Goal: Task Accomplishment & Management: Use online tool/utility

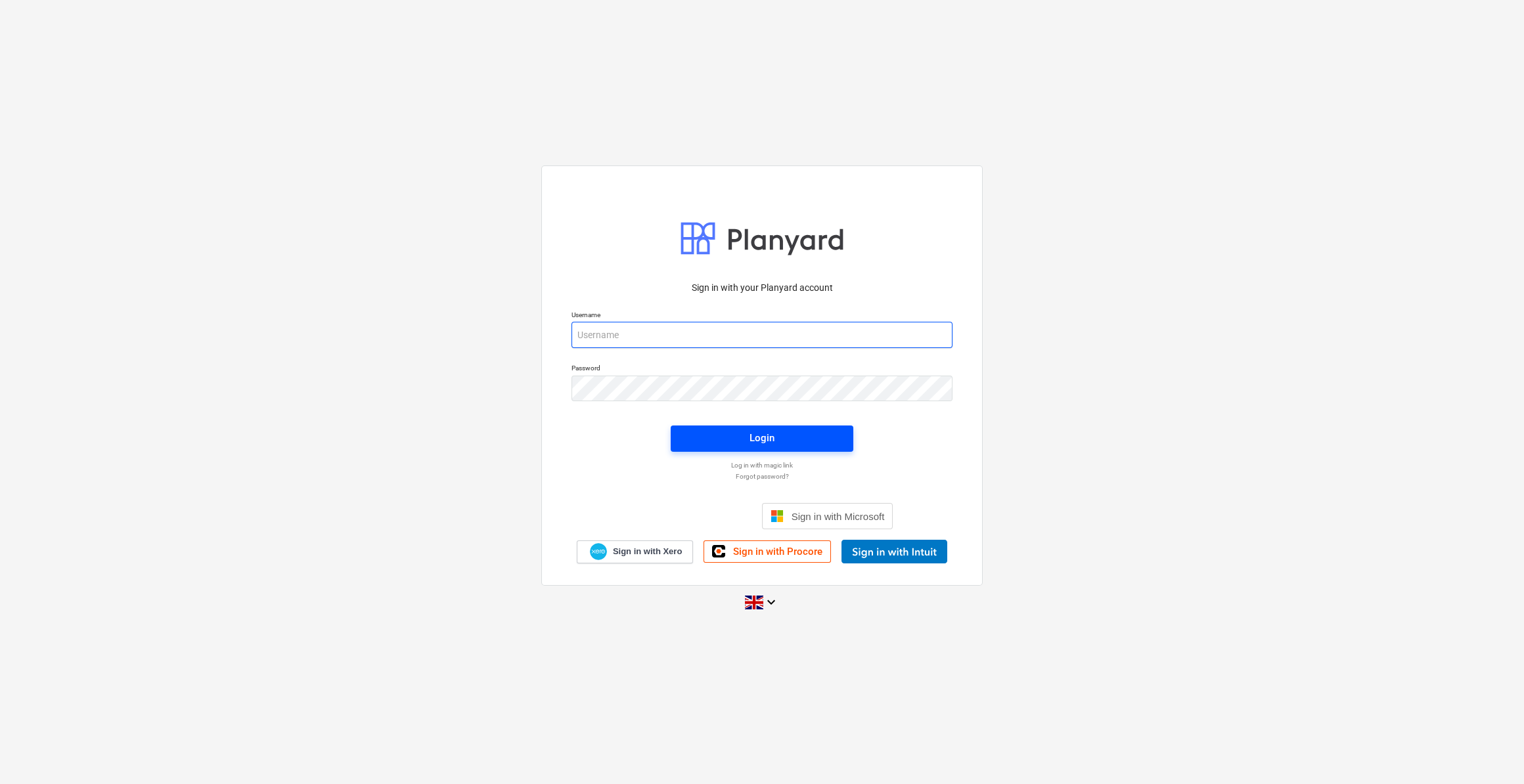
type input "[PERSON_NAME][EMAIL_ADDRESS][PERSON_NAME][DOMAIN_NAME]"
click at [764, 435] on div "Login" at bounding box center [762, 438] width 25 height 17
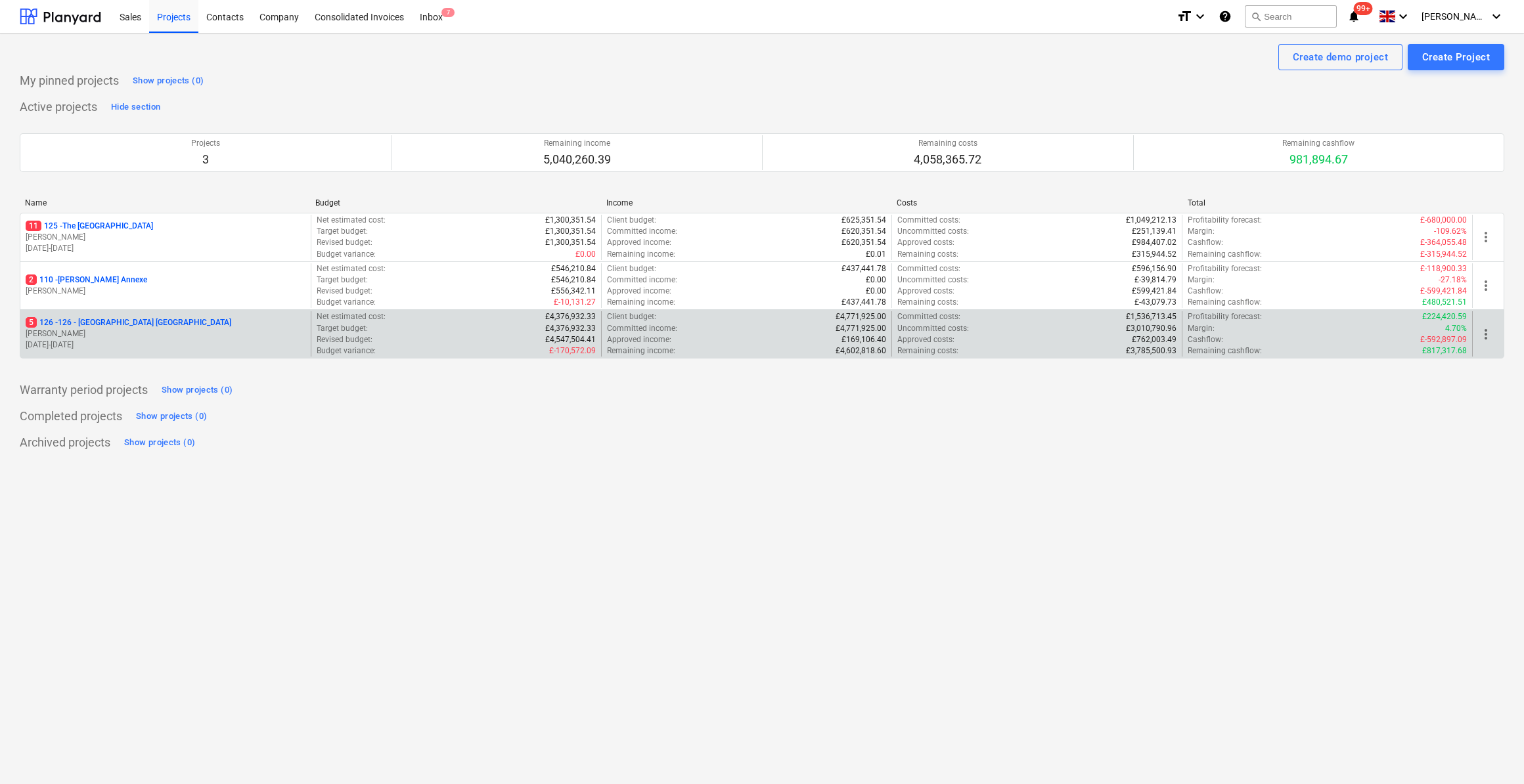
click at [156, 318] on p "5 126 - 126 - [GEOGRAPHIC_DATA] [GEOGRAPHIC_DATA]" at bounding box center [128, 323] width 206 height 11
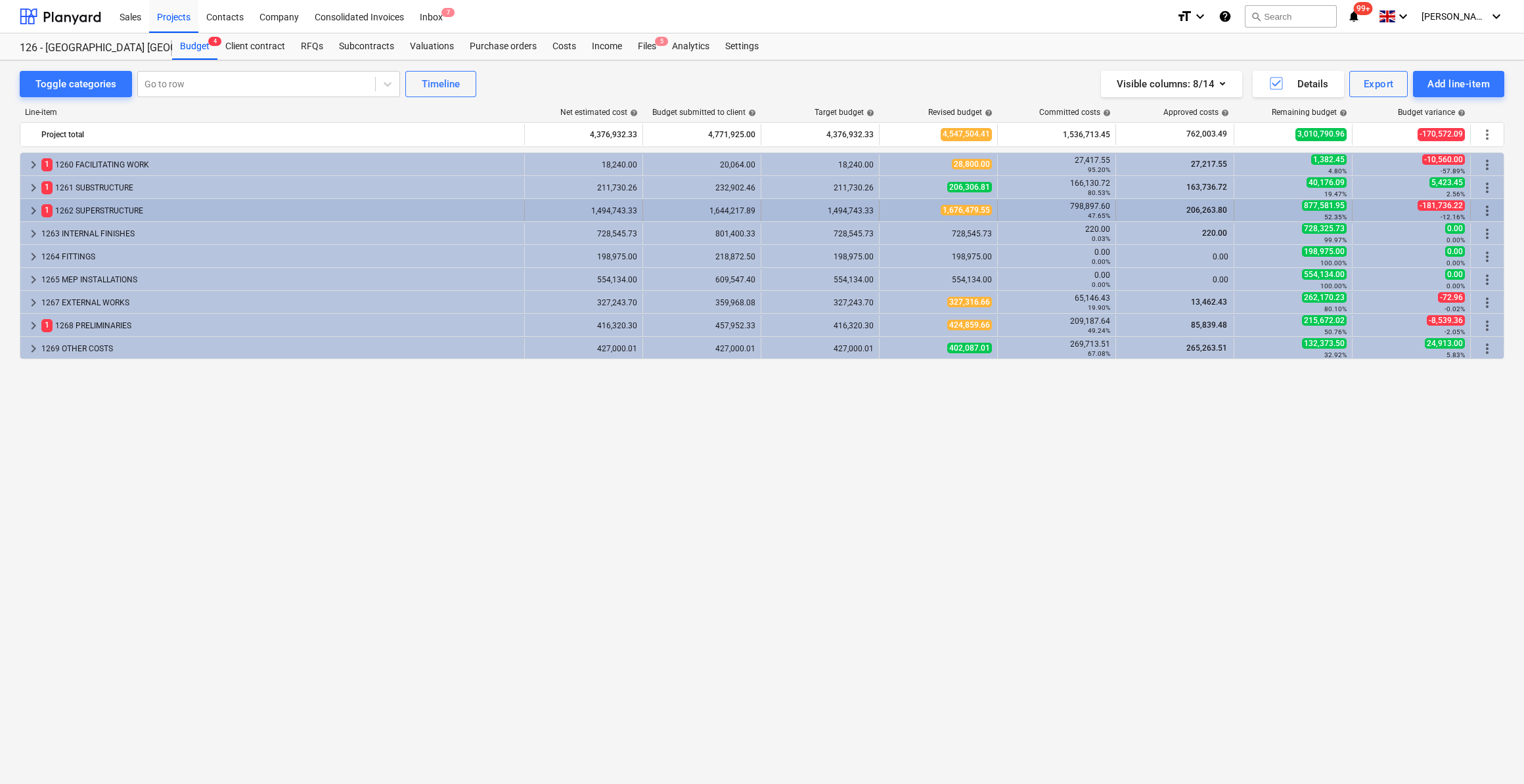
click at [34, 206] on span "keyboard_arrow_right" at bounding box center [33, 211] width 16 height 15
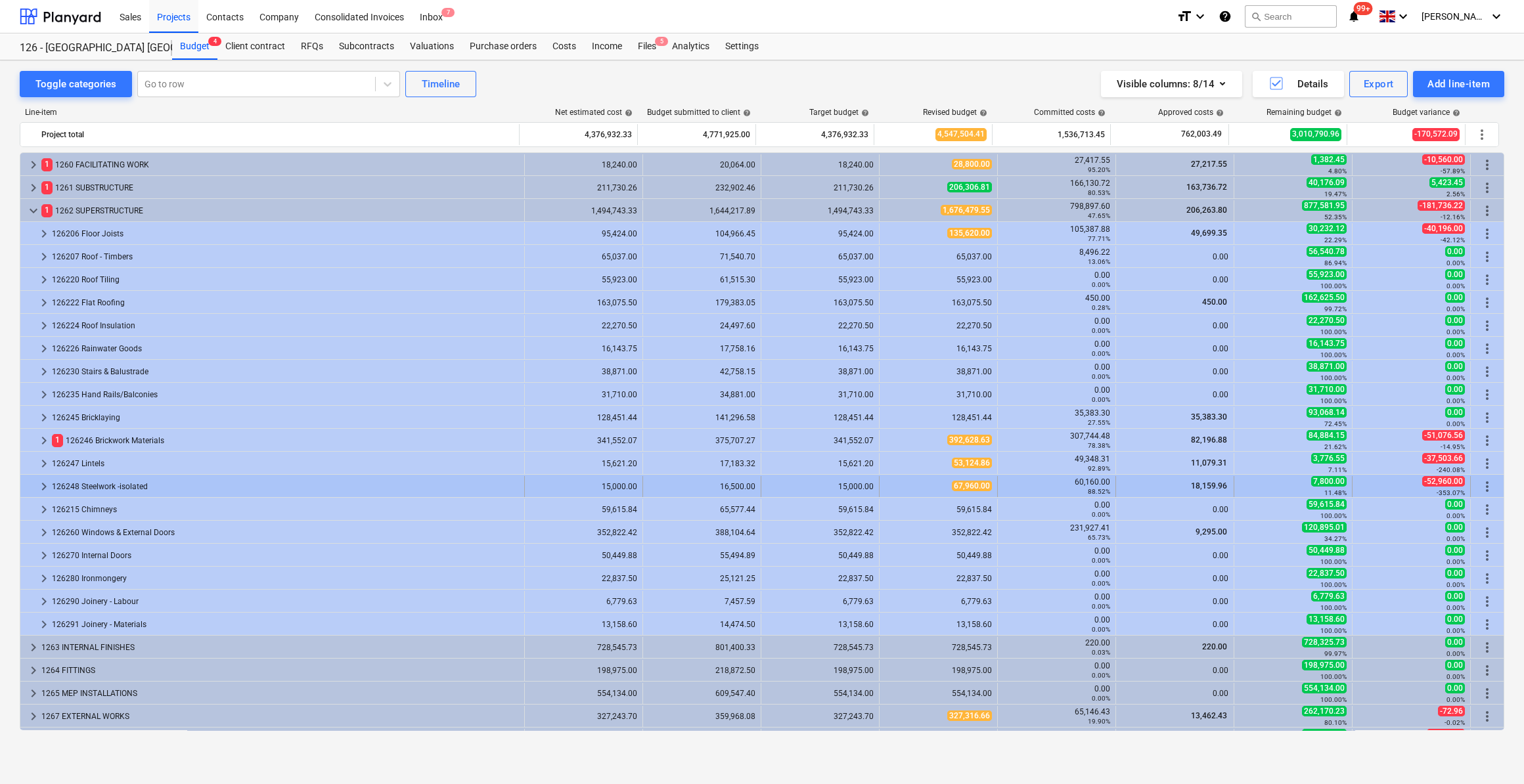
click at [121, 482] on div "126248 Steelwork -isolated" at bounding box center [285, 487] width 467 height 21
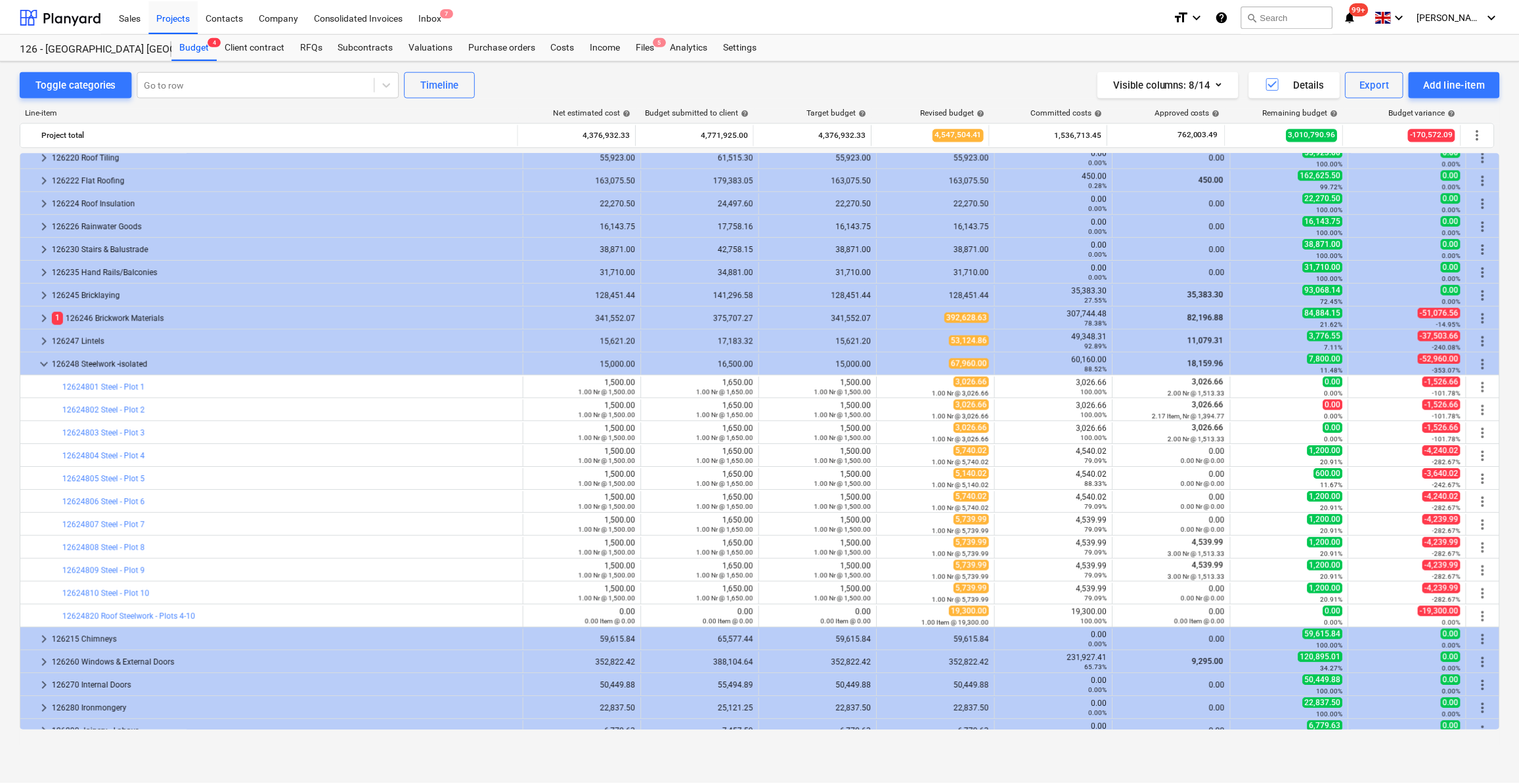
scroll to position [179, 0]
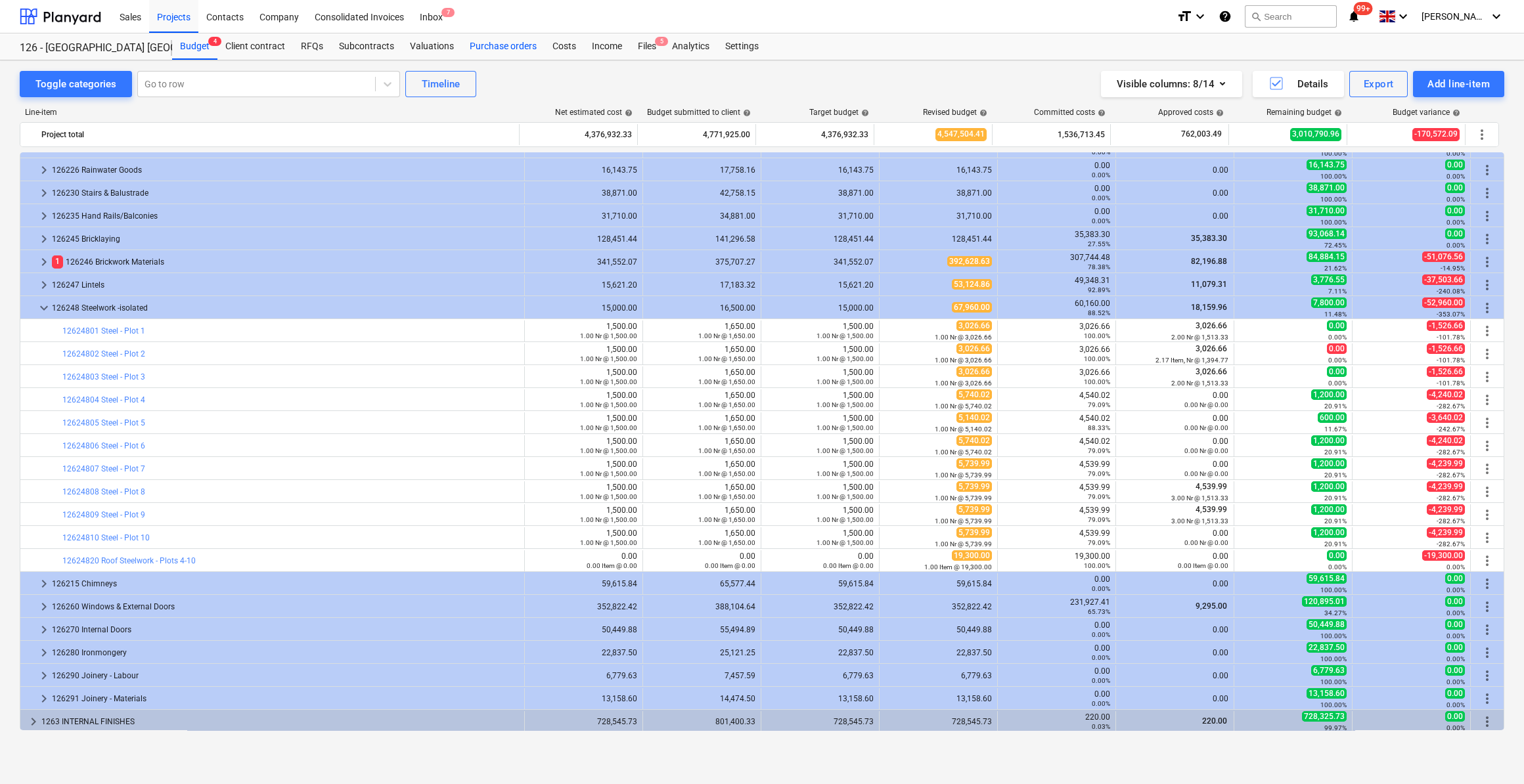
click at [502, 45] on div "Purchase orders" at bounding box center [502, 46] width 82 height 26
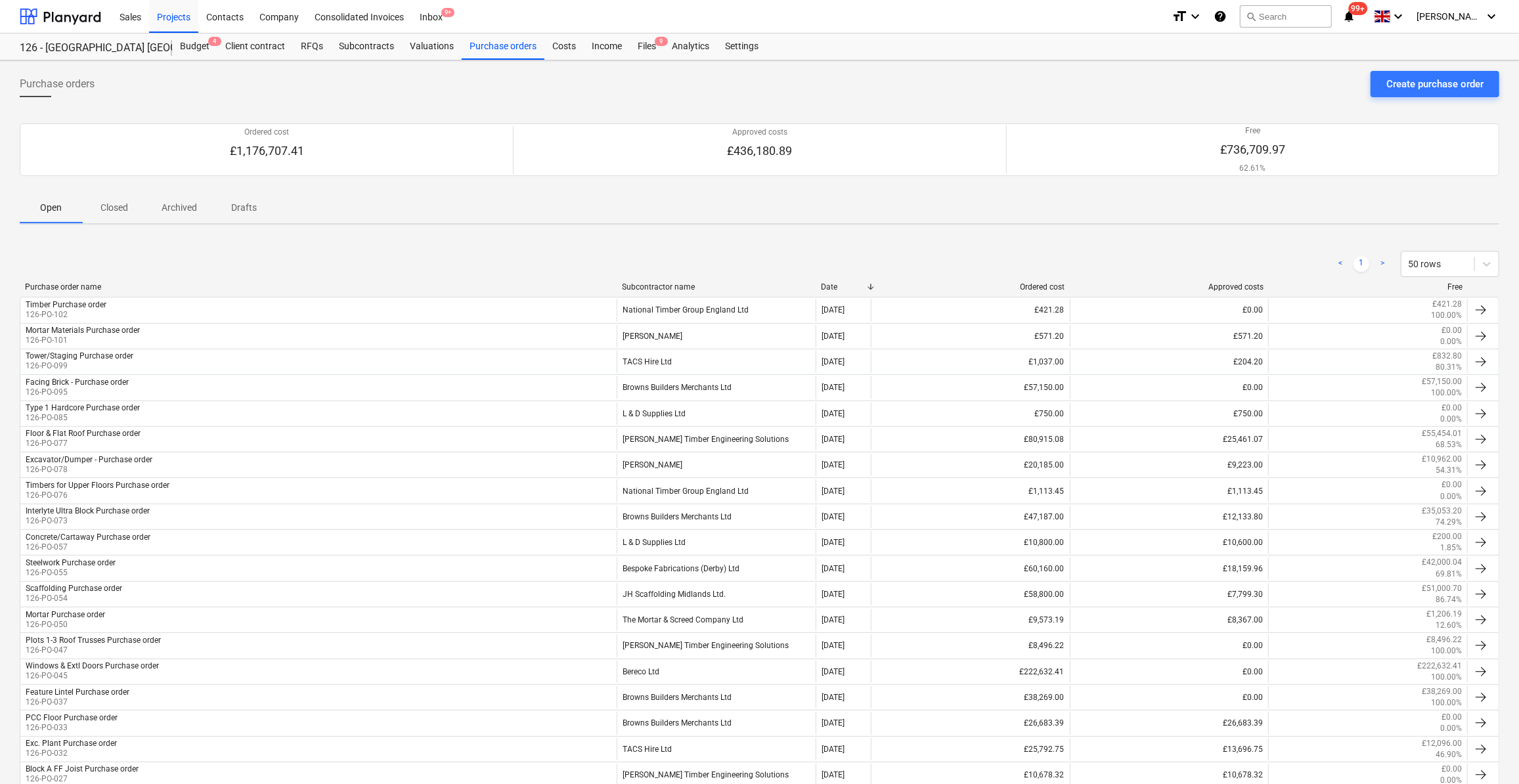
click at [104, 256] on div "< 1 > 50 rows" at bounding box center [760, 263] width 1480 height 26
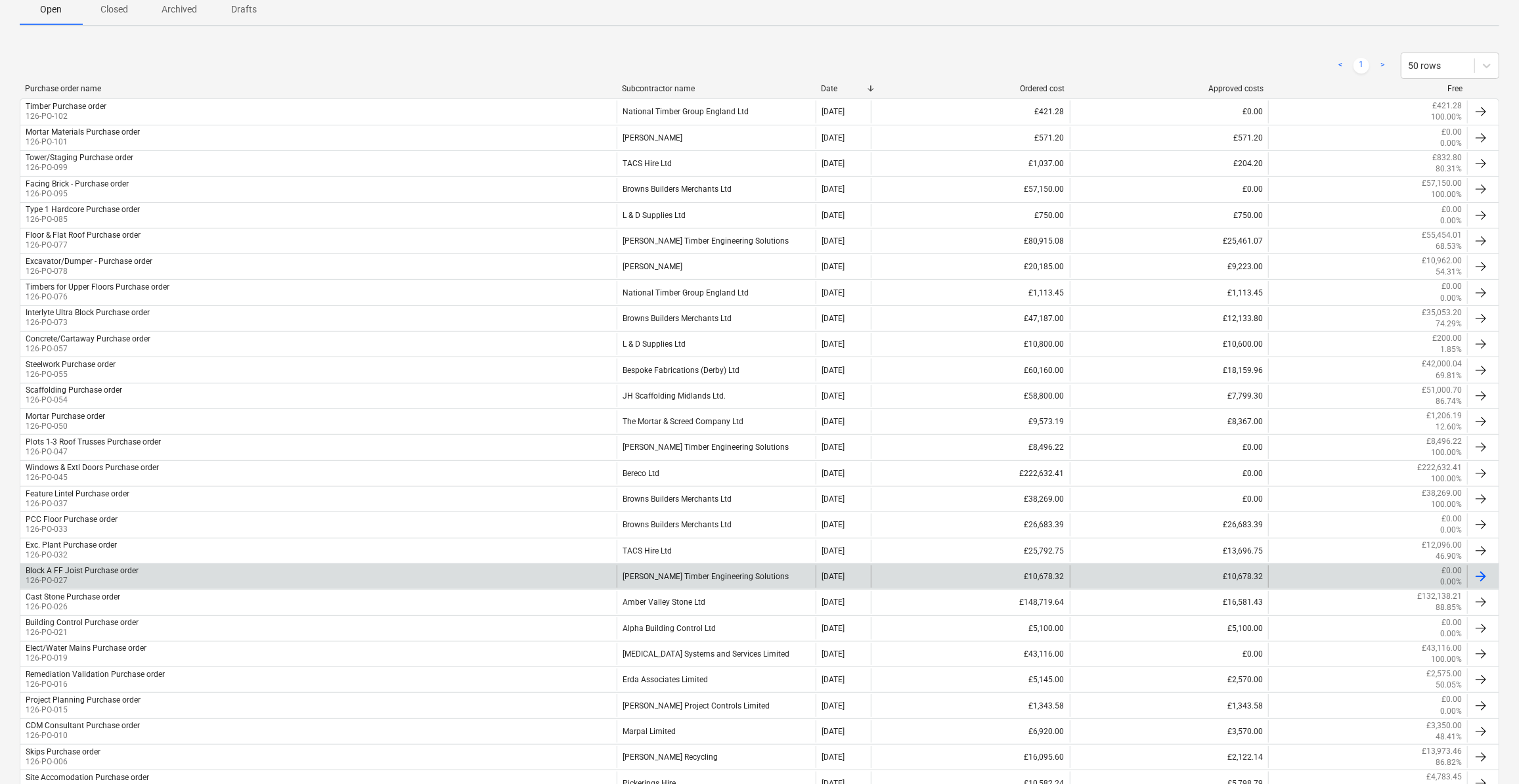
scroll to position [181, 0]
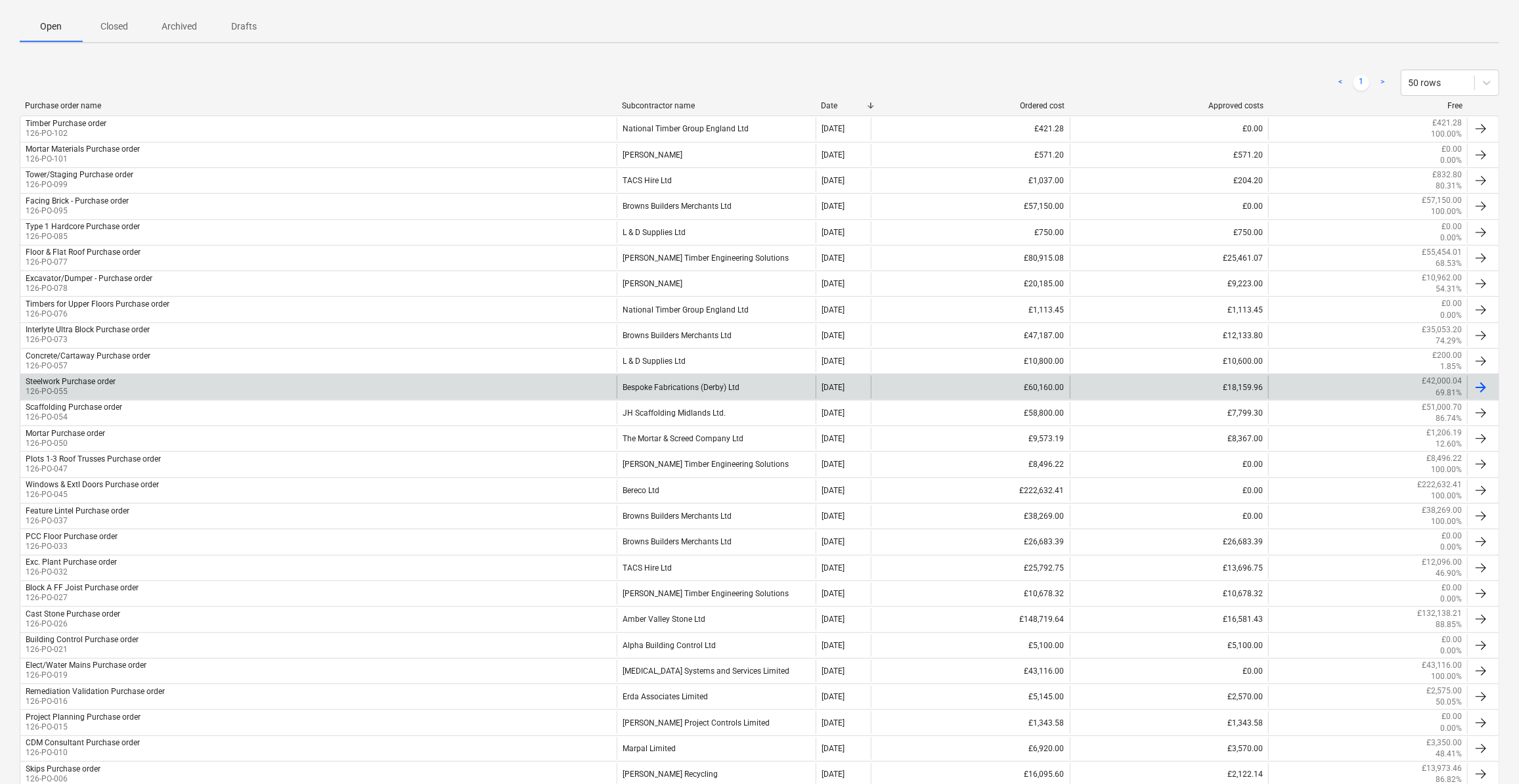
click at [682, 382] on div "Bespoke Fabrications (Derby) Ltd" at bounding box center [716, 387] width 199 height 23
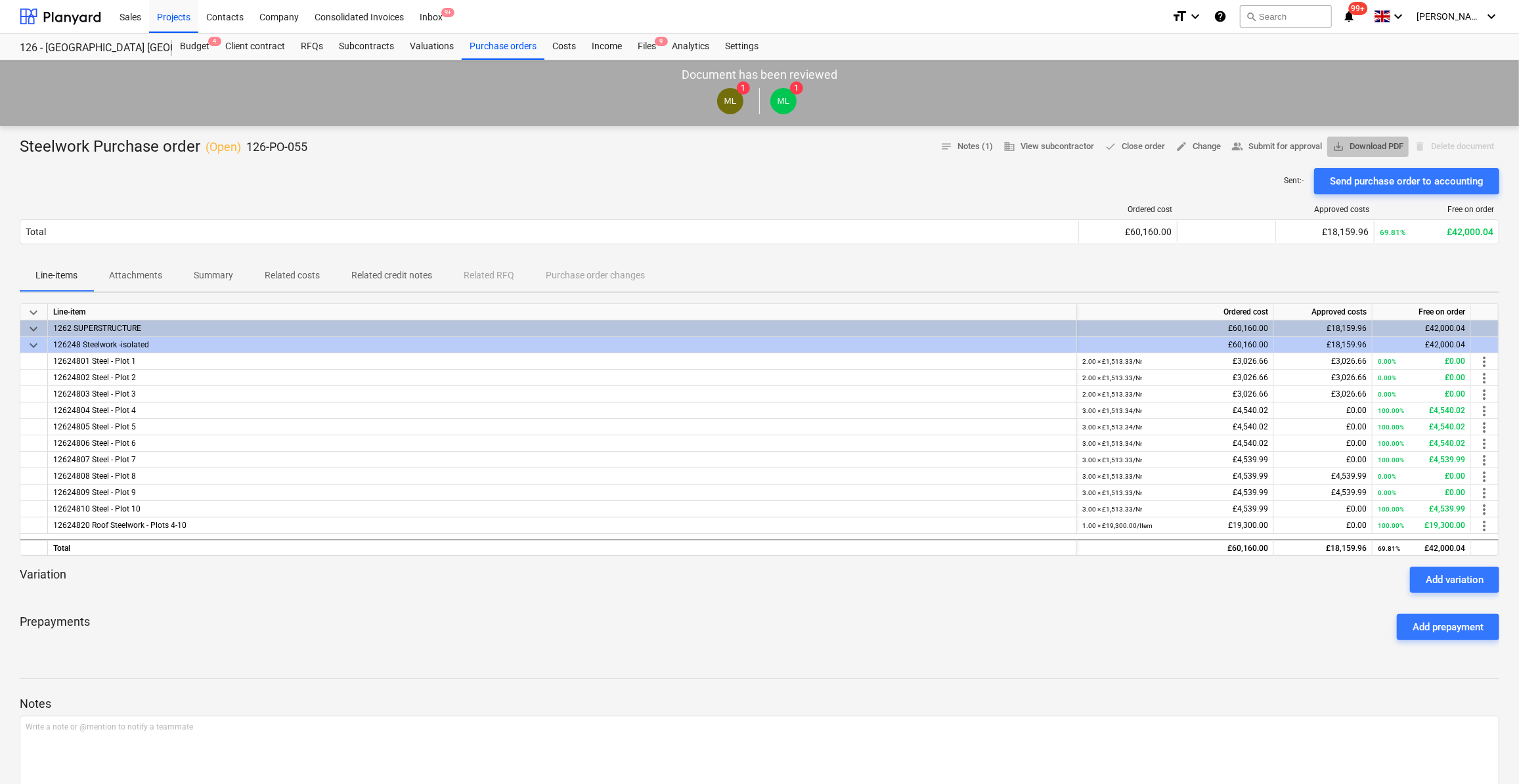
click at [1354, 147] on span "save_alt Download PDF" at bounding box center [1368, 147] width 71 height 15
click at [650, 48] on div "Files 9" at bounding box center [647, 46] width 34 height 26
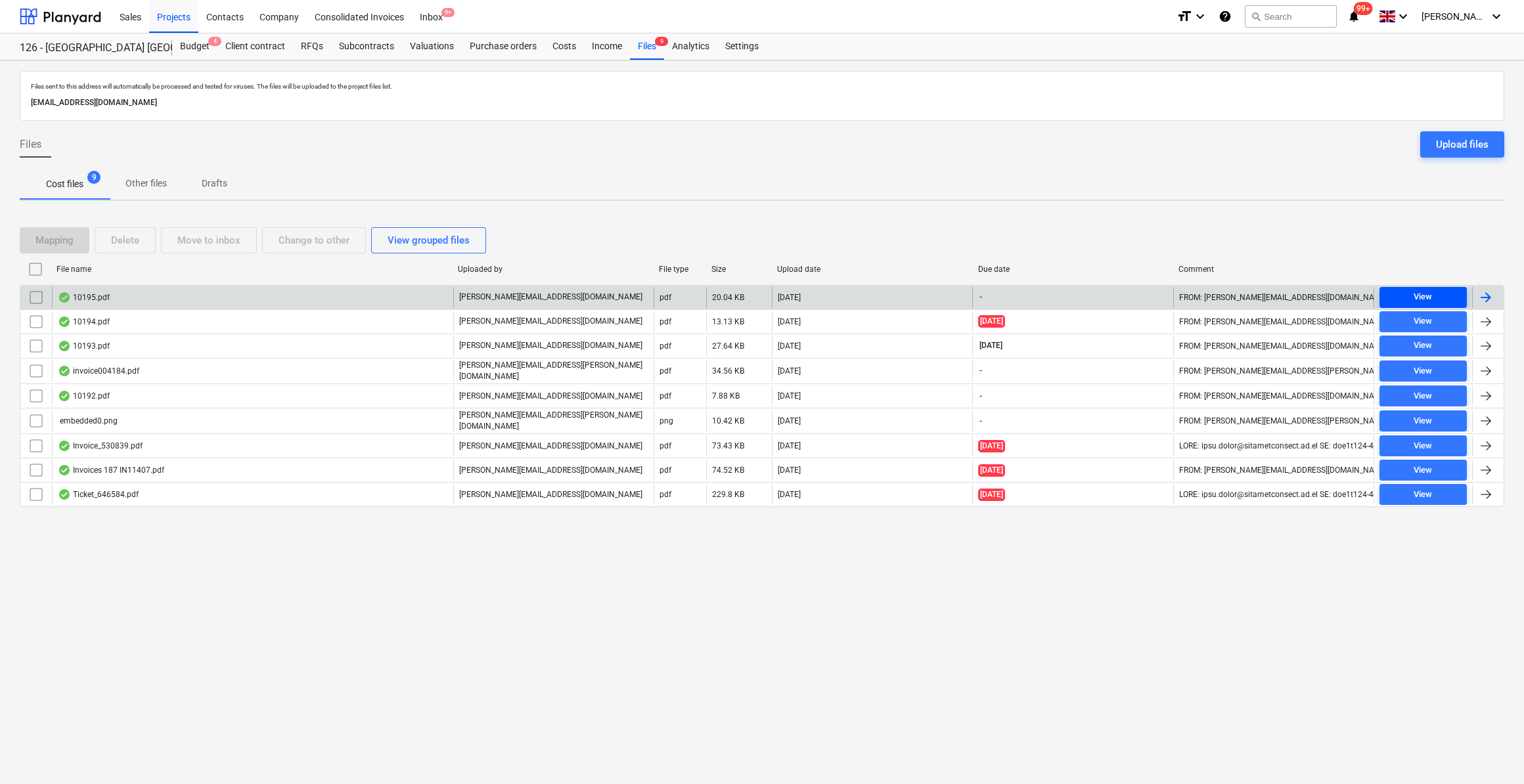
click at [1425, 297] on div "View" at bounding box center [1423, 297] width 18 height 15
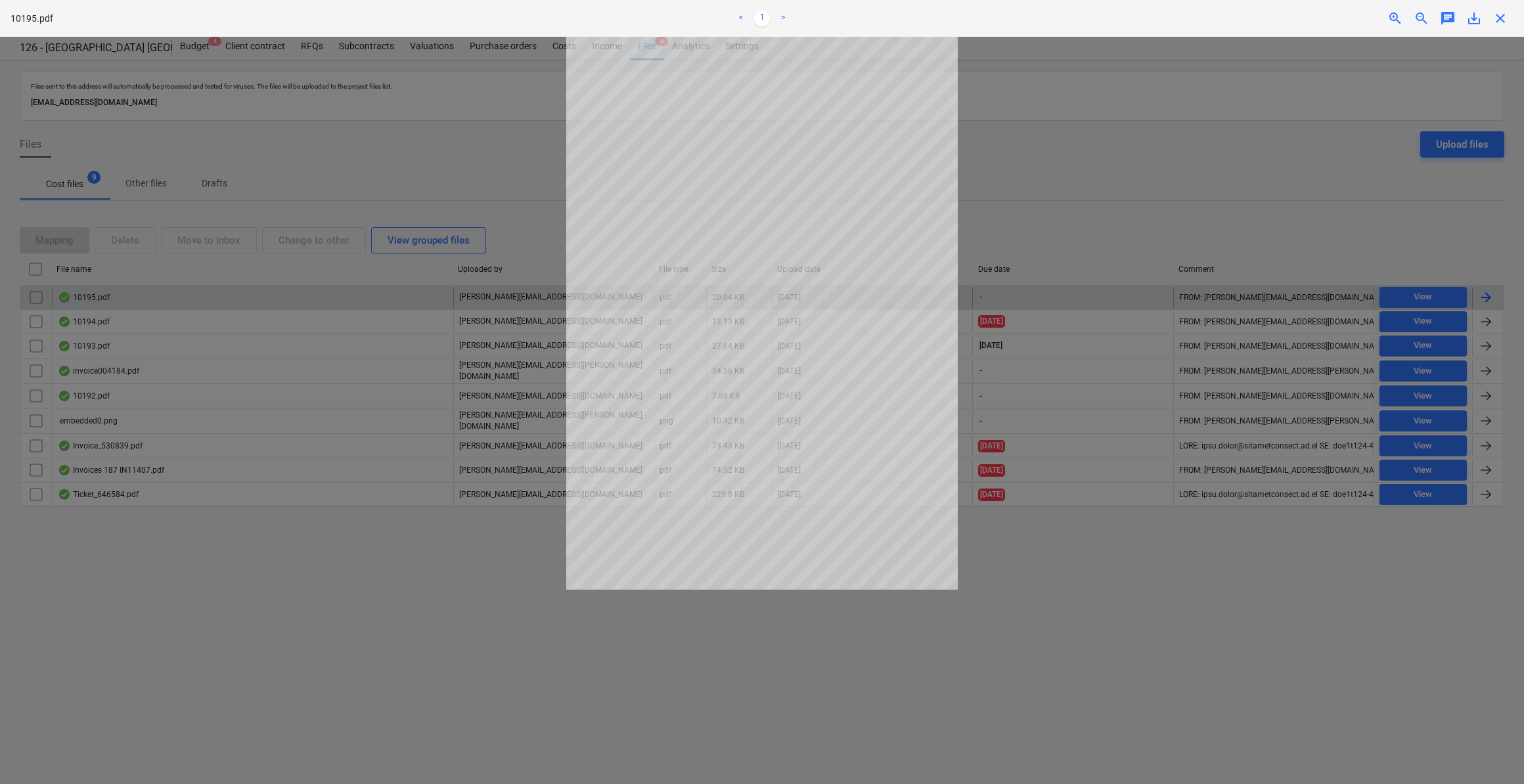
click at [1499, 22] on span "close" at bounding box center [1500, 18] width 16 height 15
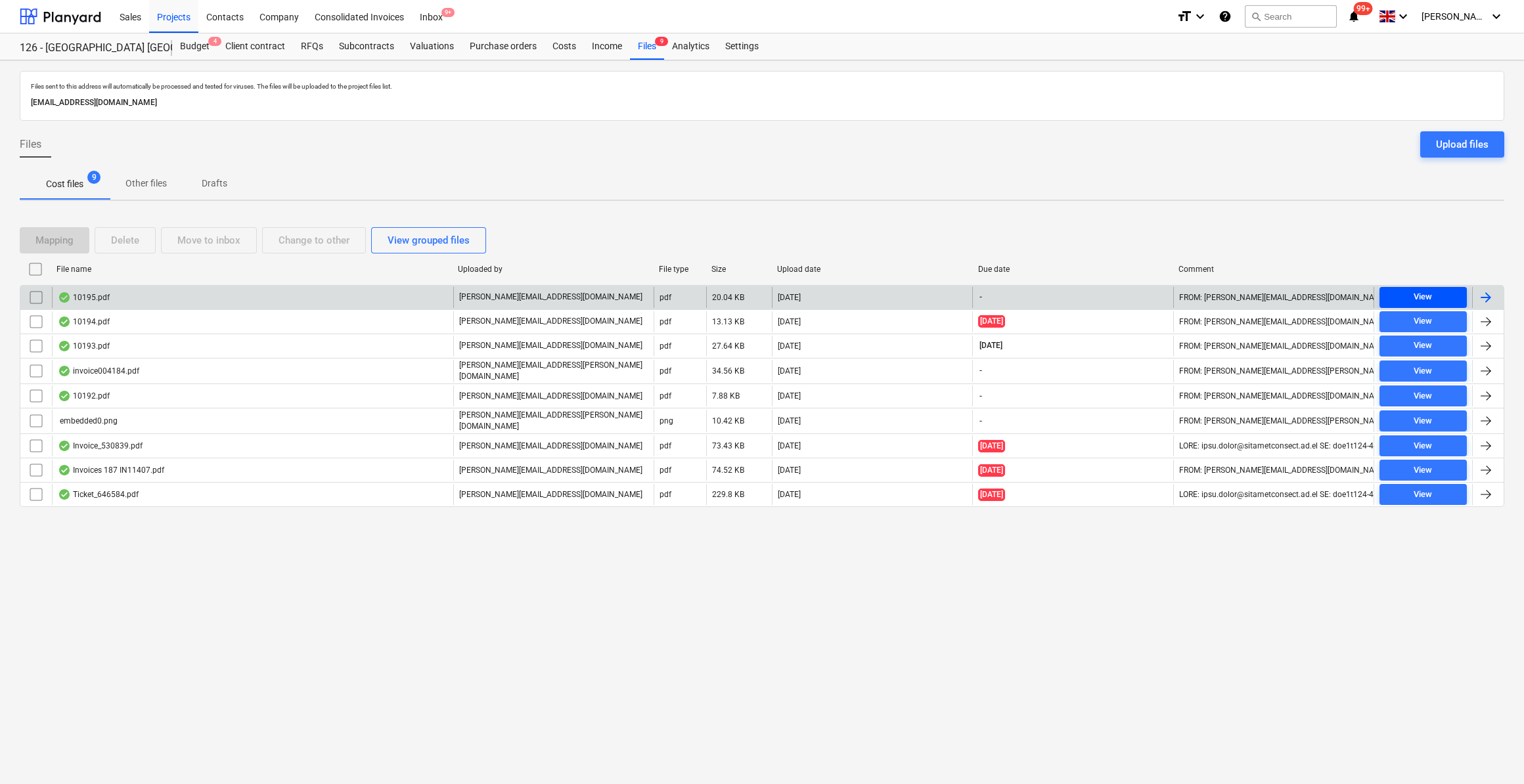
click at [1431, 293] on div "View" at bounding box center [1423, 297] width 18 height 15
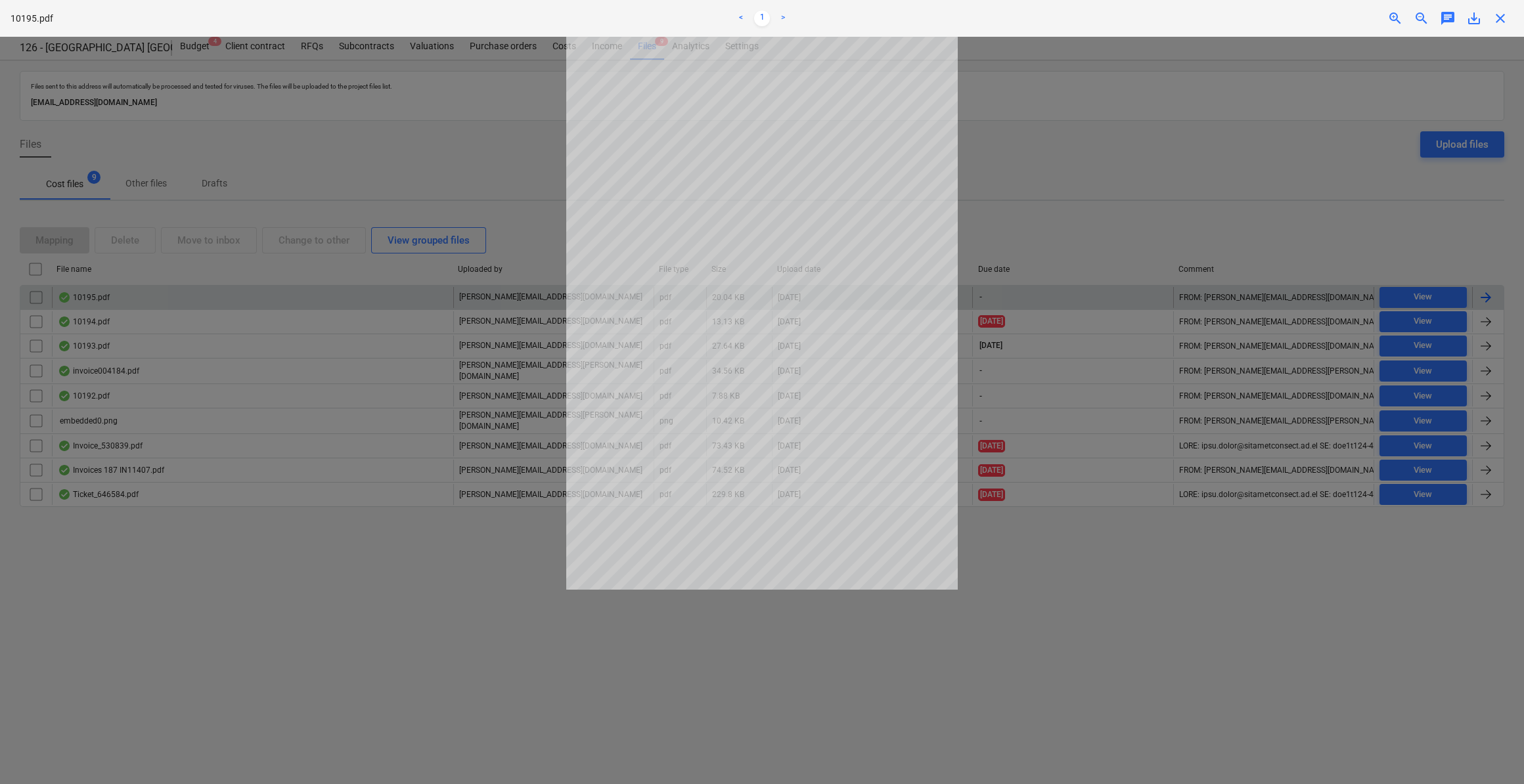
click at [1499, 22] on span "close" at bounding box center [1500, 18] width 16 height 15
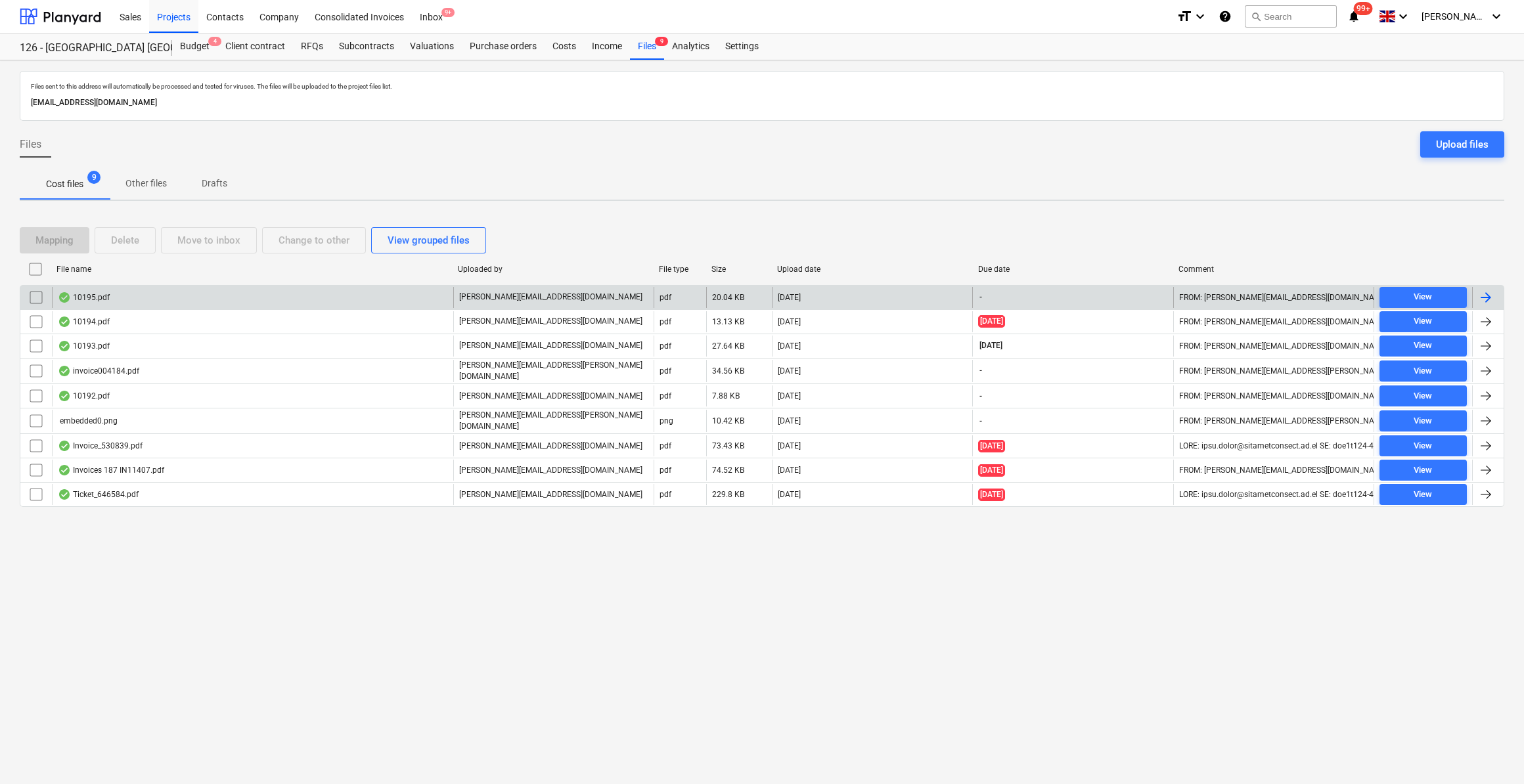
click at [1487, 296] on div at bounding box center [1486, 297] width 16 height 15
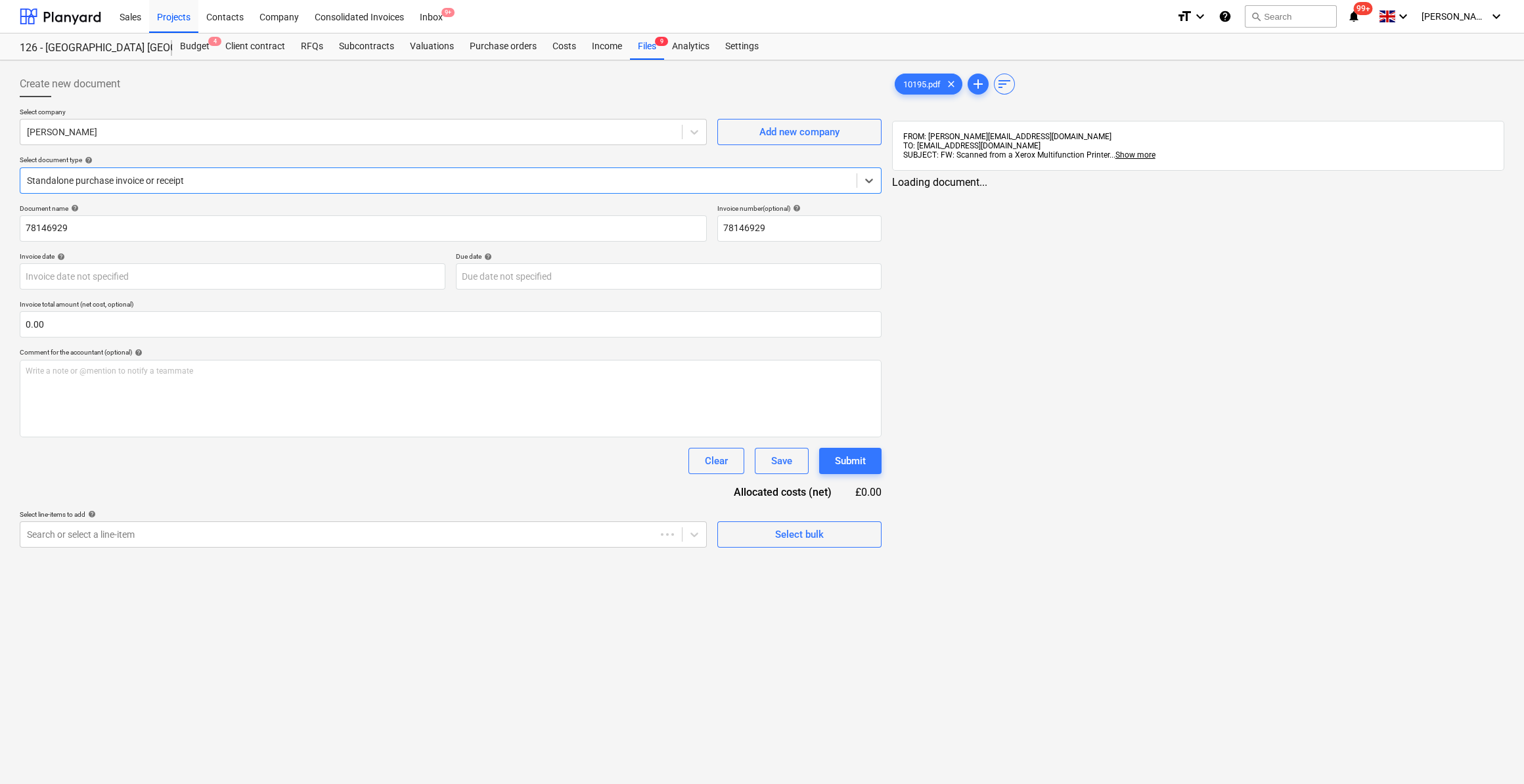
type input "78146929"
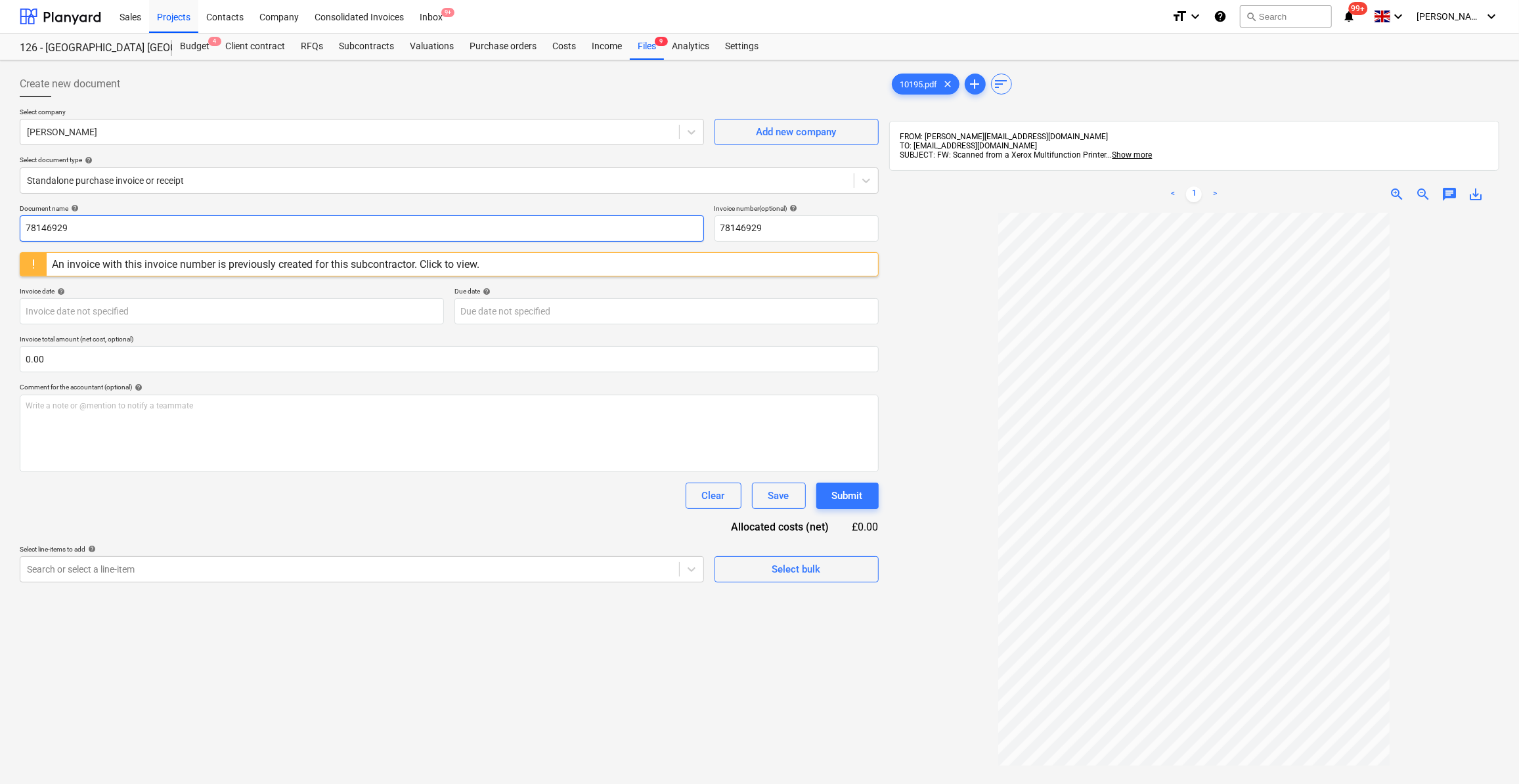
drag, startPoint x: 85, startPoint y: 224, endPoint x: 20, endPoint y: 220, distance: 65.1
click at [20, 220] on input "78146929" at bounding box center [361, 228] width 684 height 26
type input "Labour [DATE]"
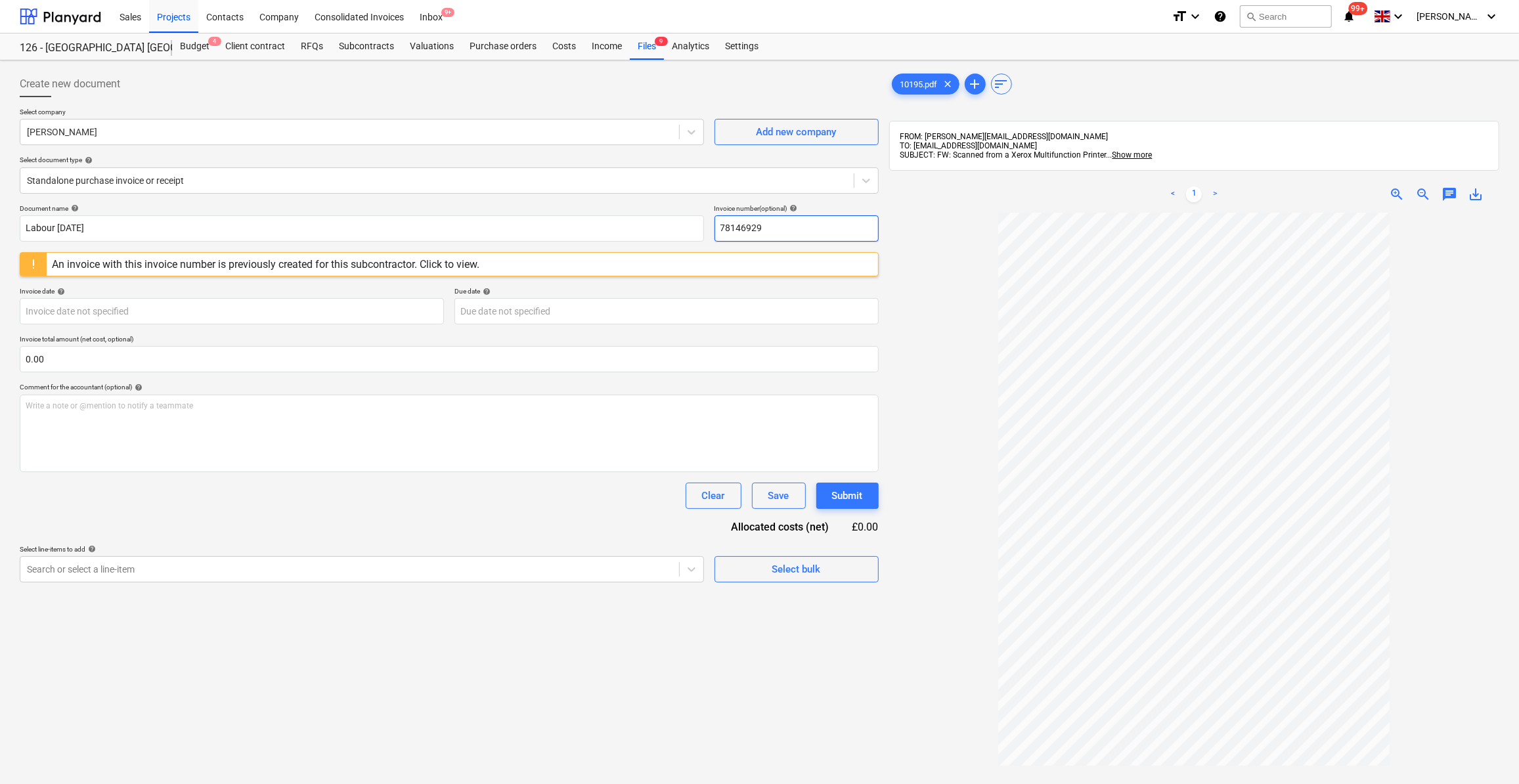
drag, startPoint x: 769, startPoint y: 228, endPoint x: 720, endPoint y: 230, distance: 49.0
click at [720, 230] on input "78146929" at bounding box center [796, 228] width 164 height 26
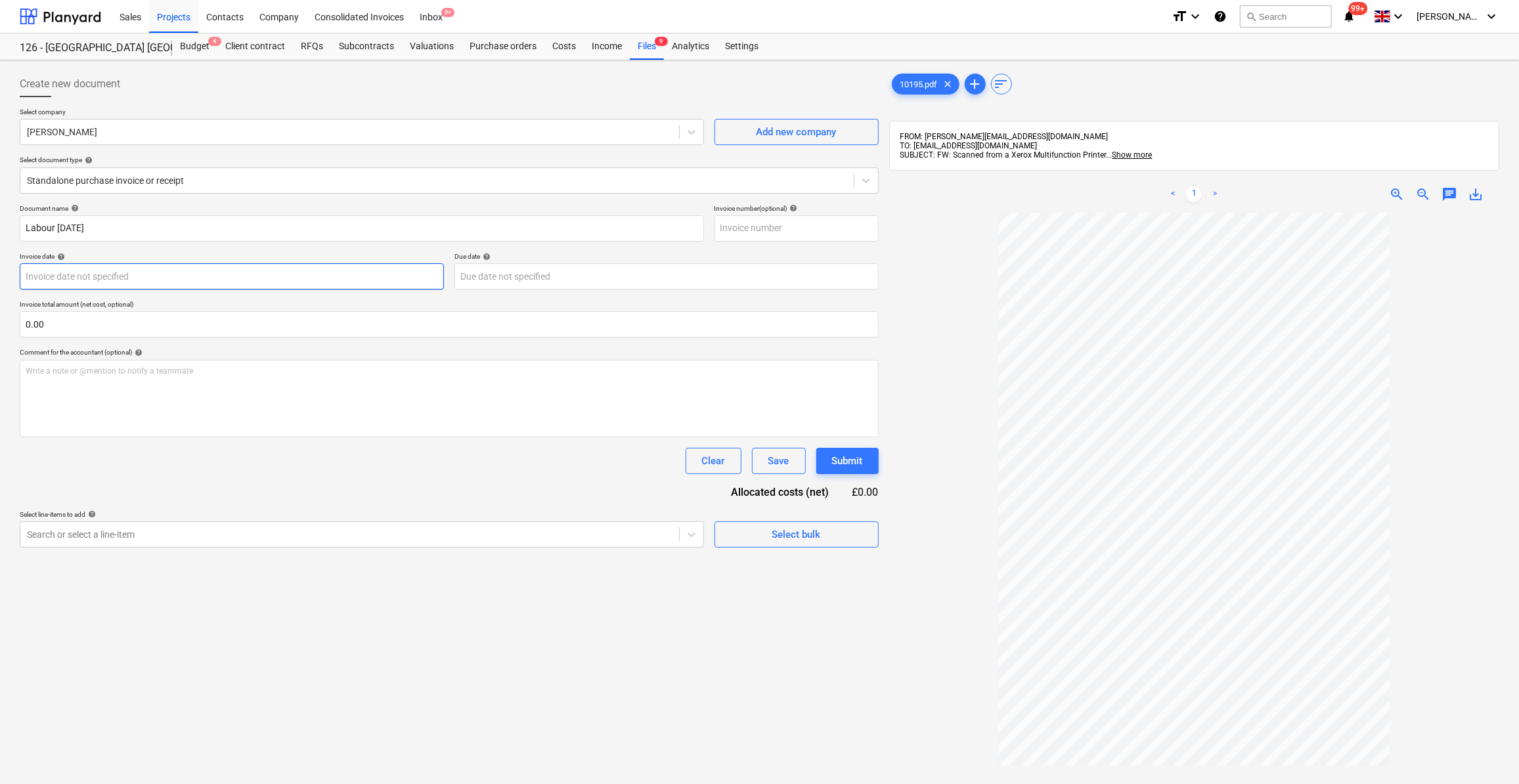
click at [102, 277] on body "Sales Projects Contacts Company Consolidated Invoices Inbox 9+ format_size keyb…" at bounding box center [760, 392] width 1519 height 784
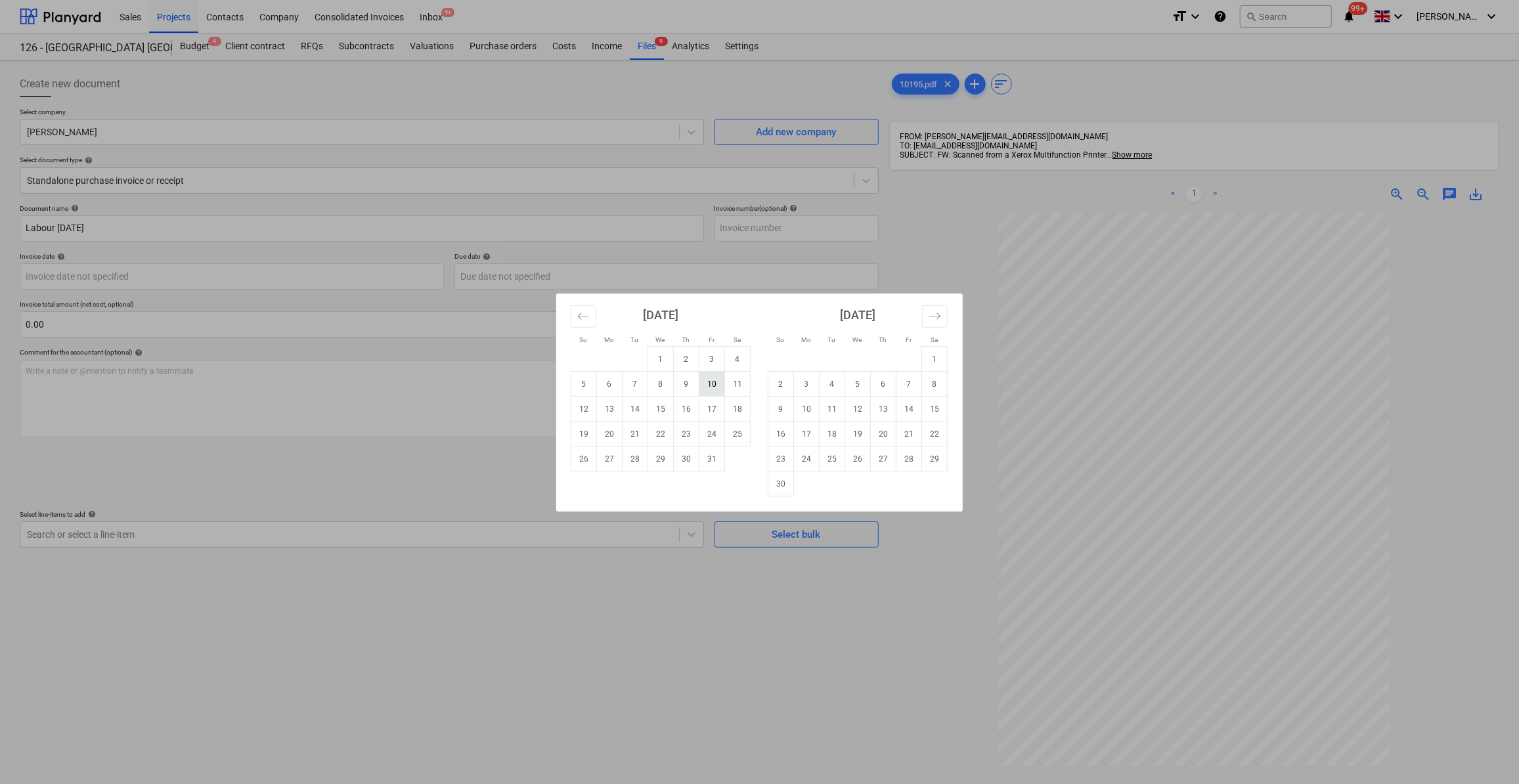
click at [705, 381] on td "10" at bounding box center [712, 384] width 25 height 25
type input "[DATE]"
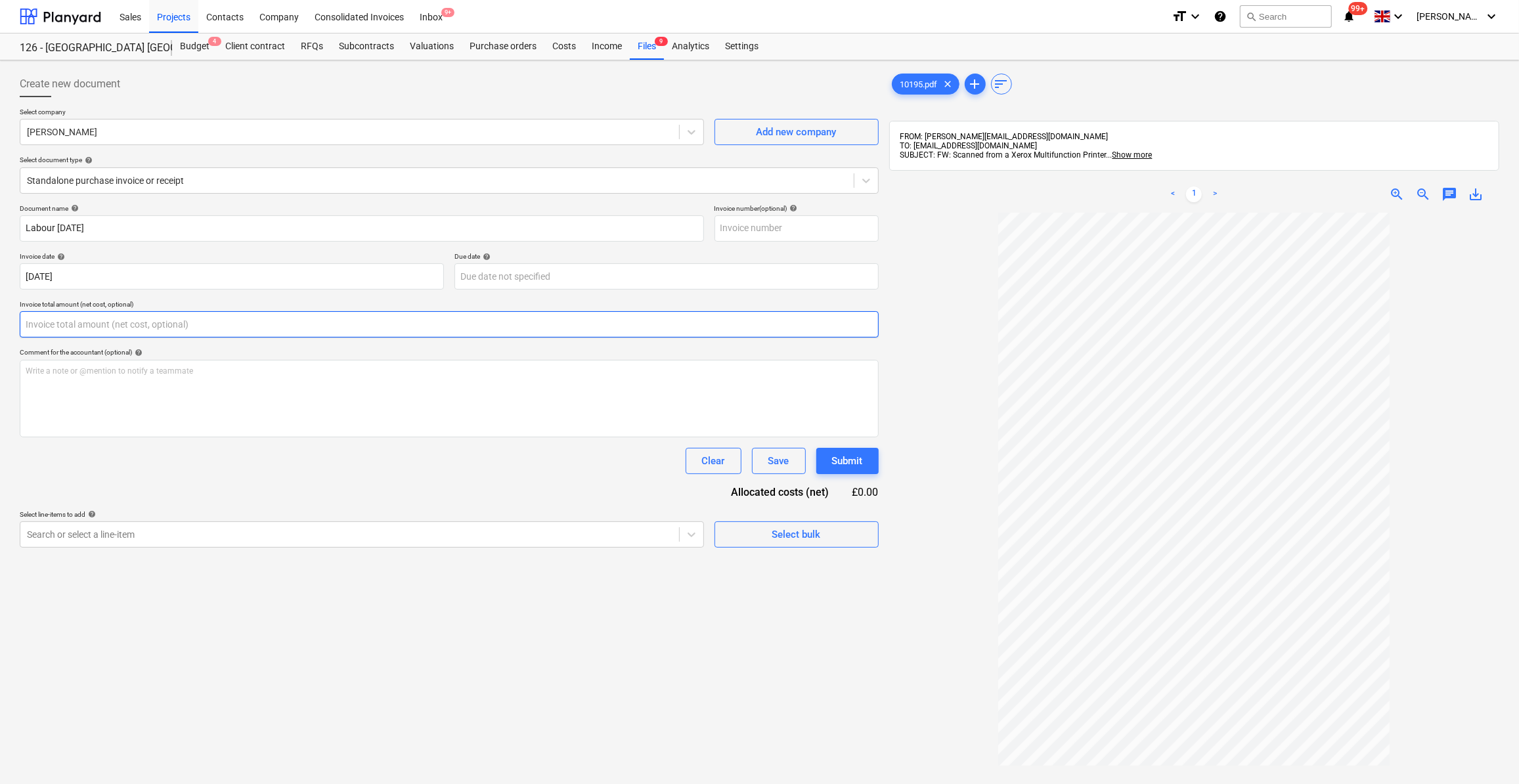
click at [58, 323] on input "text" at bounding box center [449, 324] width 859 height 26
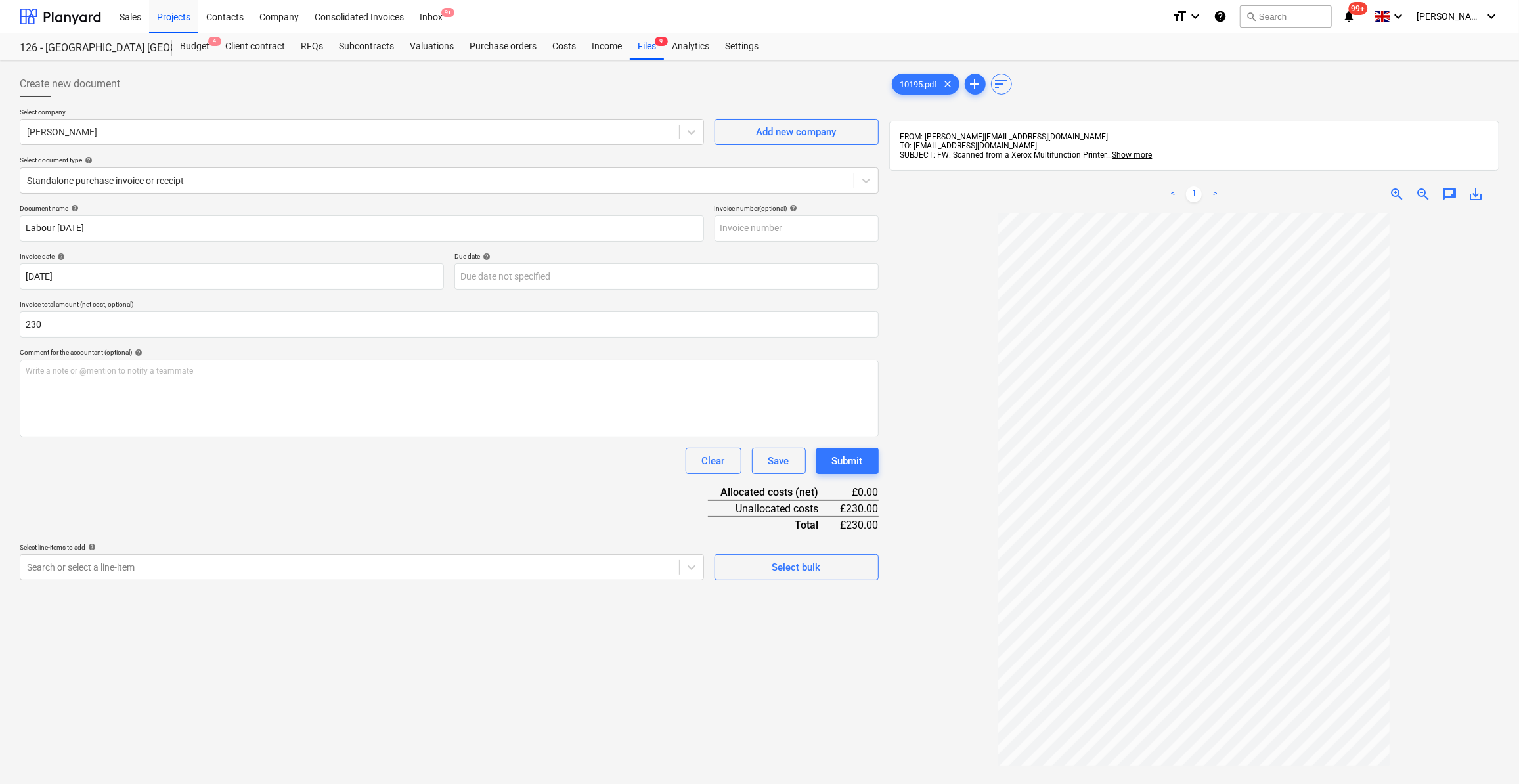
type input "230.00"
click at [335, 484] on div "Document name help Labour [DATE] Invoice number (optional) help Invoice date he…" at bounding box center [449, 392] width 859 height 376
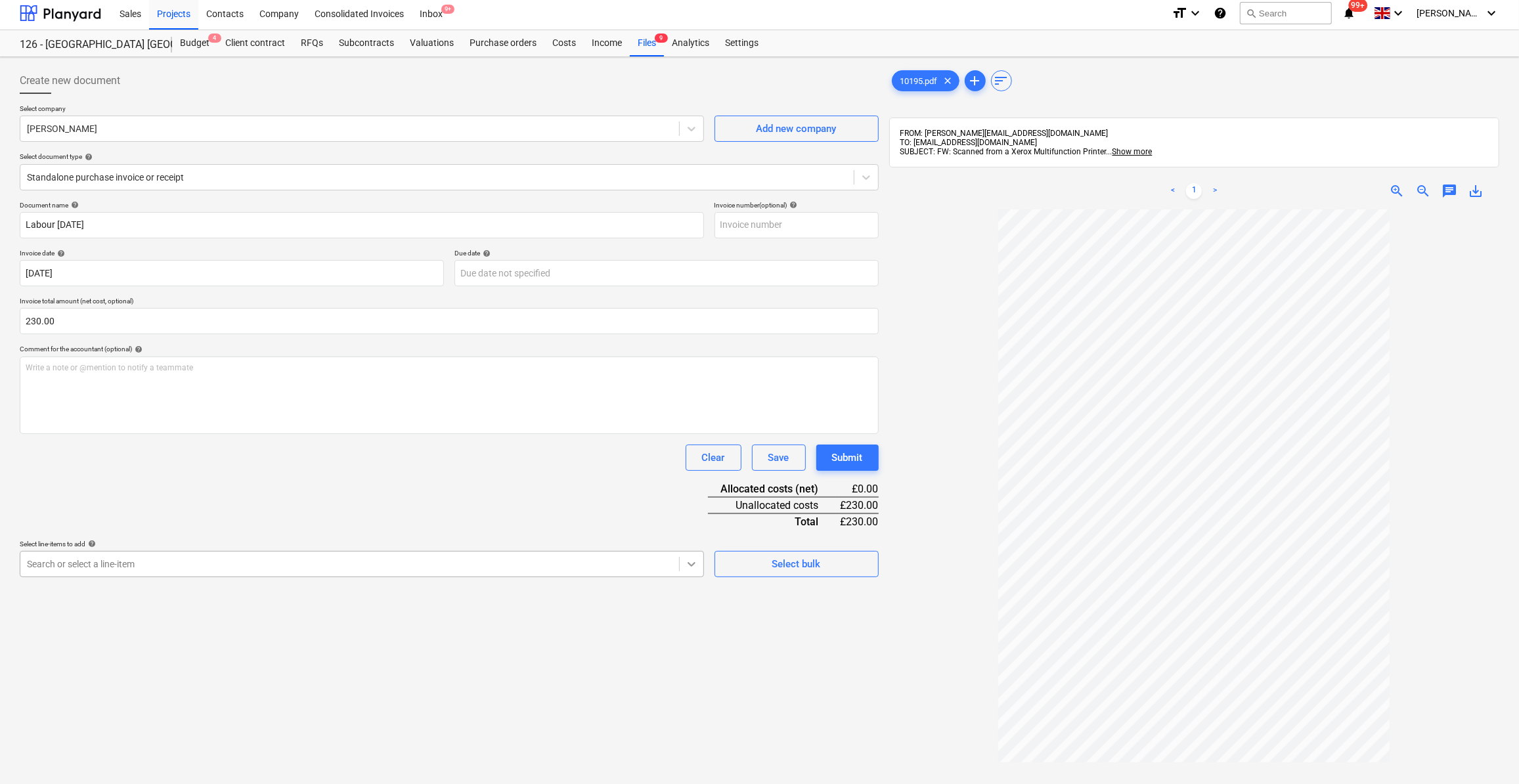
click at [692, 571] on div at bounding box center [692, 564] width 24 height 24
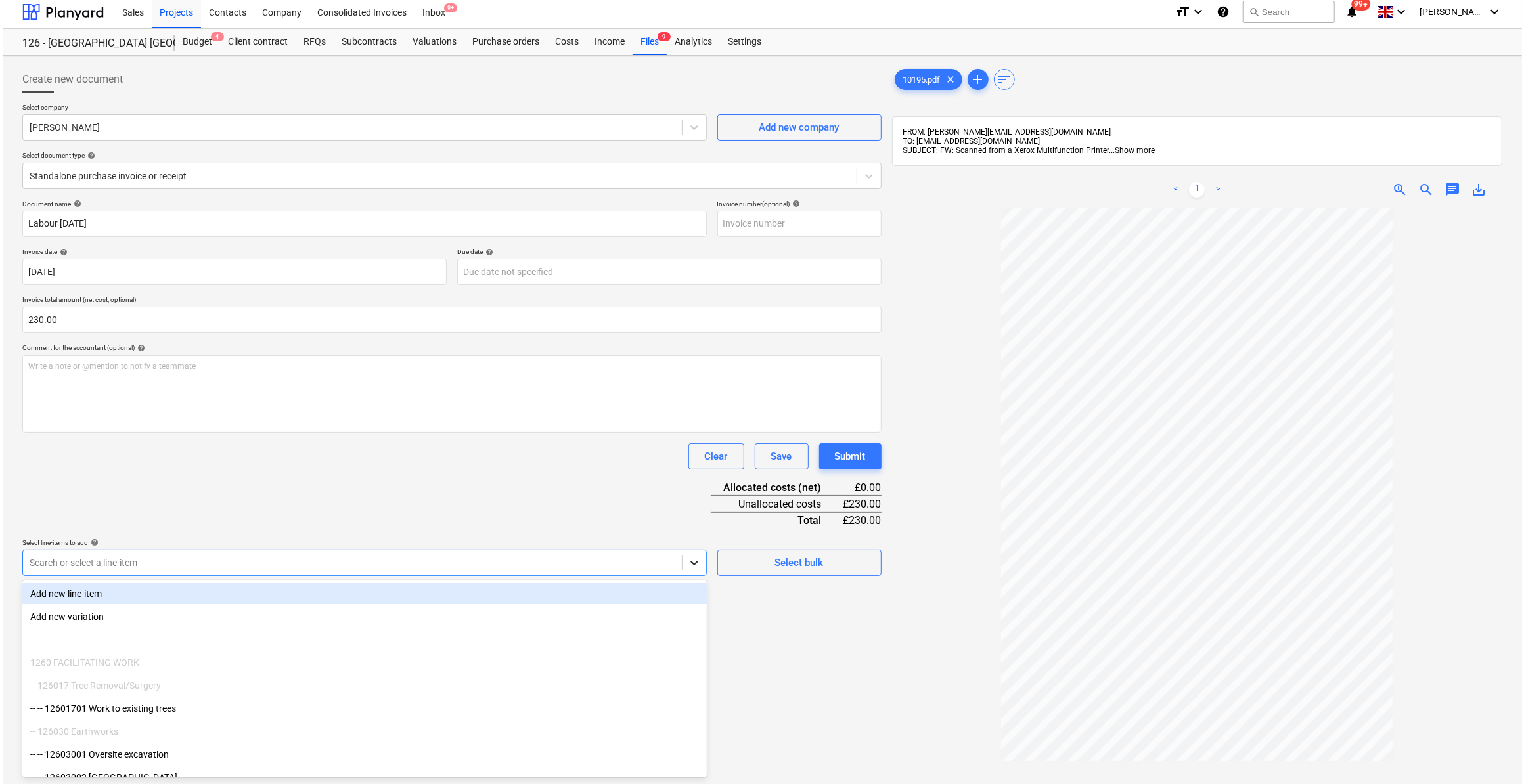
scroll to position [6, 0]
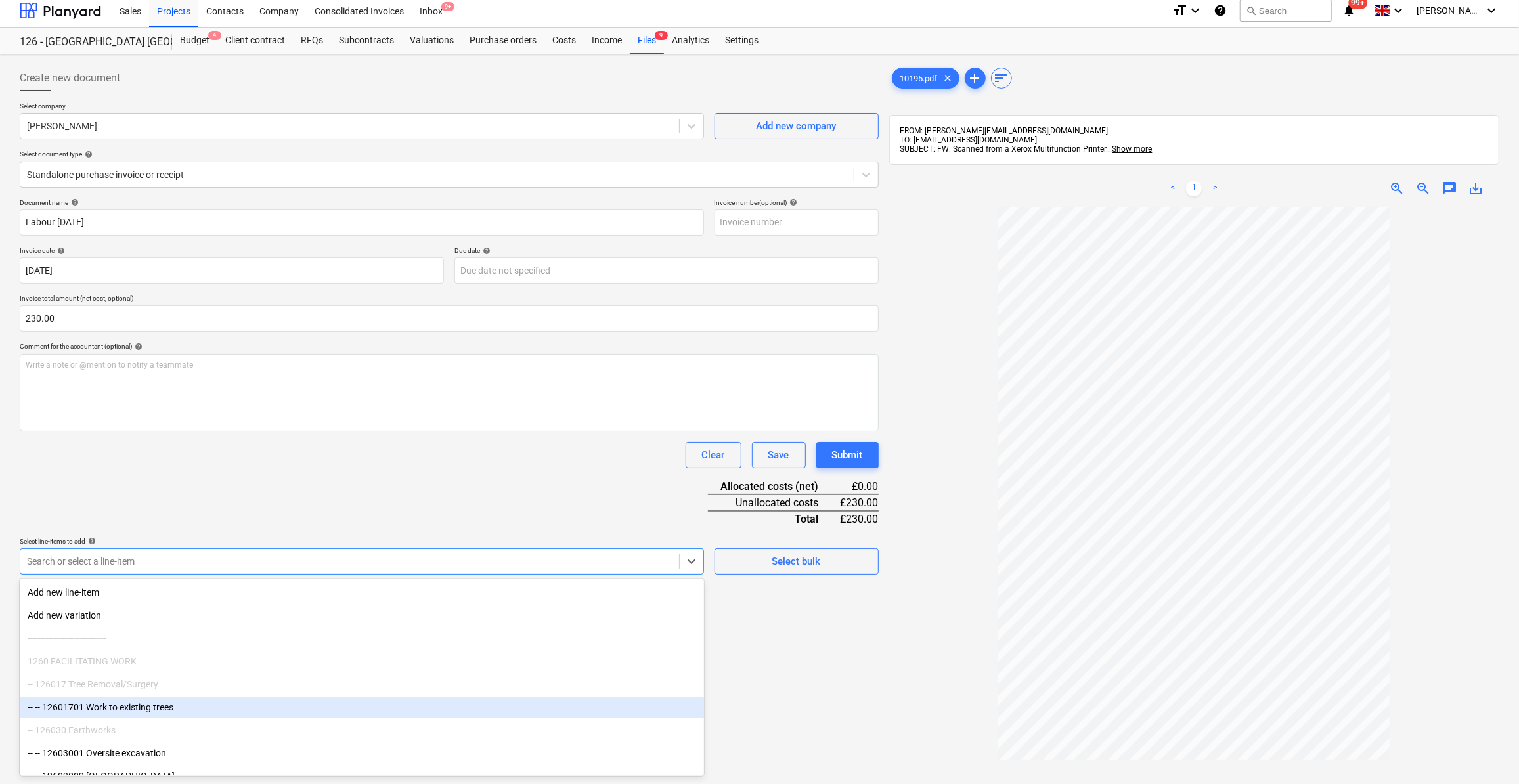
click at [772, 648] on div "Create new document Select company [PERSON_NAME] Add new company Select documen…" at bounding box center [450, 509] width 869 height 900
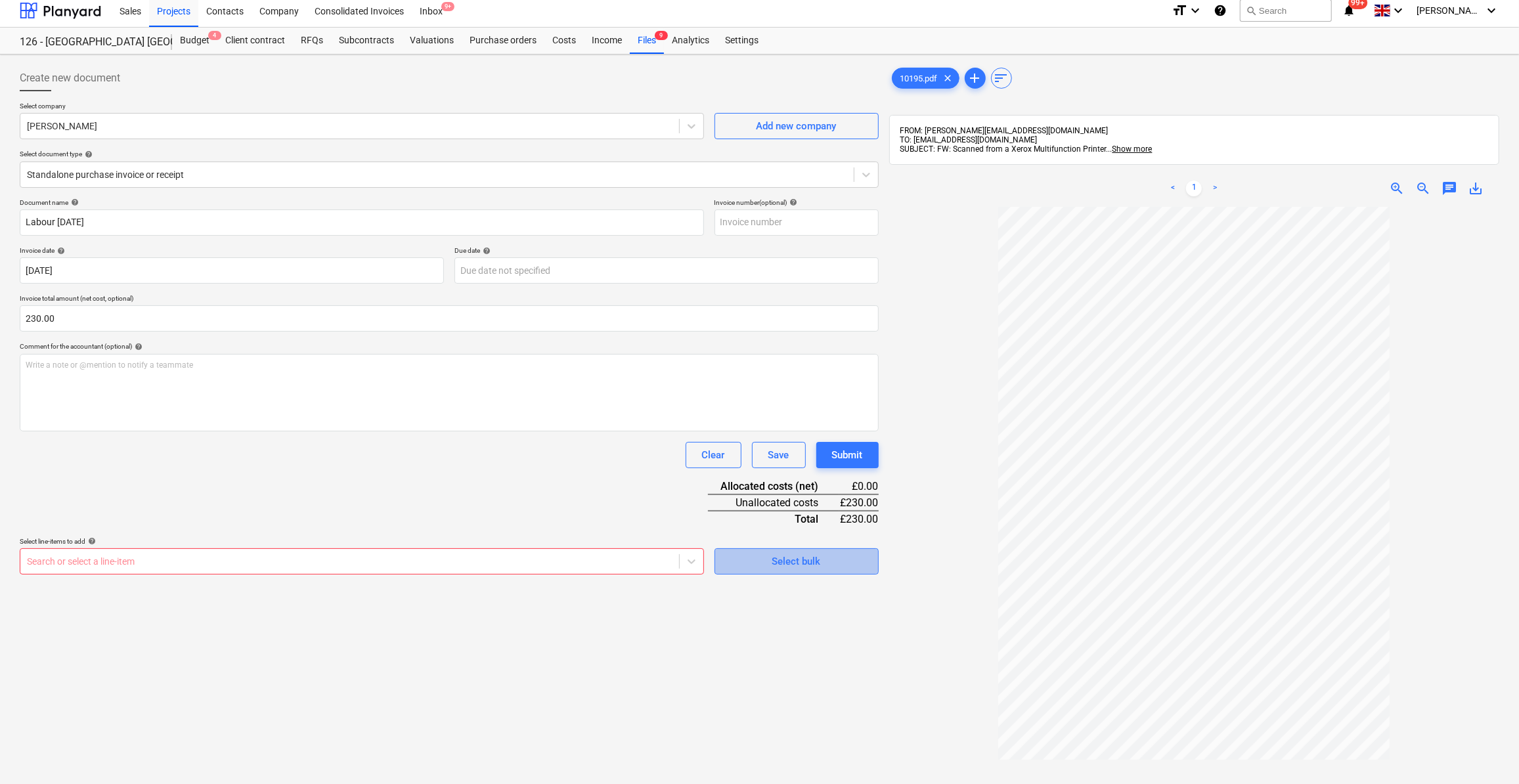
click at [779, 557] on div "Select bulk" at bounding box center [796, 561] width 49 height 17
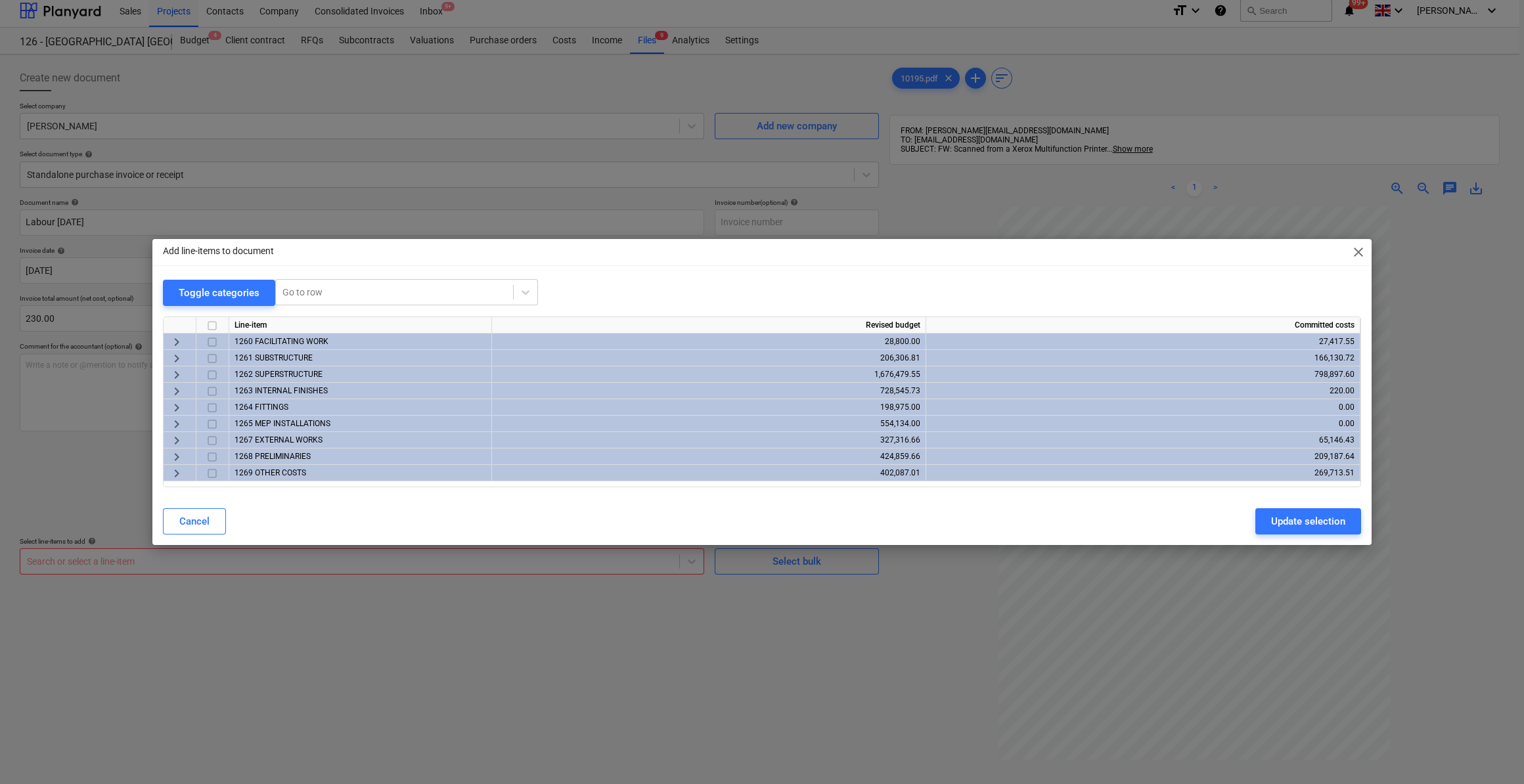
click at [176, 377] on span "keyboard_arrow_right" at bounding box center [177, 375] width 16 height 15
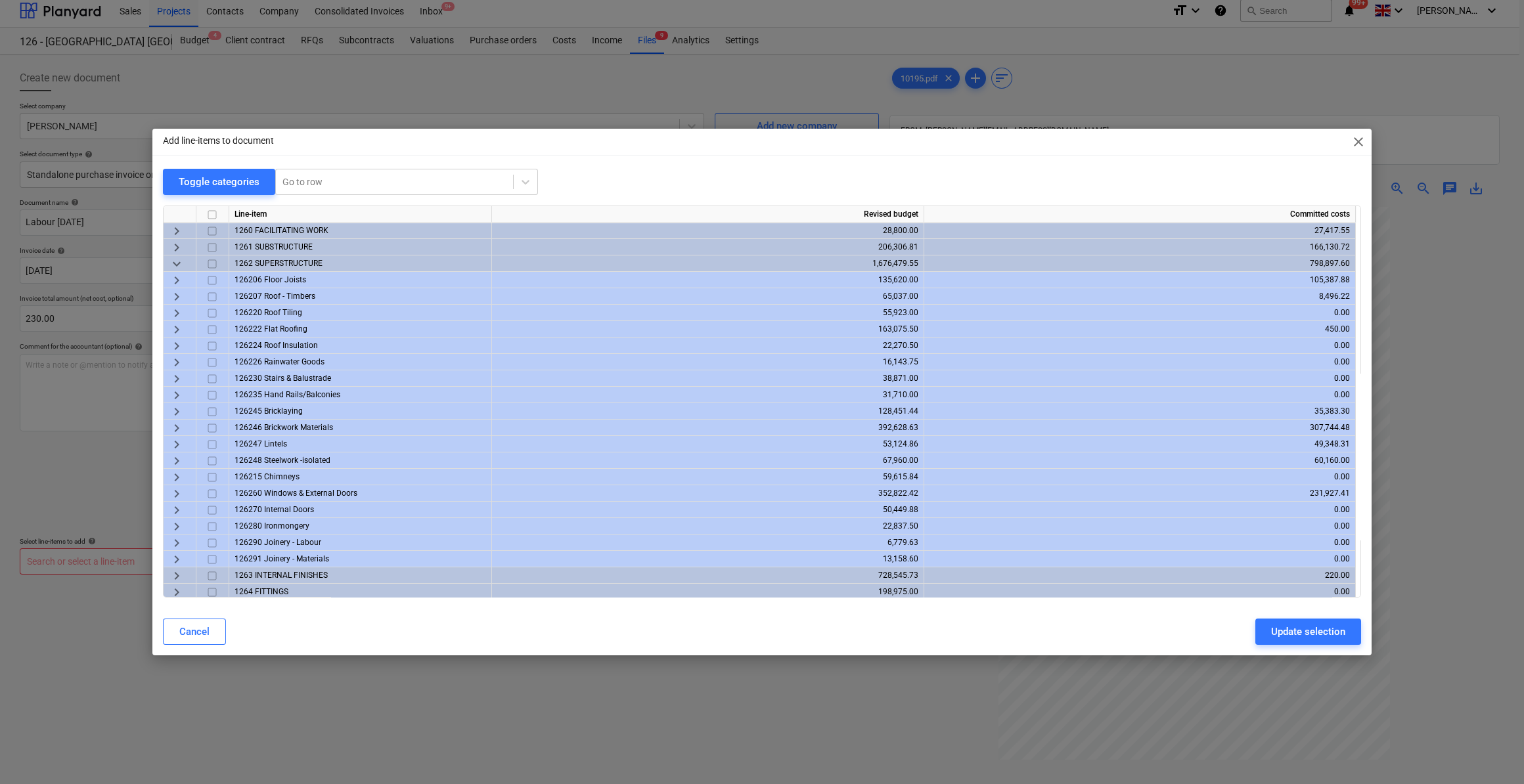
click at [177, 413] on span "keyboard_arrow_right" at bounding box center [177, 411] width 16 height 15
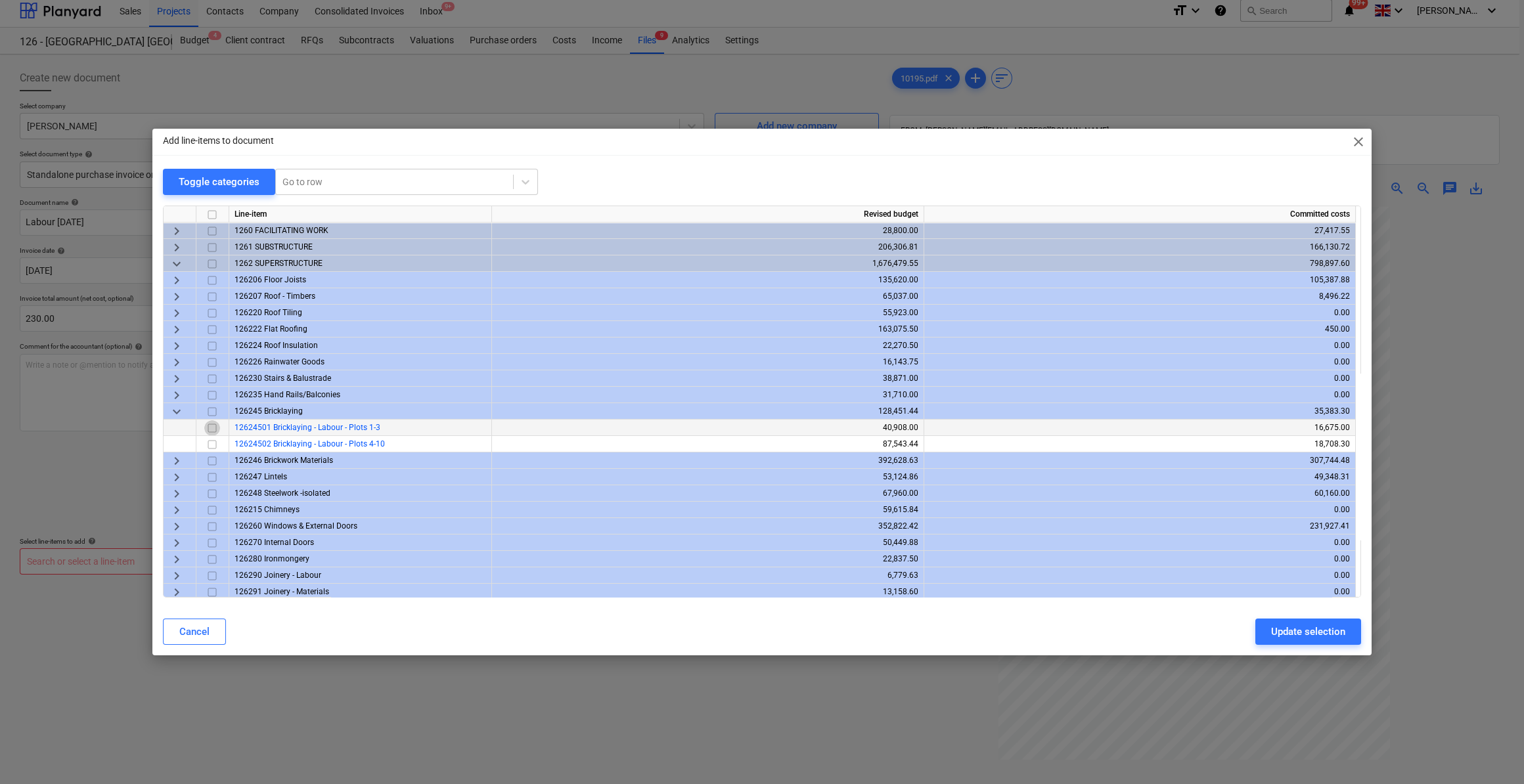
click at [214, 427] on input "checkbox" at bounding box center [212, 428] width 16 height 15
click at [1291, 638] on div "Update selection" at bounding box center [1308, 632] width 74 height 17
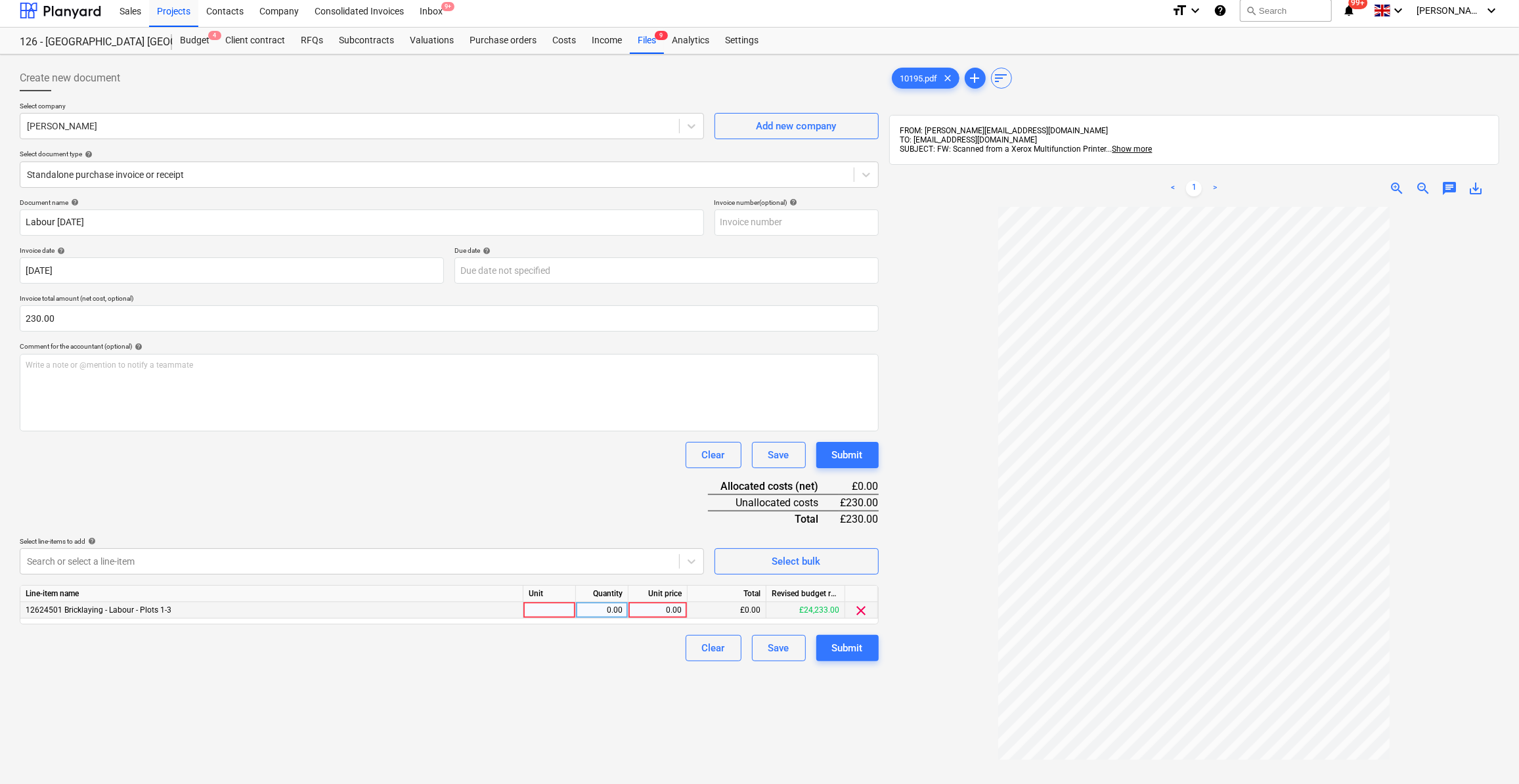
click at [538, 609] on div at bounding box center [550, 610] width 53 height 16
type input "Day"
click at [616, 605] on div "0.00" at bounding box center [602, 610] width 42 height 16
type input "1"
click at [652, 611] on div "0.00" at bounding box center [658, 610] width 48 height 16
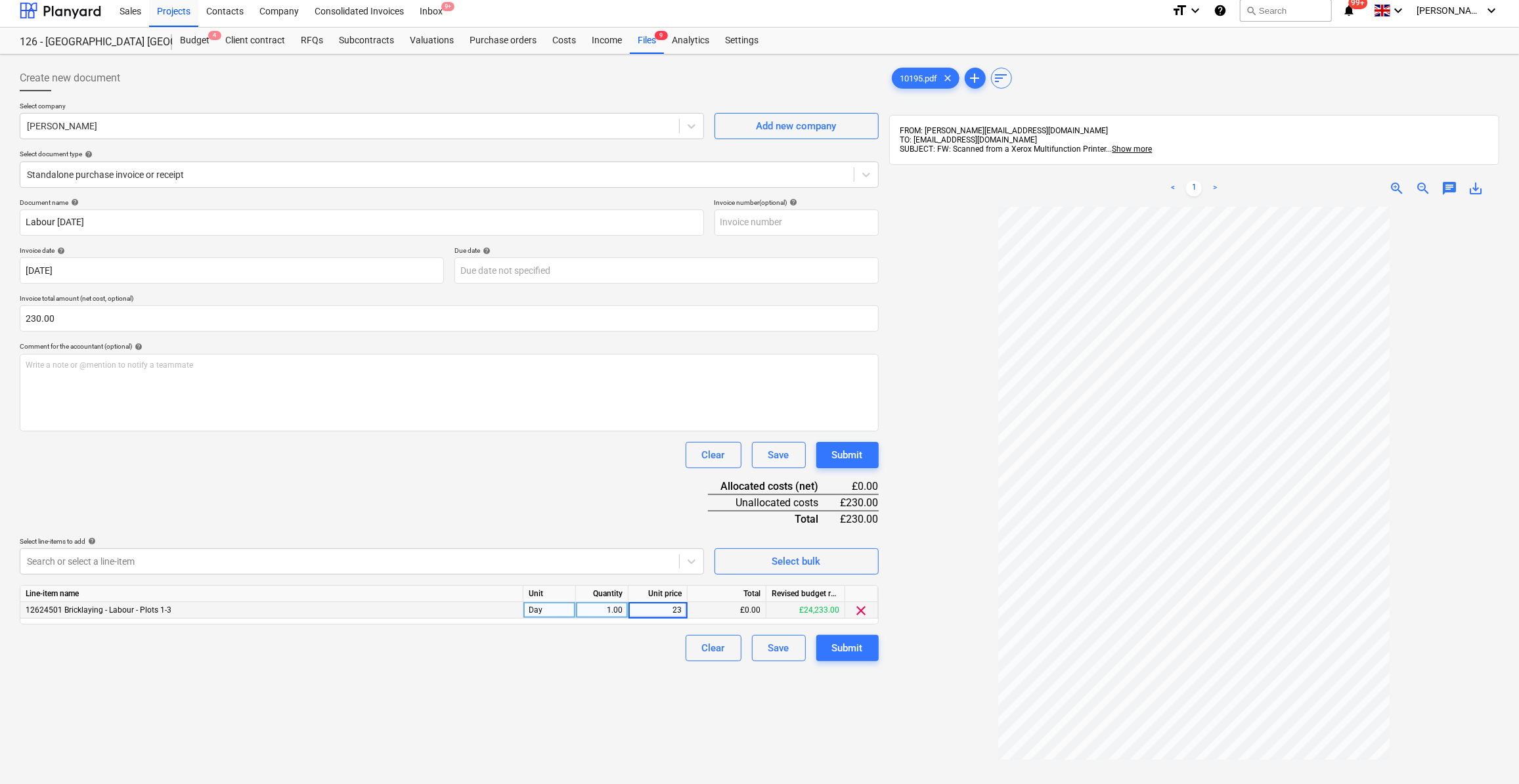
type input "230"
click at [619, 678] on div "Create new document Select company [PERSON_NAME] Add new company Select documen…" at bounding box center [450, 509] width 869 height 900
click at [843, 652] on div "Submit" at bounding box center [848, 648] width 31 height 17
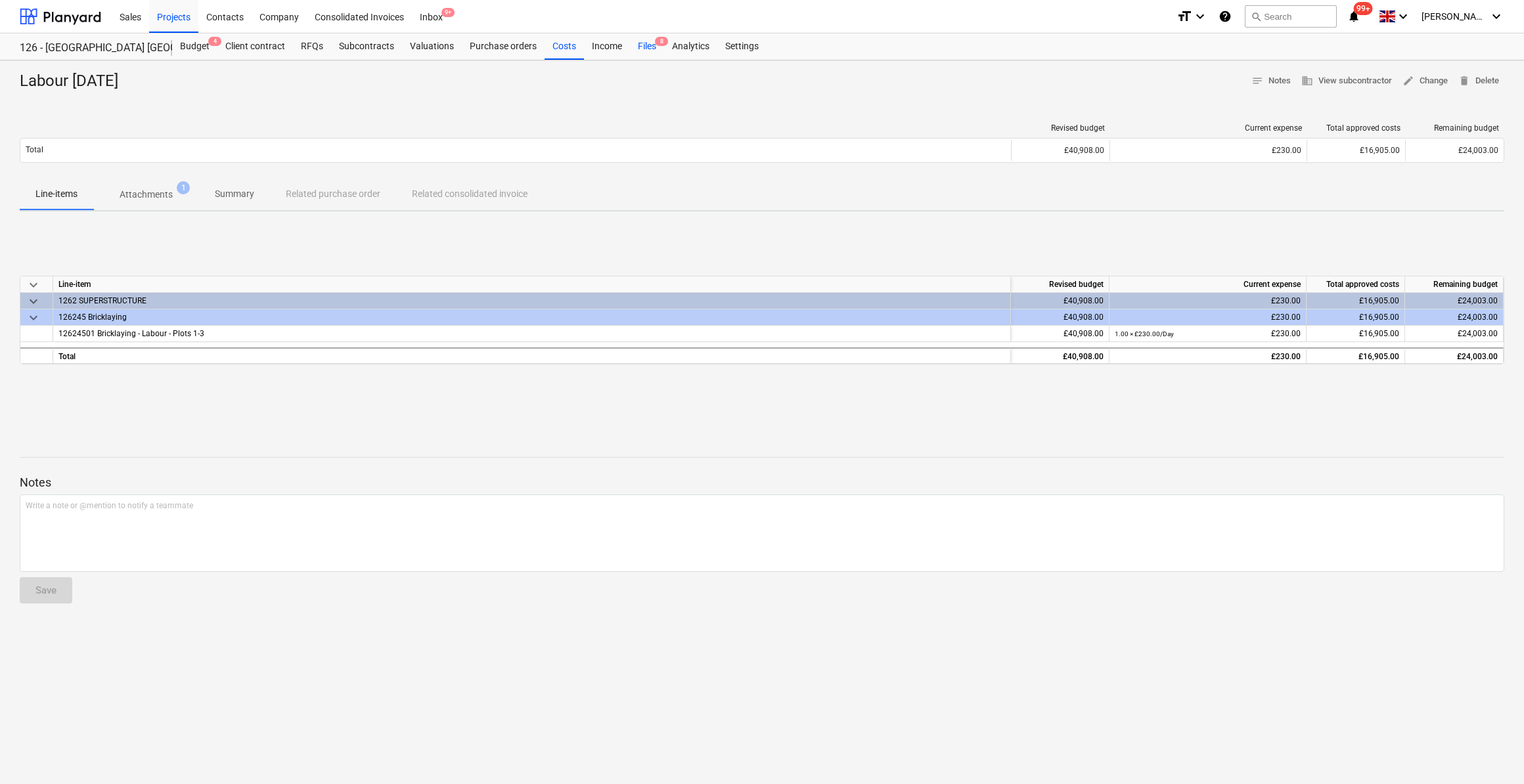
click at [639, 46] on div "Files 8" at bounding box center [647, 46] width 34 height 26
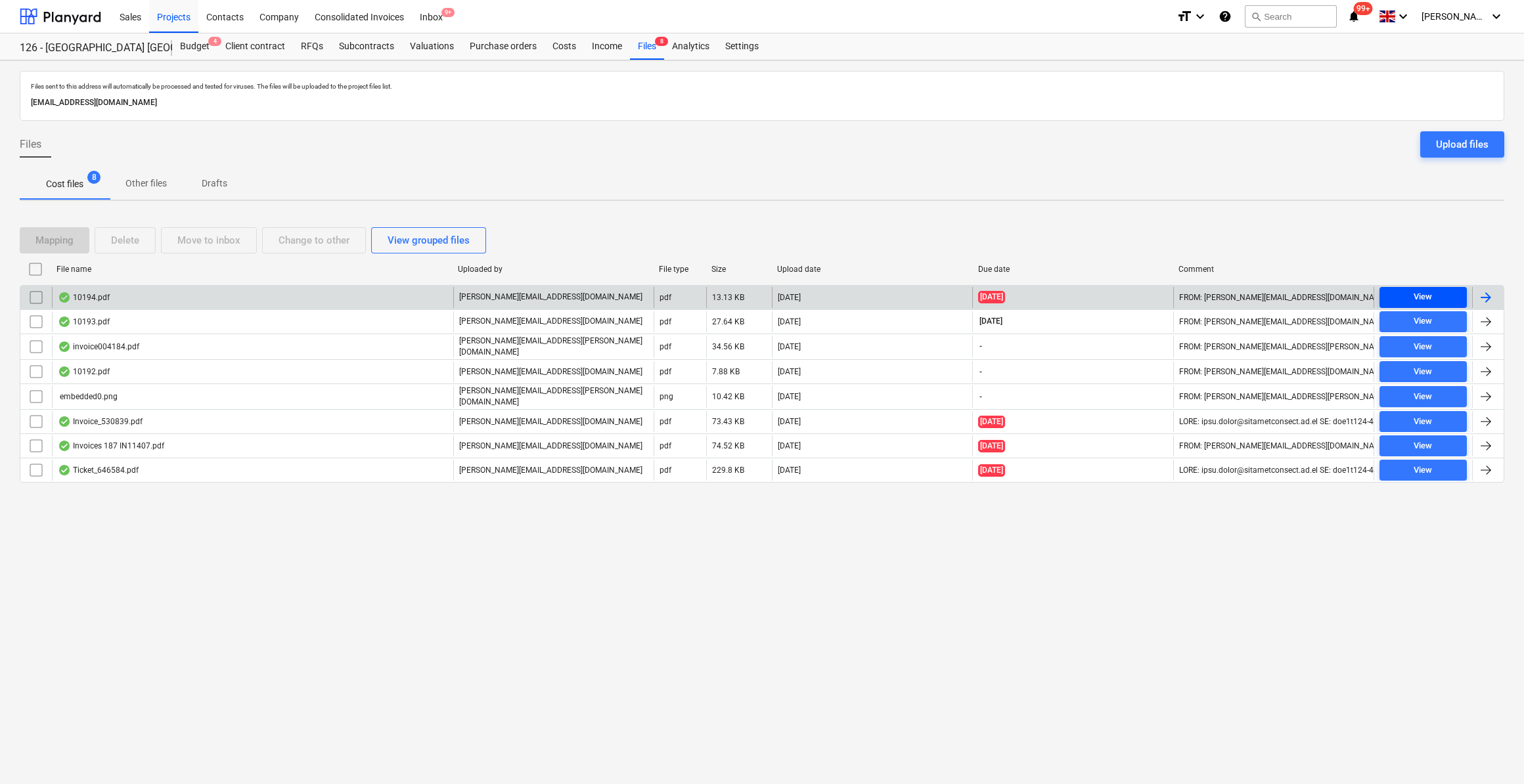
click at [1432, 290] on div "View" at bounding box center [1423, 297] width 18 height 15
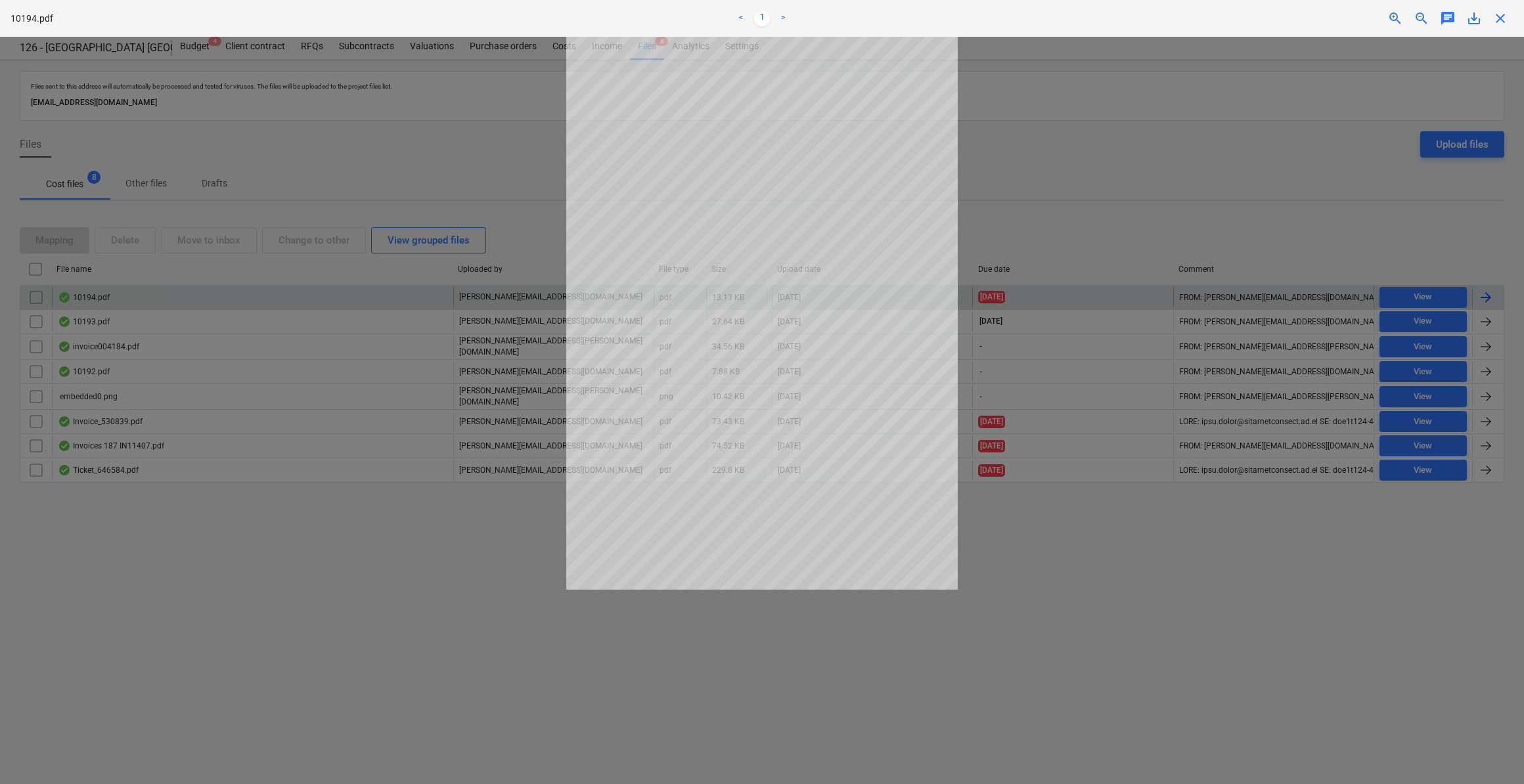
click at [1502, 15] on span "close" at bounding box center [1500, 18] width 16 height 15
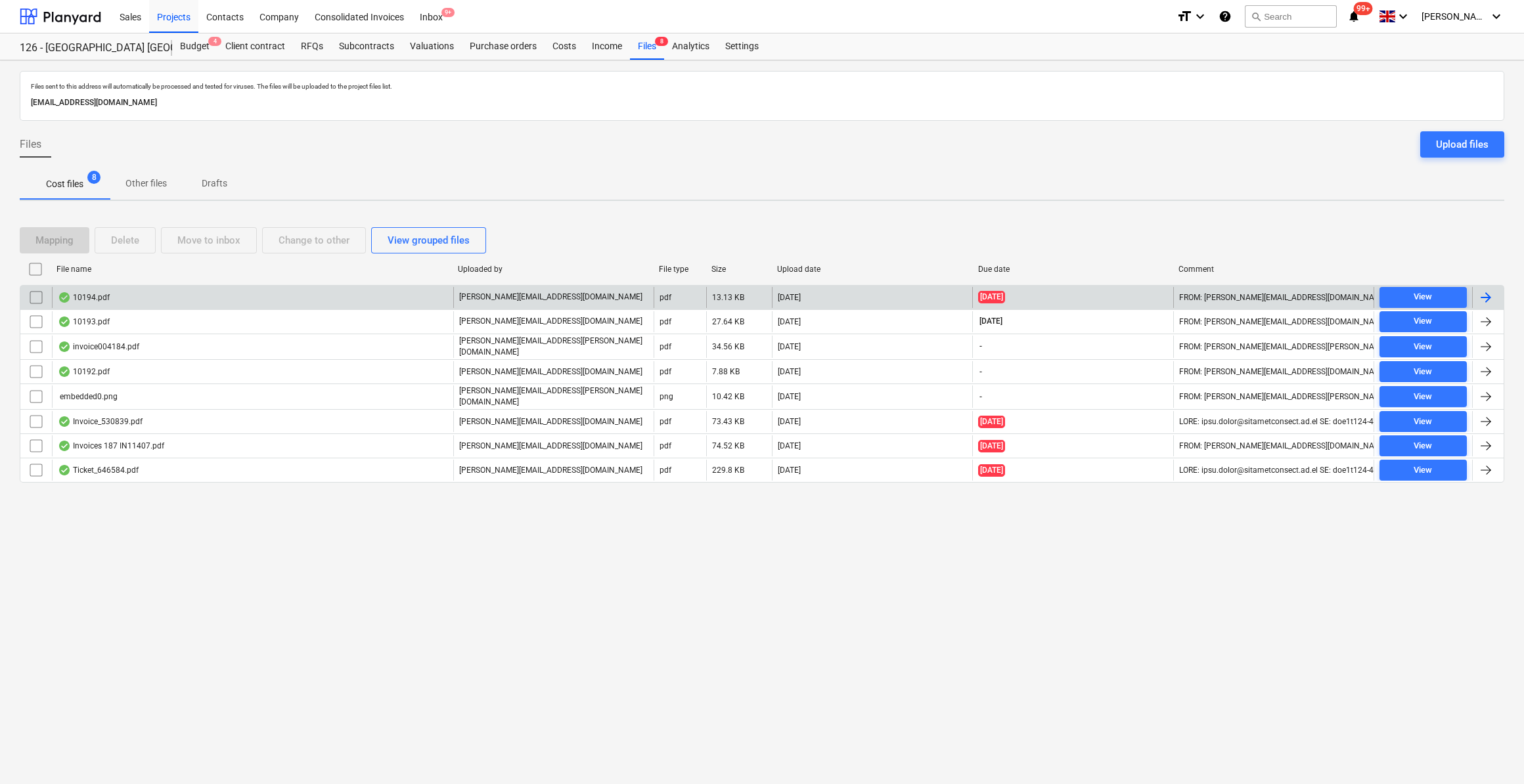
click at [1484, 292] on div at bounding box center [1486, 297] width 16 height 15
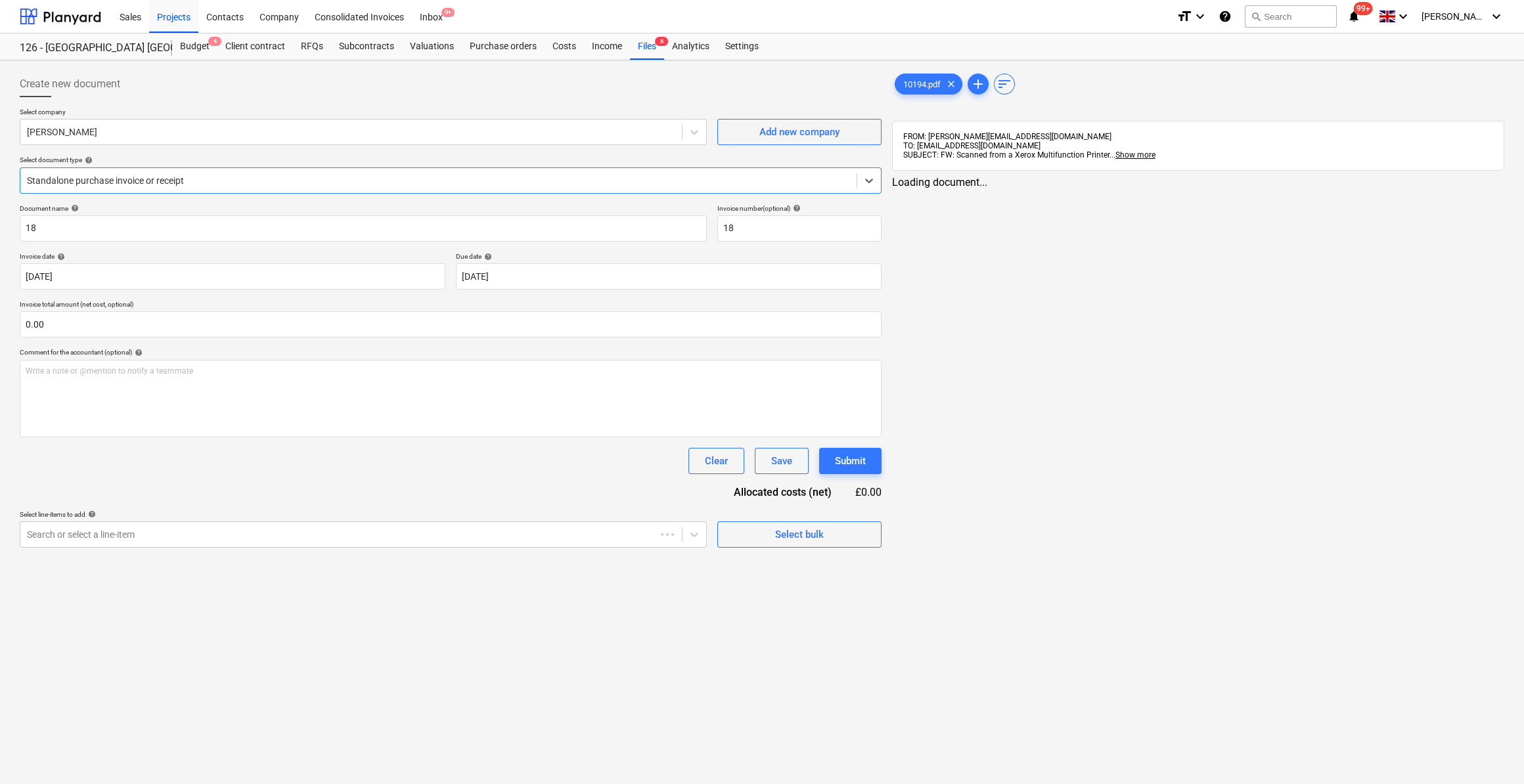
type input "18"
type input "[DATE]"
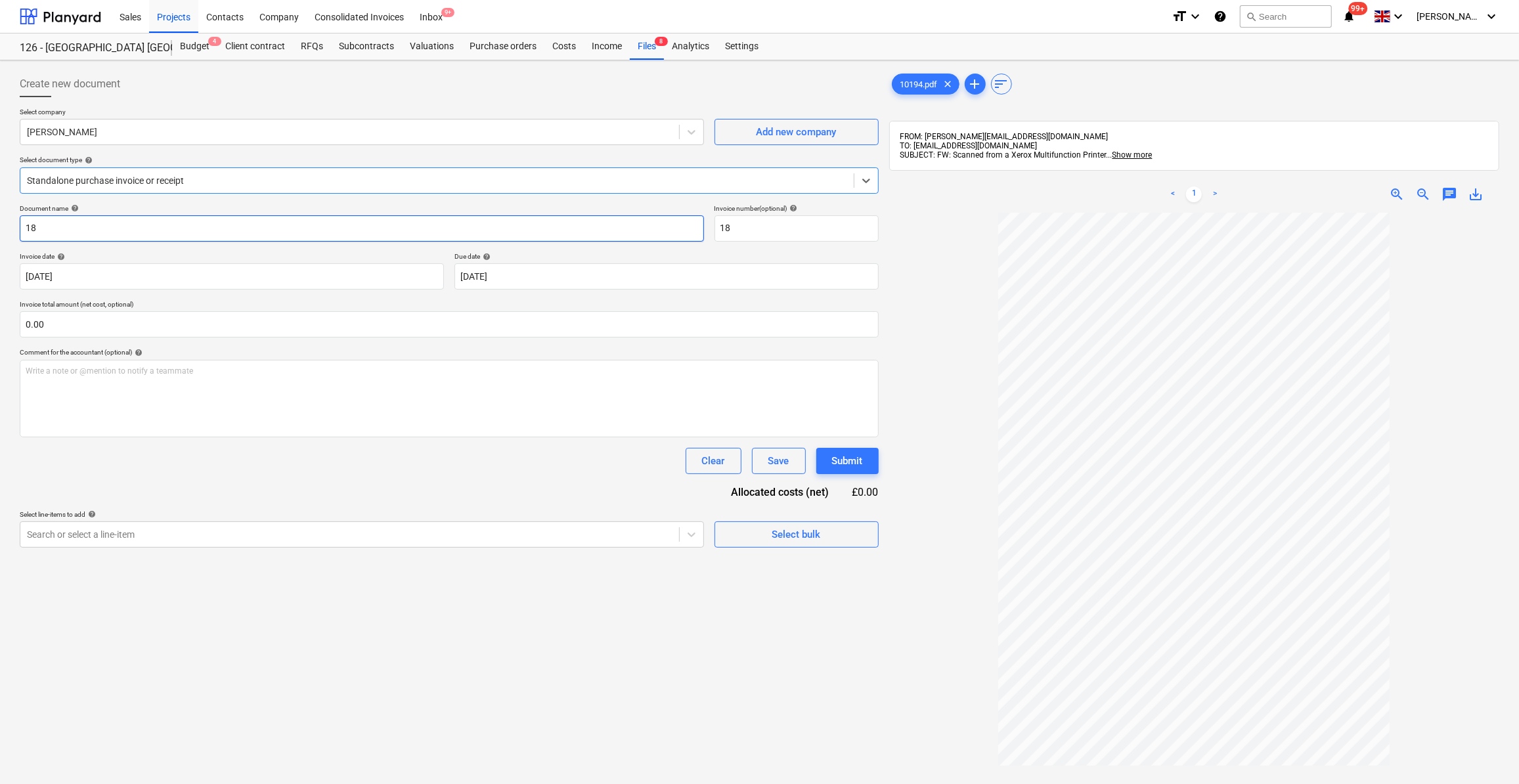
click at [27, 230] on input "18" at bounding box center [361, 228] width 684 height 26
type input "Labour 06-10/10/25 - 18"
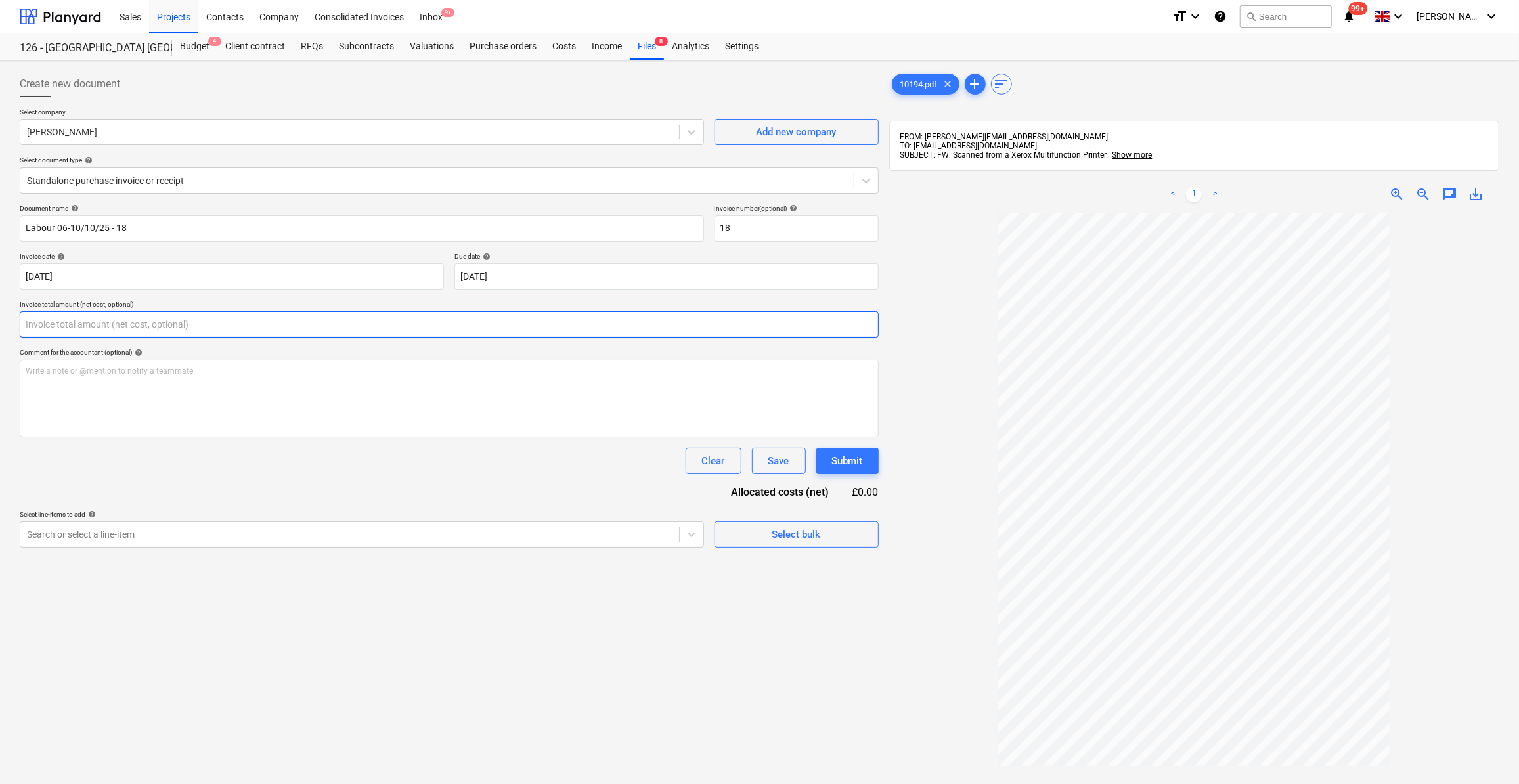
click at [59, 323] on input "text" at bounding box center [449, 324] width 859 height 26
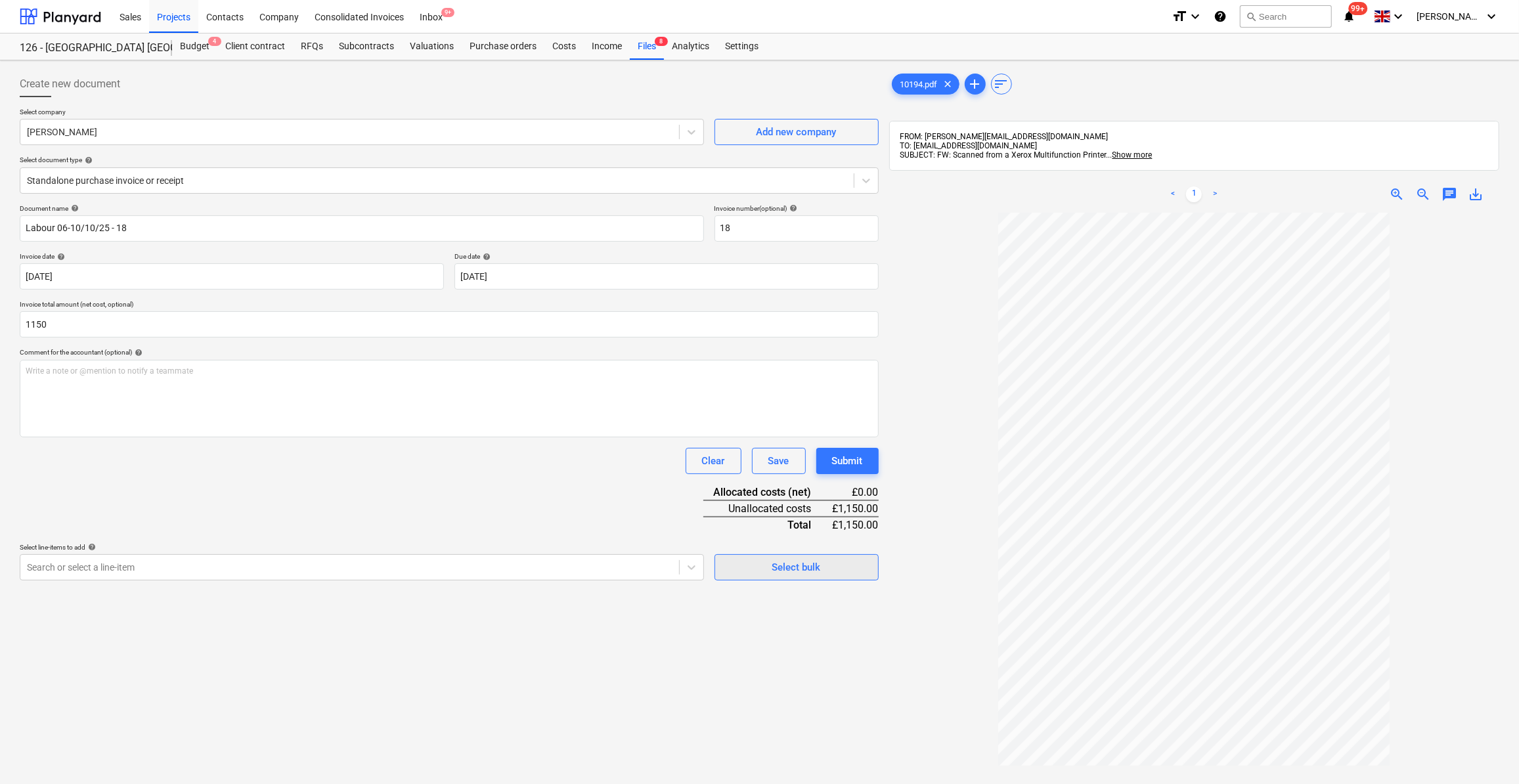
type input "1,150.00"
click at [788, 569] on div "Select bulk" at bounding box center [796, 567] width 49 height 17
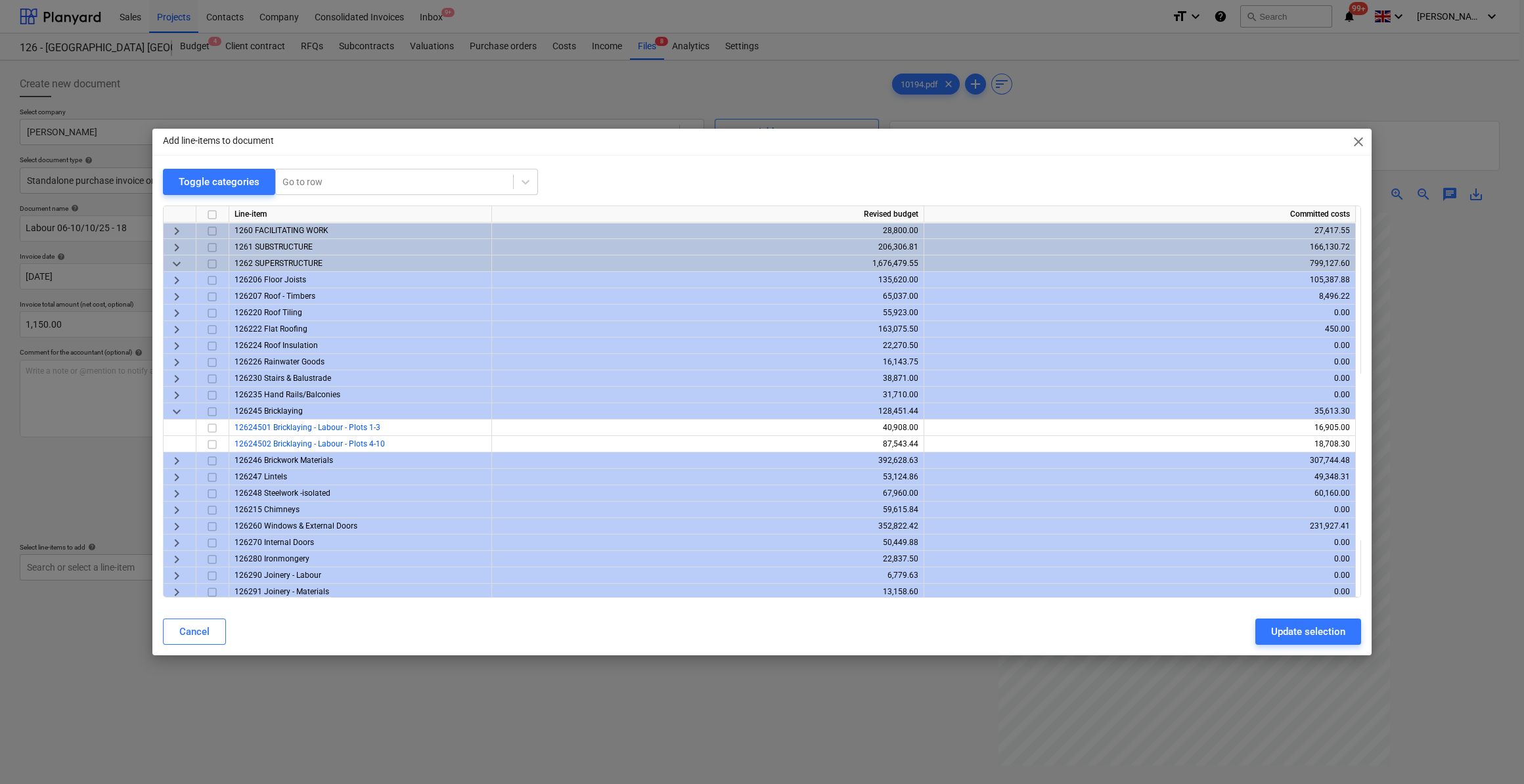
drag, startPoint x: 209, startPoint y: 446, endPoint x: 231, endPoint y: 453, distance: 23.1
click at [209, 446] on input "checkbox" at bounding box center [212, 444] width 16 height 15
click at [1318, 626] on div "Update selection" at bounding box center [1308, 632] width 74 height 17
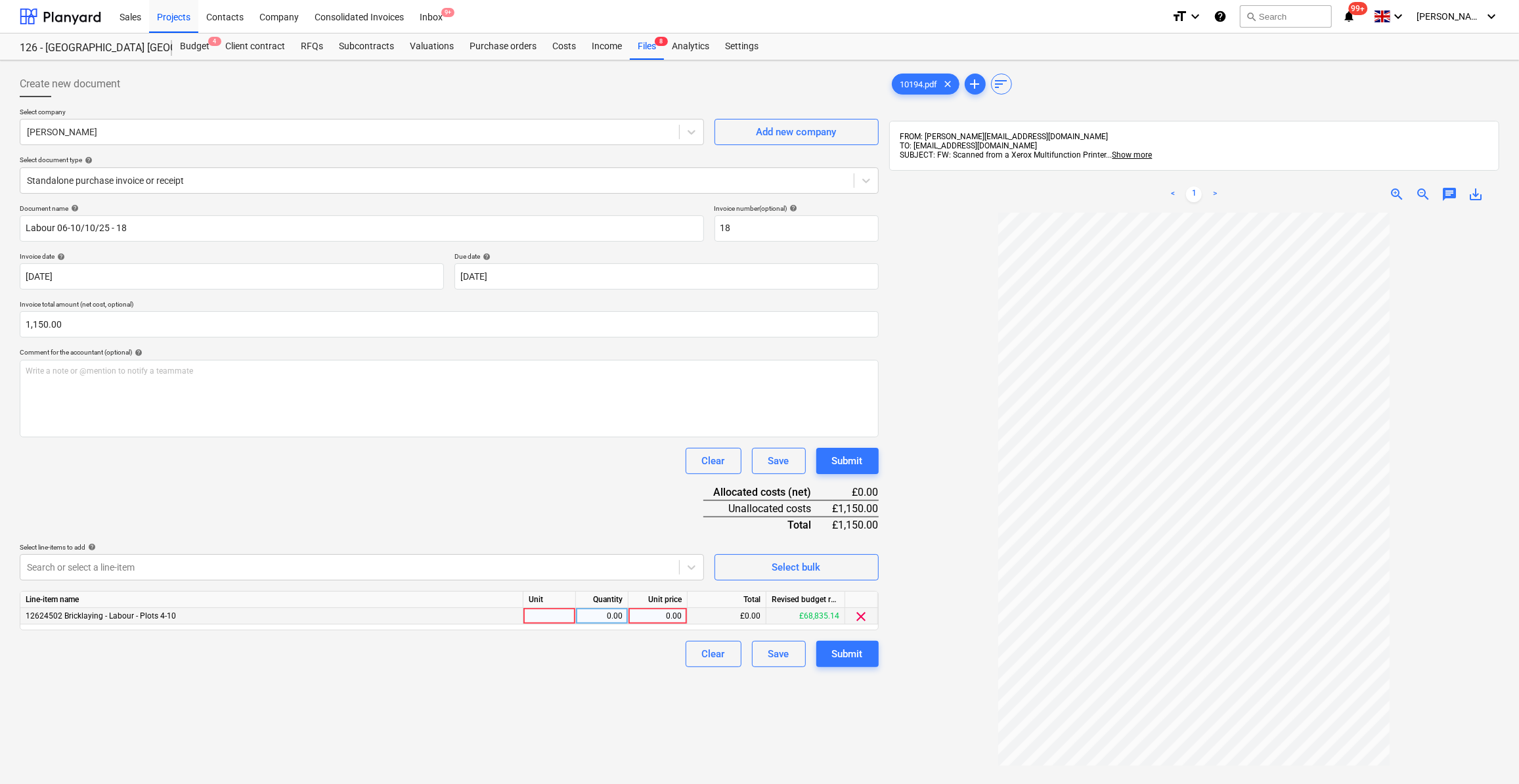
click at [540, 614] on div at bounding box center [550, 616] width 53 height 16
type input "Day"
click at [597, 616] on div "0.00" at bounding box center [602, 616] width 42 height 16
type input "5"
click at [667, 615] on div "0.00" at bounding box center [658, 616] width 48 height 16
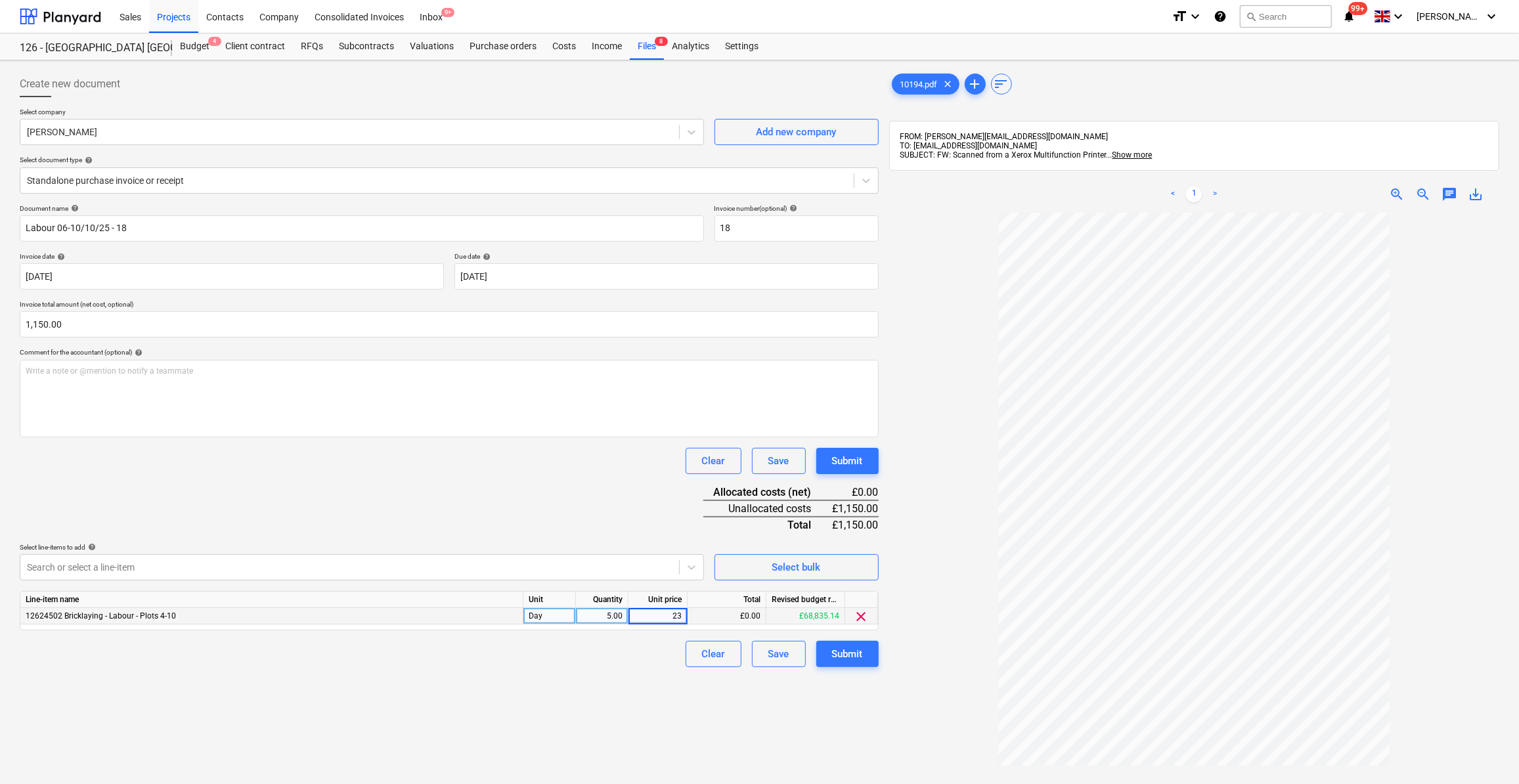
type input "230"
click at [645, 697] on div "Create new document Select company [PERSON_NAME] Add new company Select documen…" at bounding box center [450, 515] width 869 height 900
click at [849, 655] on div "Submit" at bounding box center [848, 654] width 31 height 17
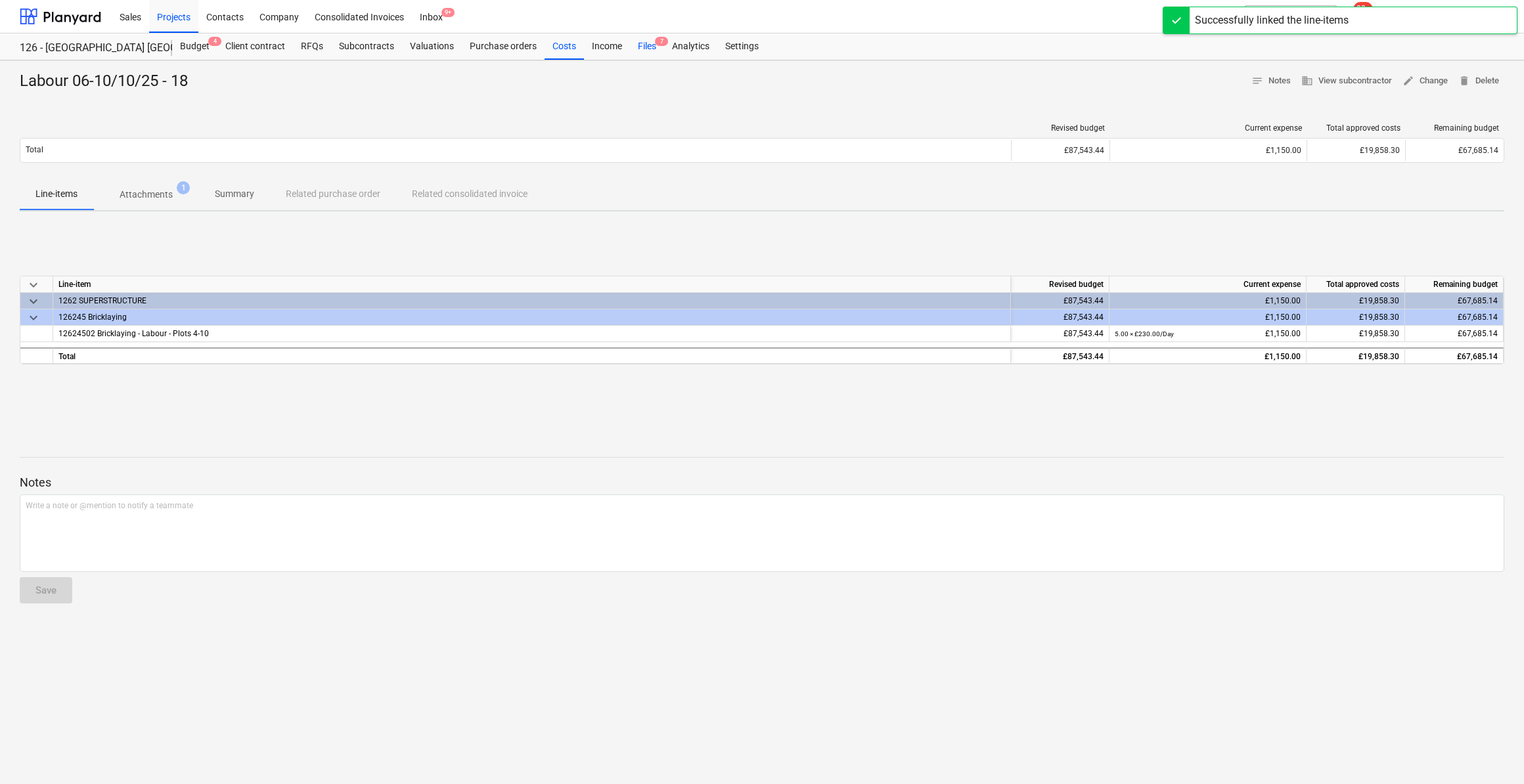
click at [638, 44] on div "Files 7" at bounding box center [647, 46] width 34 height 26
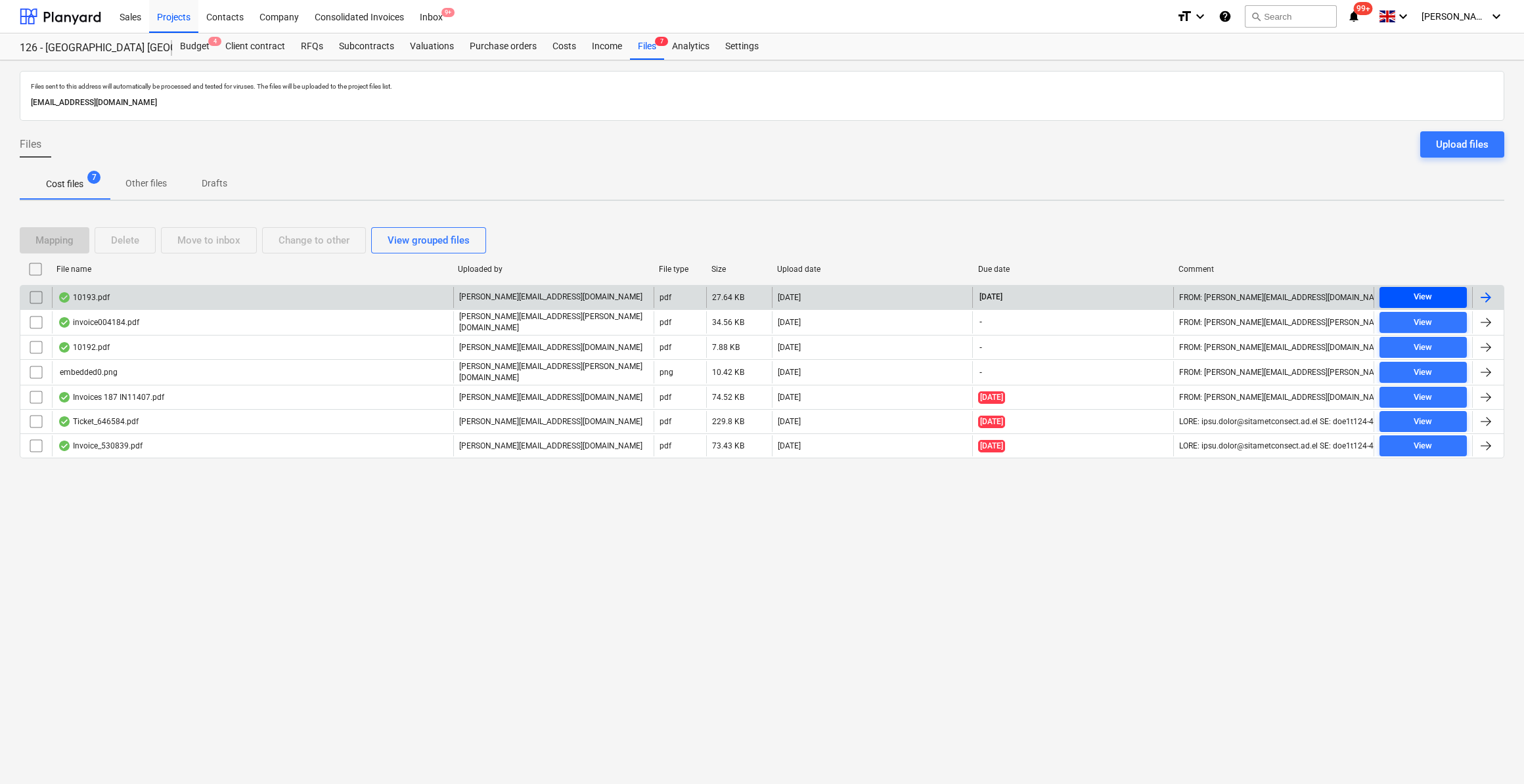
click at [1427, 295] on div "View" at bounding box center [1423, 297] width 18 height 15
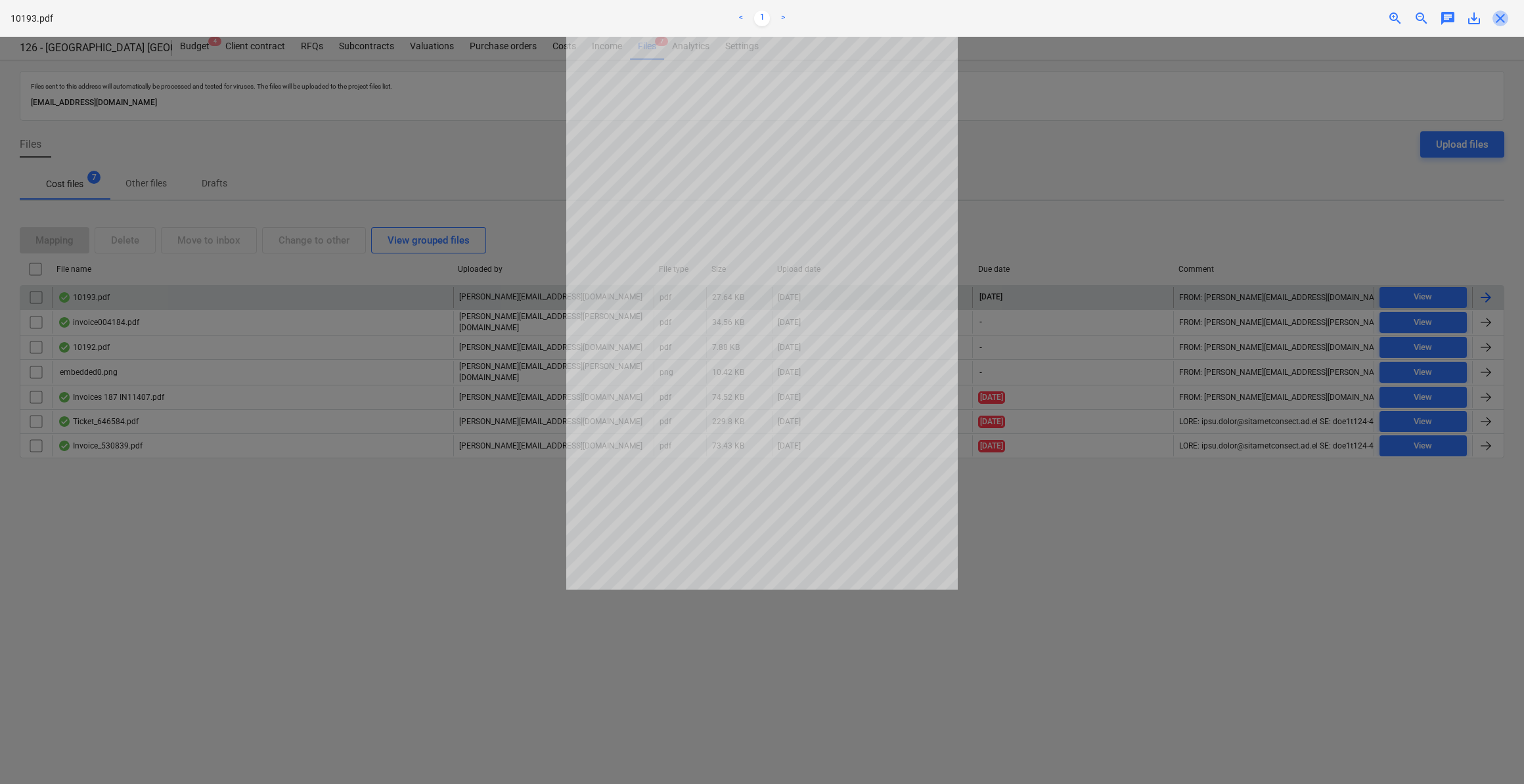
drag, startPoint x: 1499, startPoint y: 21, endPoint x: 1520, endPoint y: 92, distance: 74.0
click at [1501, 21] on span "close" at bounding box center [1500, 18] width 16 height 15
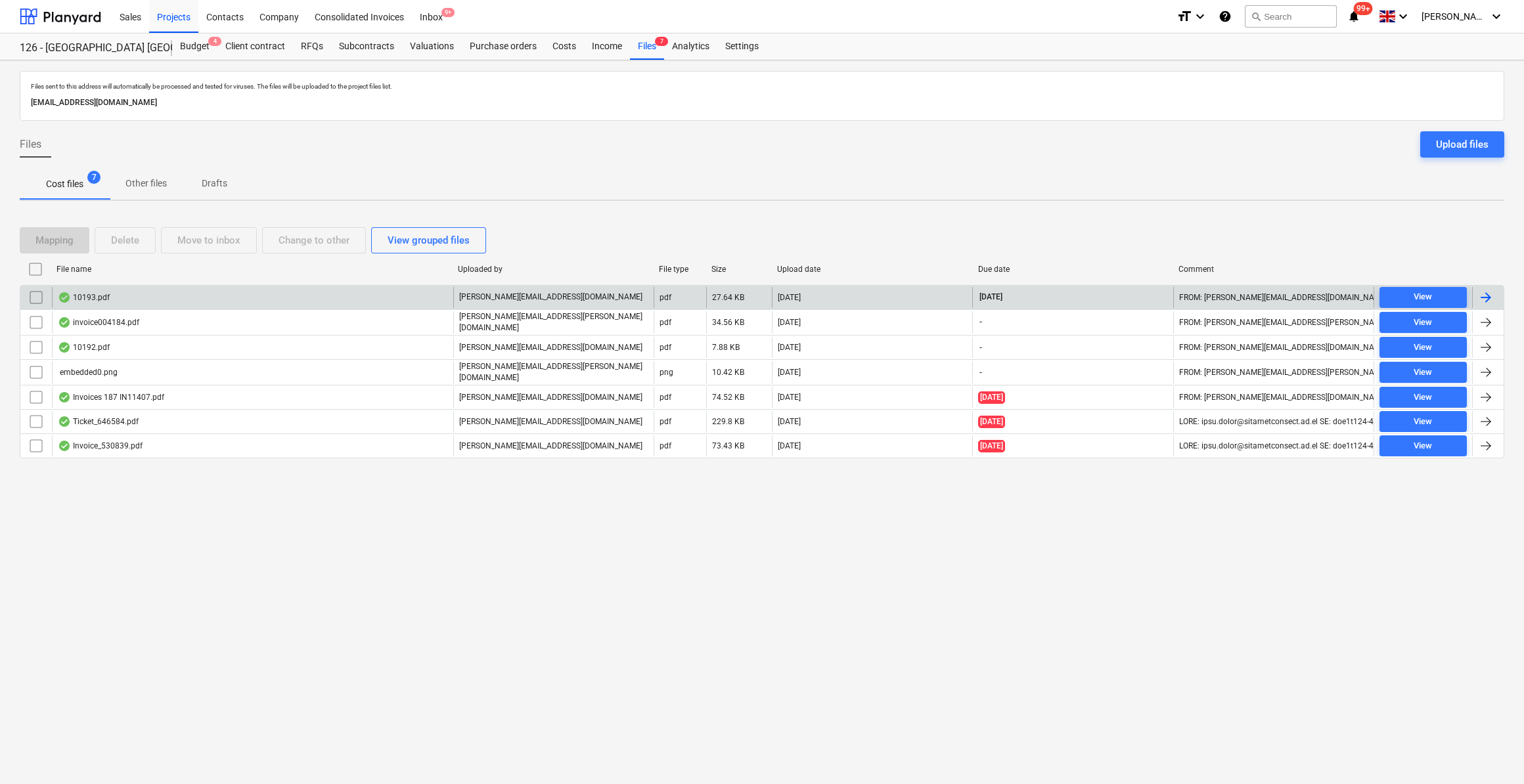
click at [1485, 301] on div at bounding box center [1486, 297] width 16 height 15
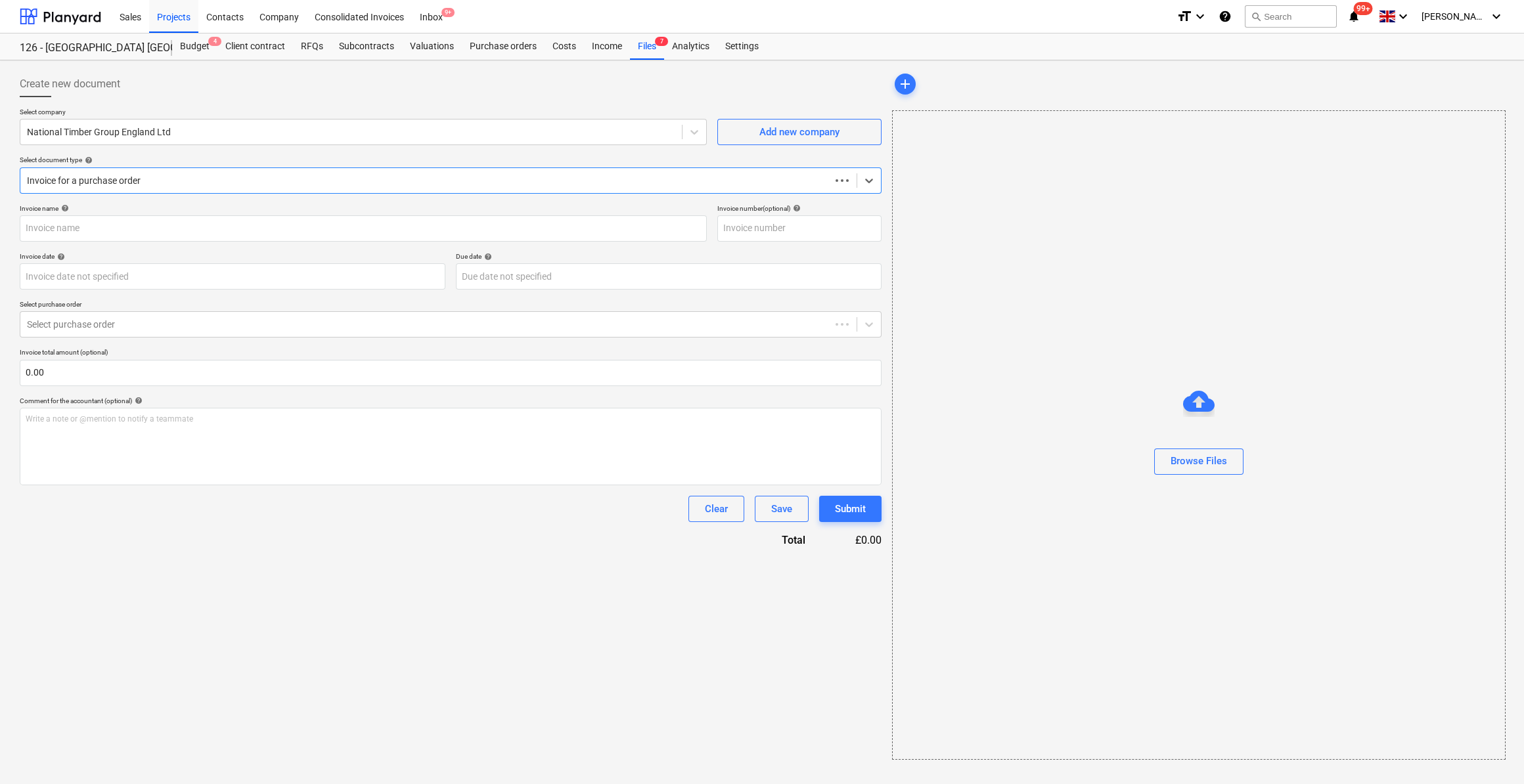
type input "6918088"
type input "[DATE]"
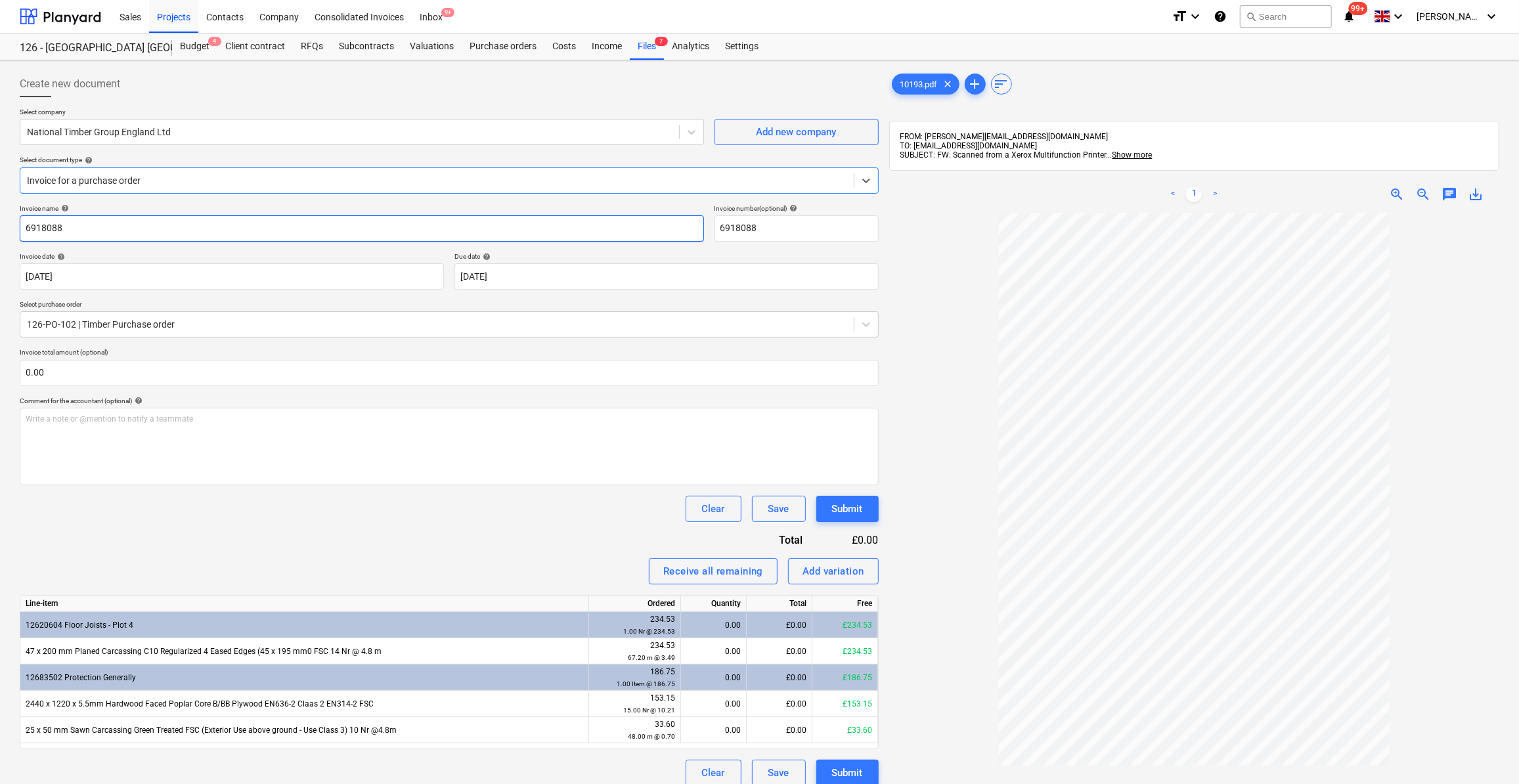
click at [24, 228] on input "6918088" at bounding box center [361, 228] width 684 height 26
type input "Timber 6918088"
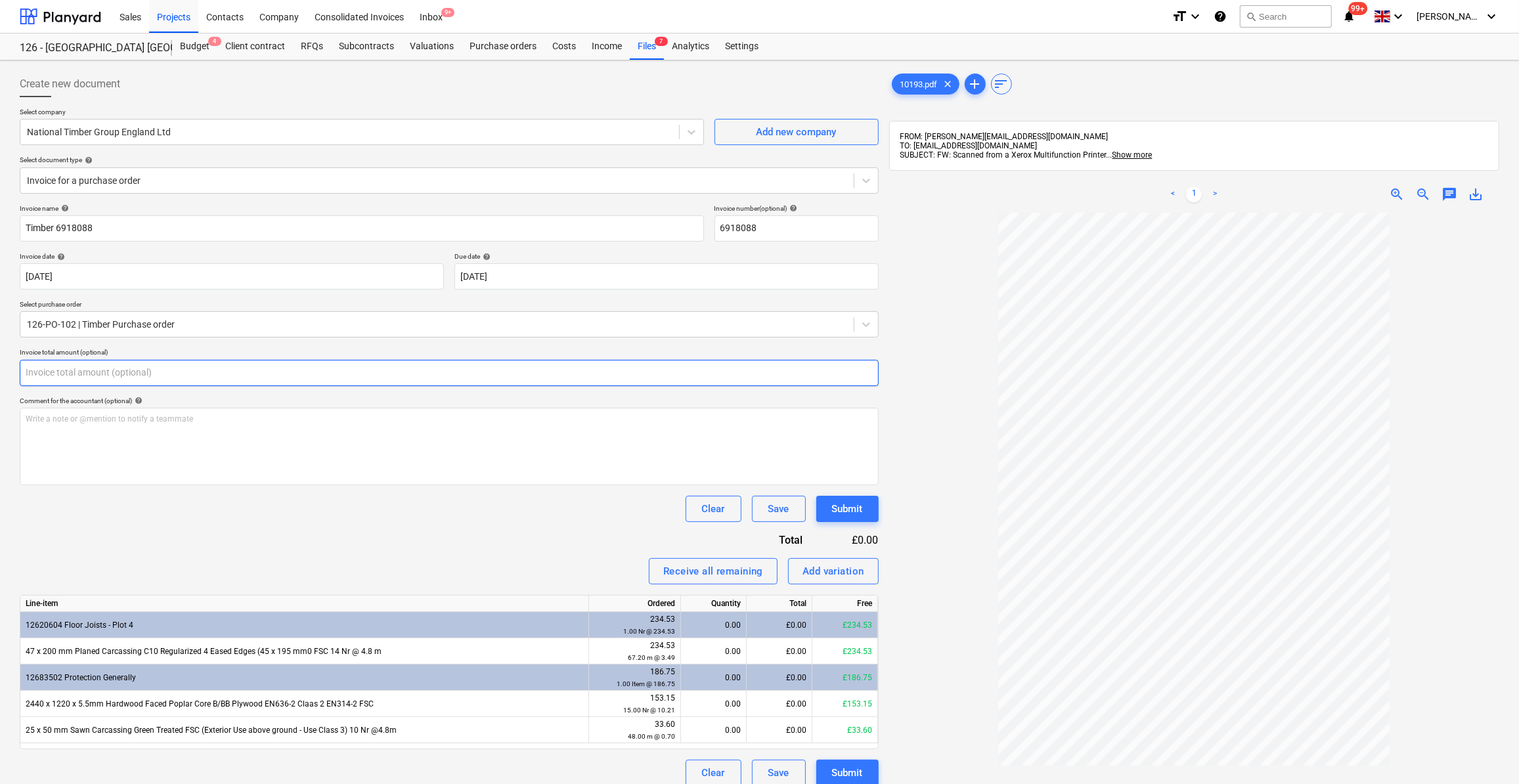
click at [53, 368] on input "text" at bounding box center [449, 373] width 859 height 26
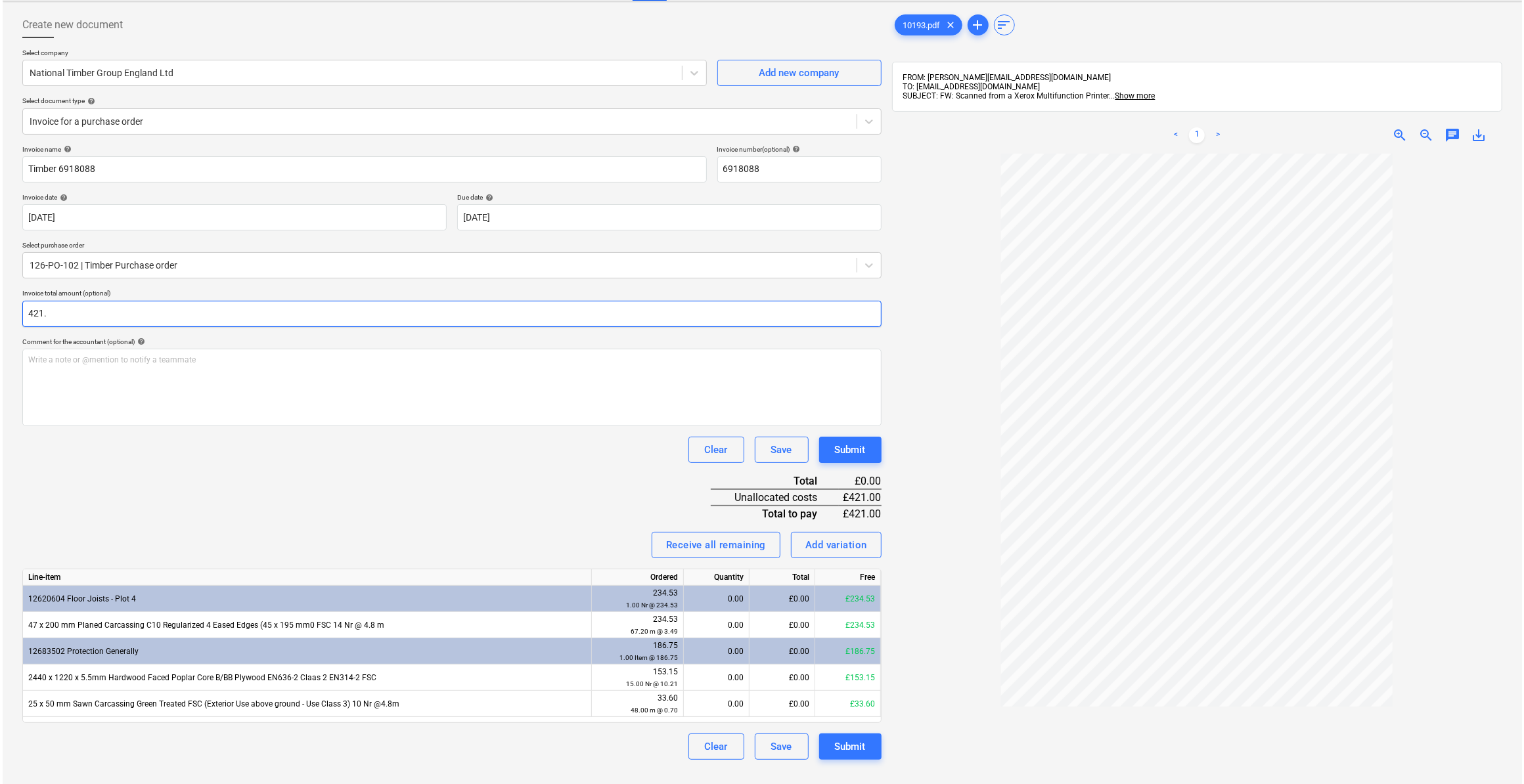
scroll to position [59, 0]
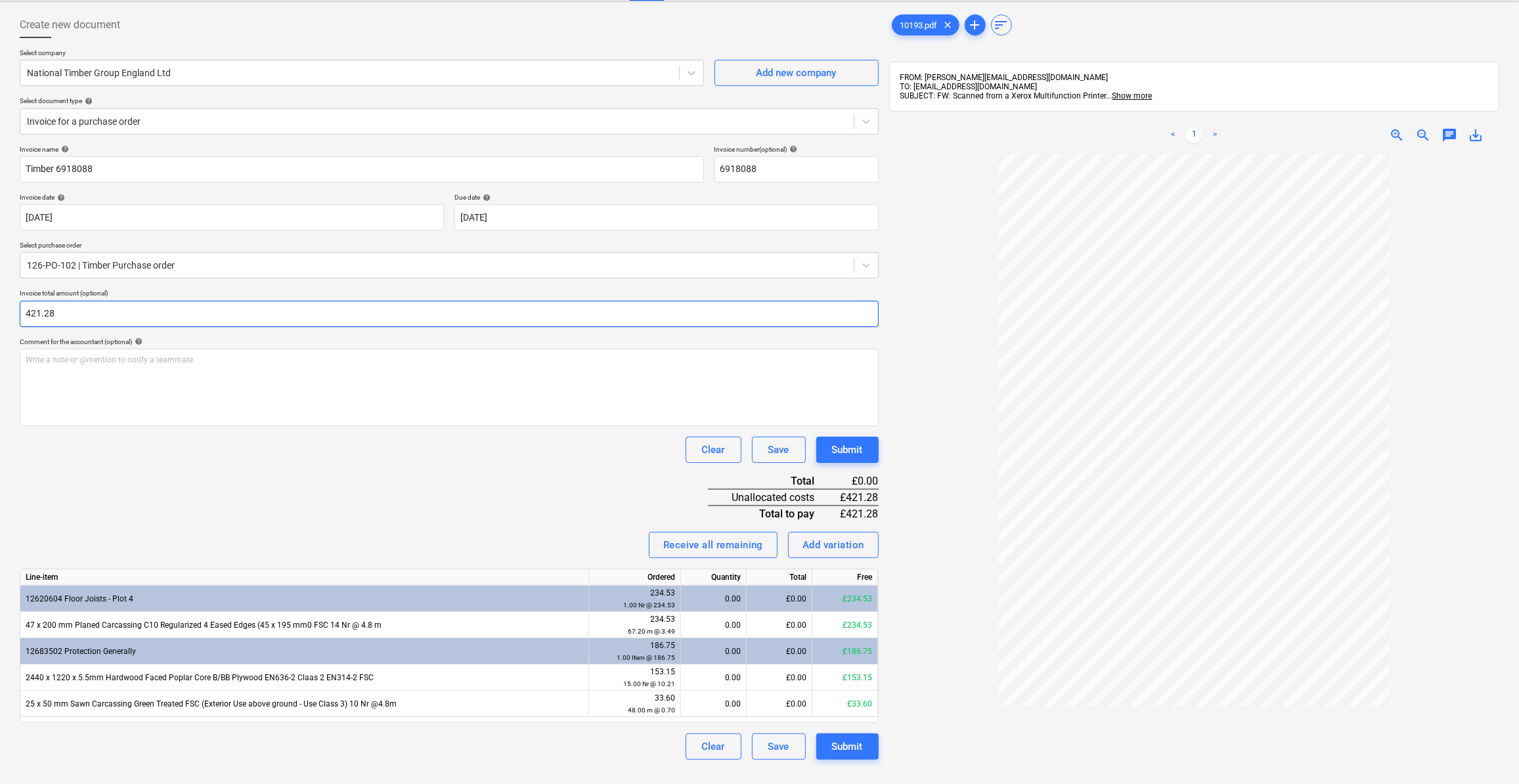
type input "421.28"
click at [216, 507] on div "Invoice name help Timber 6918088 Invoice number (optional) help 6918088 Invoice…" at bounding box center [449, 452] width 859 height 615
click at [698, 548] on div "Receive all remaining" at bounding box center [714, 545] width 100 height 17
click at [850, 740] on div "Submit" at bounding box center [848, 747] width 31 height 17
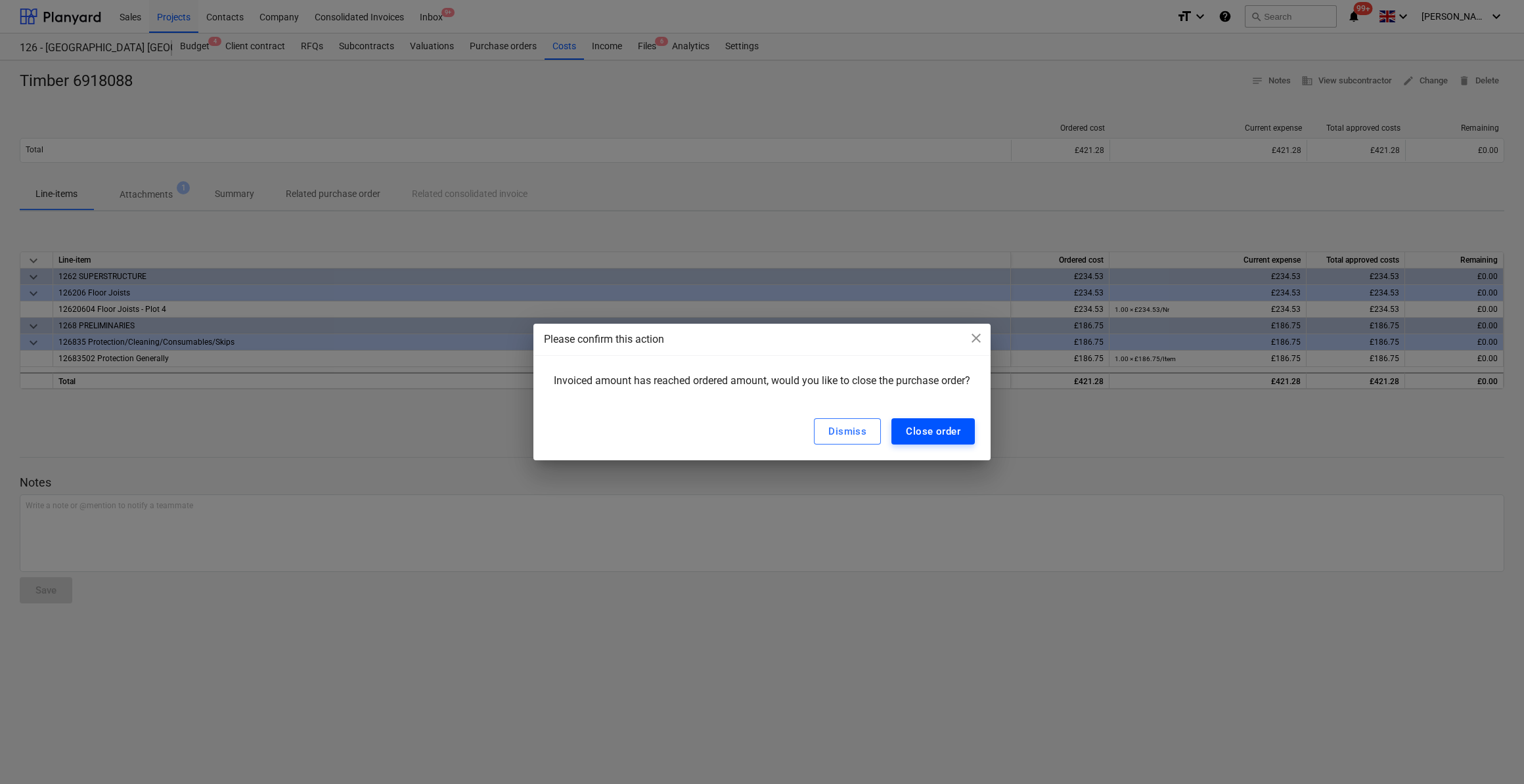
click at [950, 433] on div "Close order" at bounding box center [933, 431] width 54 height 17
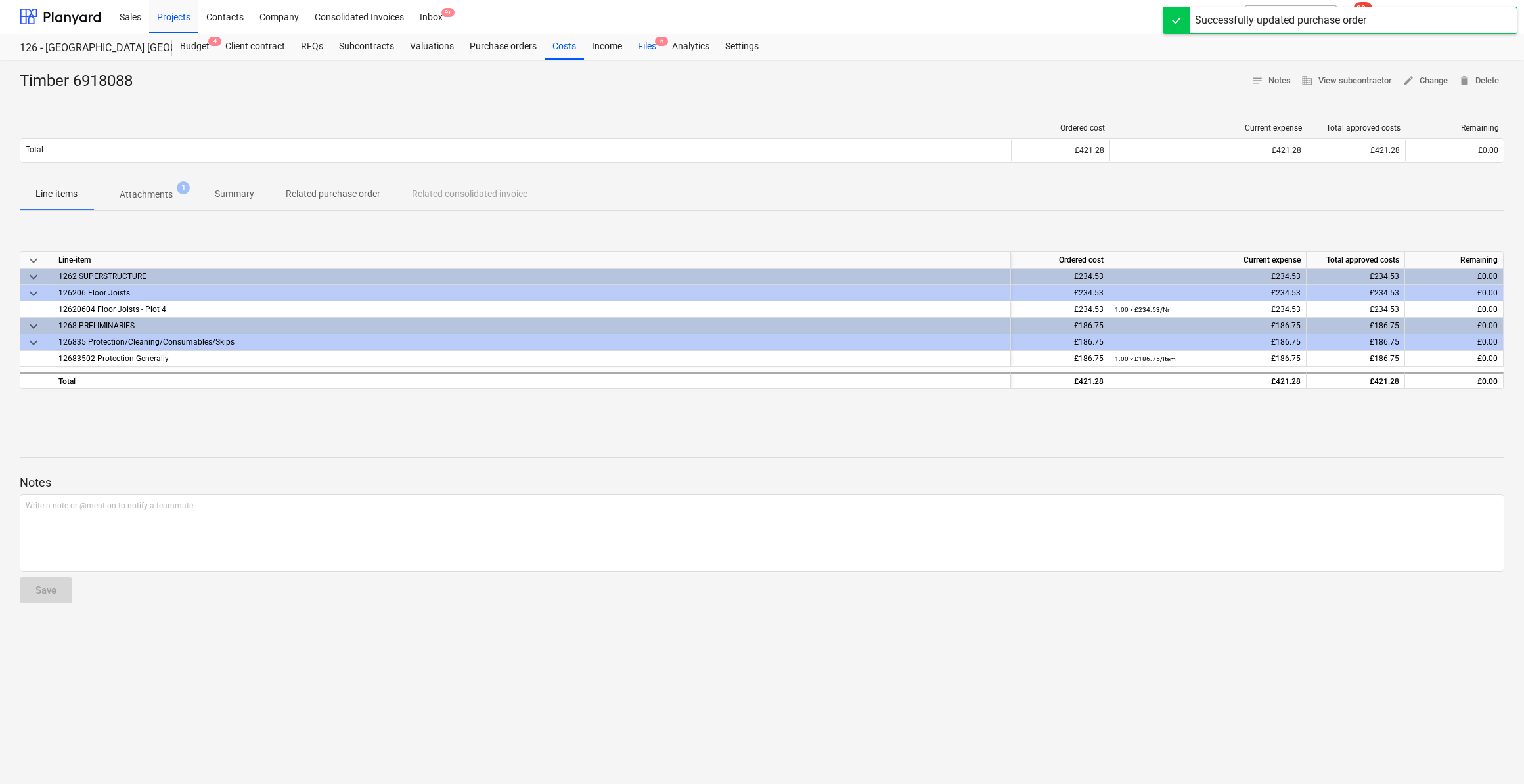
click at [645, 55] on div "Files 6" at bounding box center [647, 46] width 34 height 26
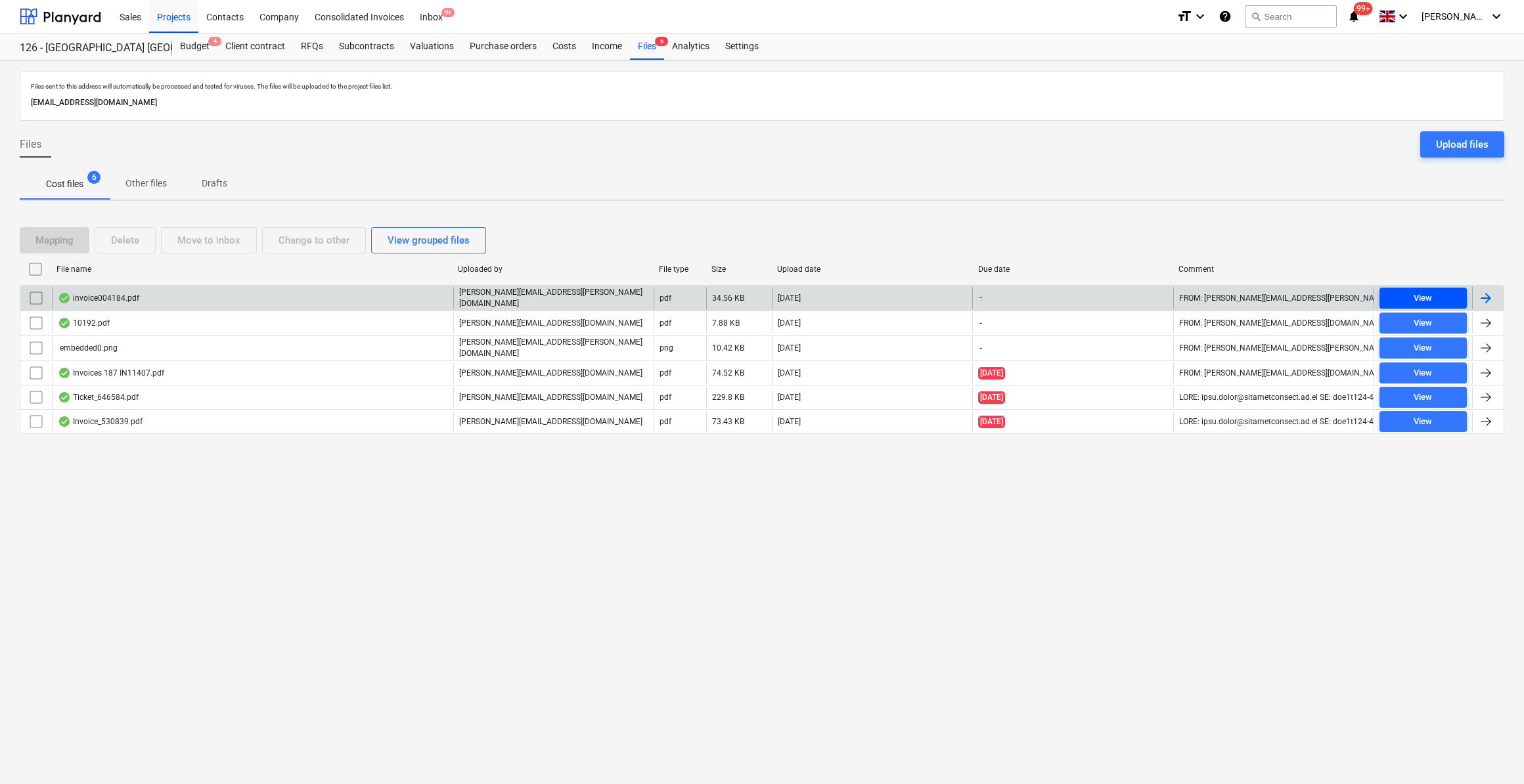
click at [1429, 302] on div "View" at bounding box center [1423, 298] width 18 height 15
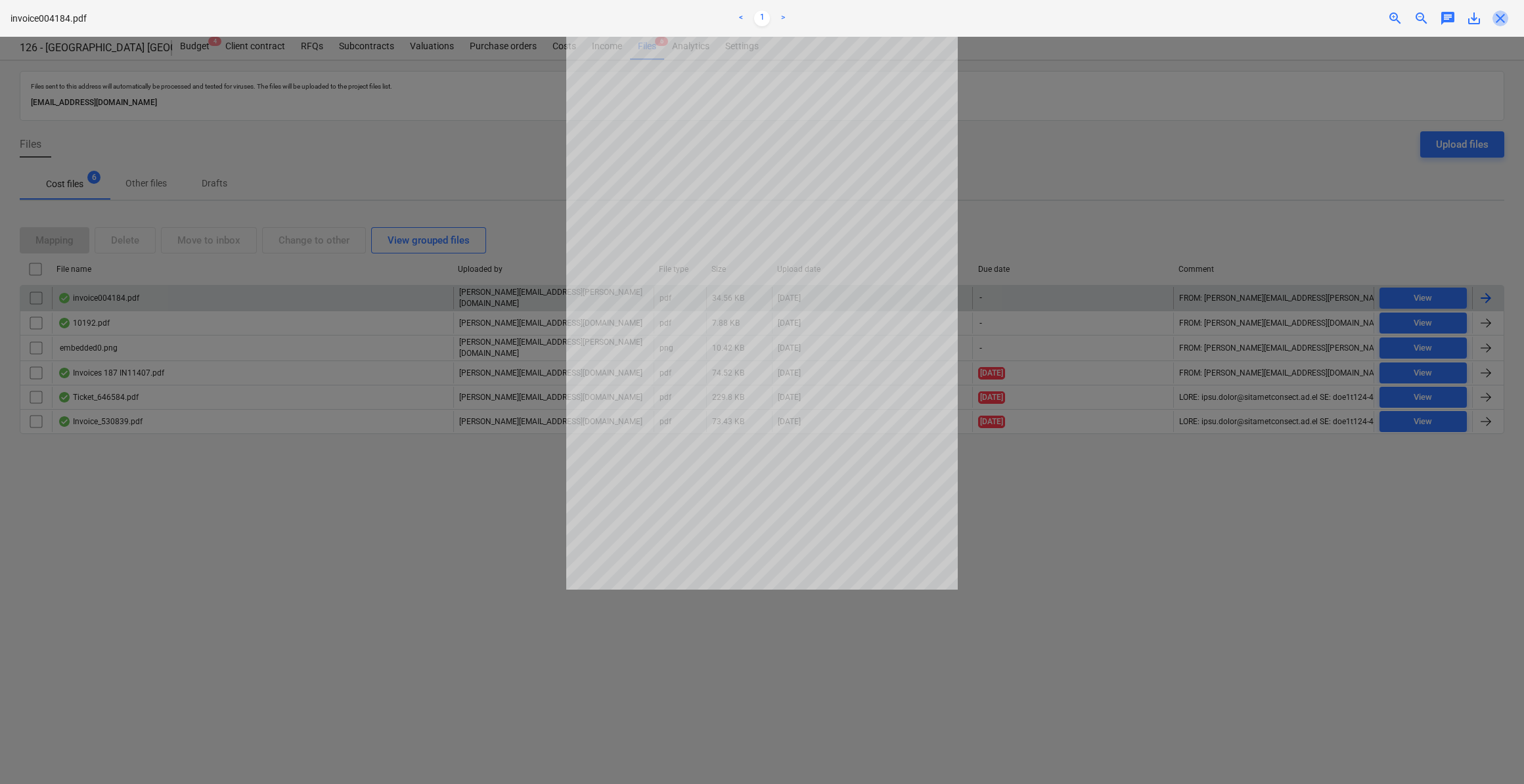
click at [1499, 18] on span "close" at bounding box center [1500, 18] width 16 height 15
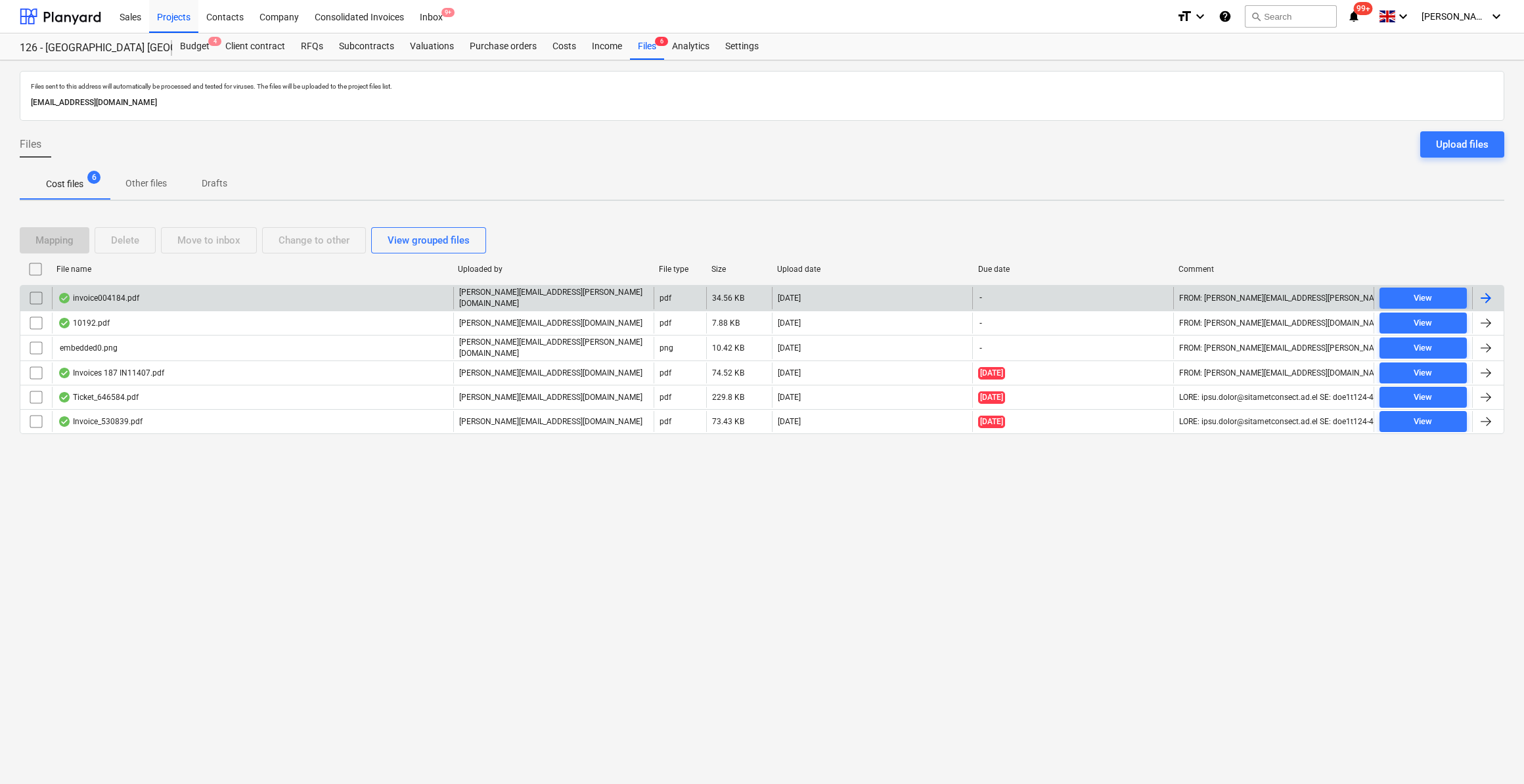
click at [1485, 296] on div at bounding box center [1486, 298] width 16 height 15
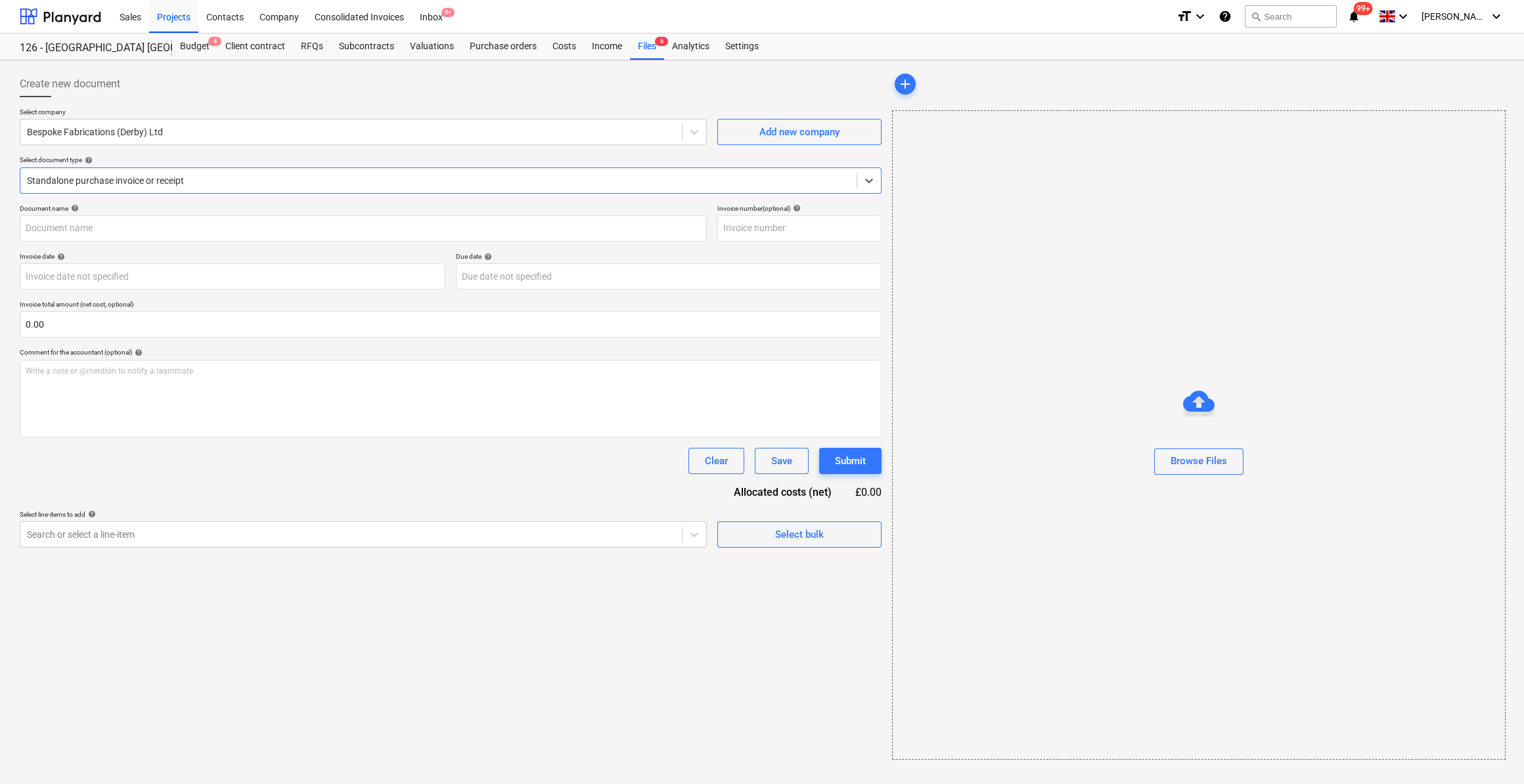
type input "004184"
type input "[DATE]"
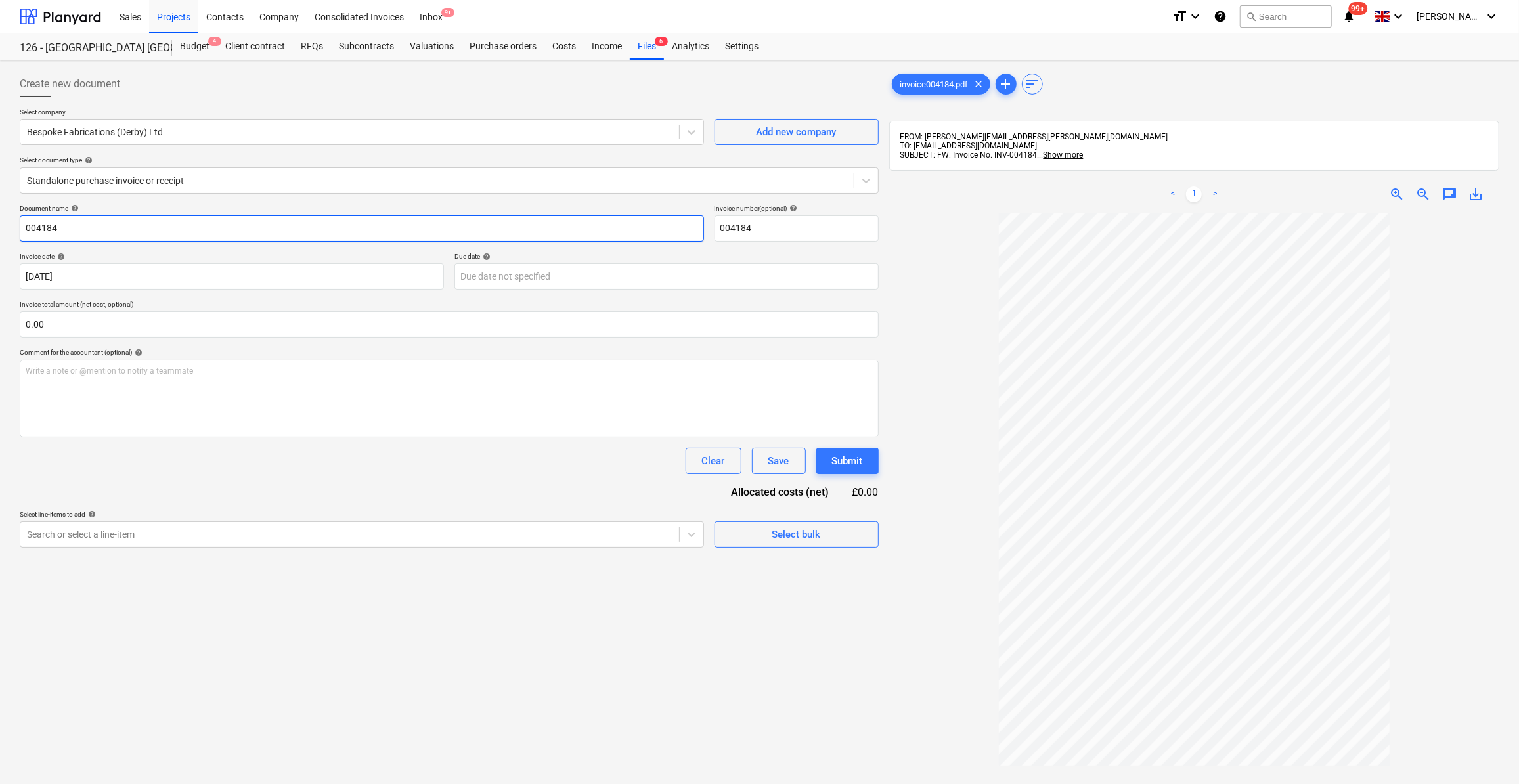
click at [25, 232] on input "004184" at bounding box center [361, 228] width 684 height 26
type input "Steel Plots 4 & 5 - 004184"
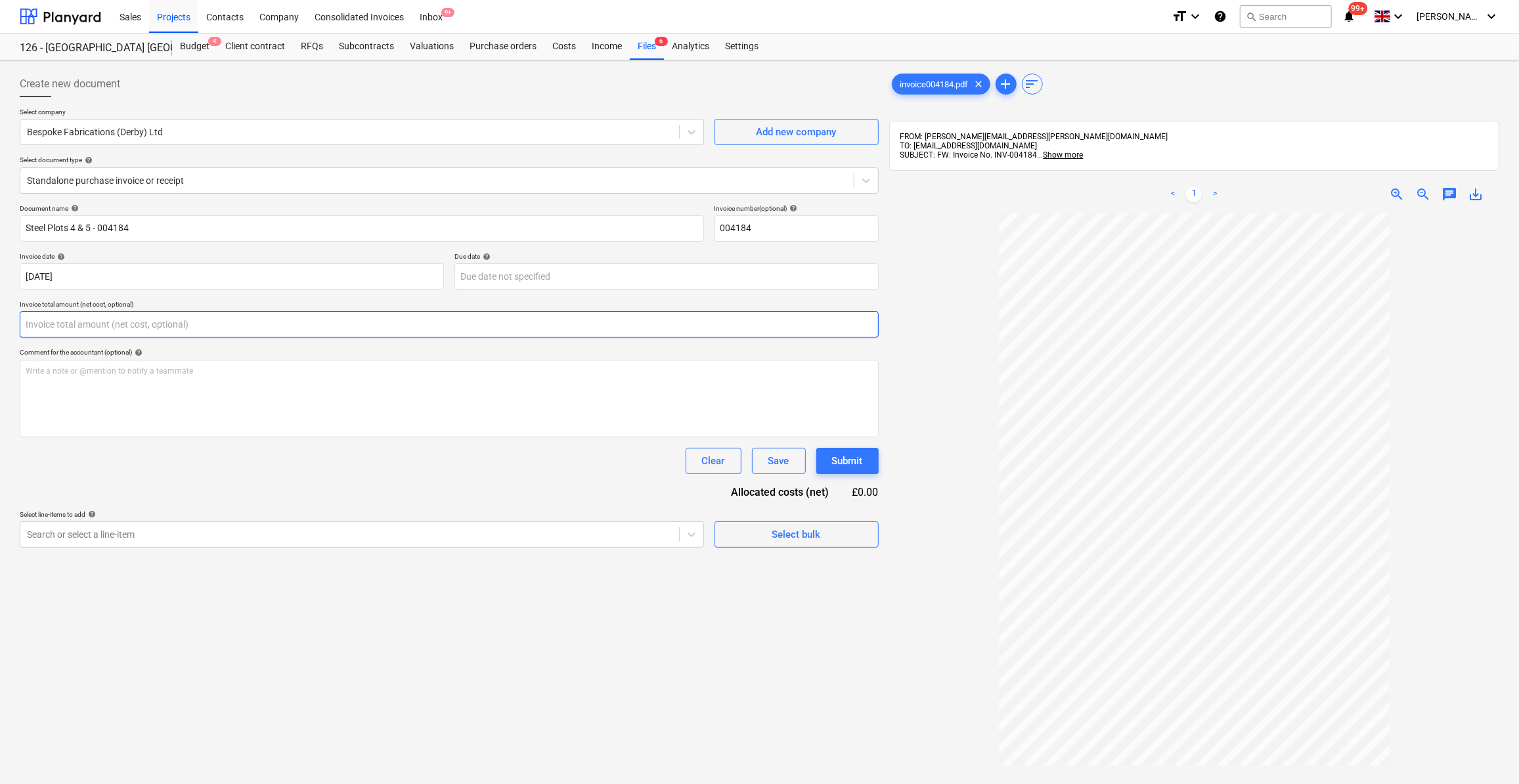
click at [106, 328] on input "text" at bounding box center [449, 324] width 859 height 26
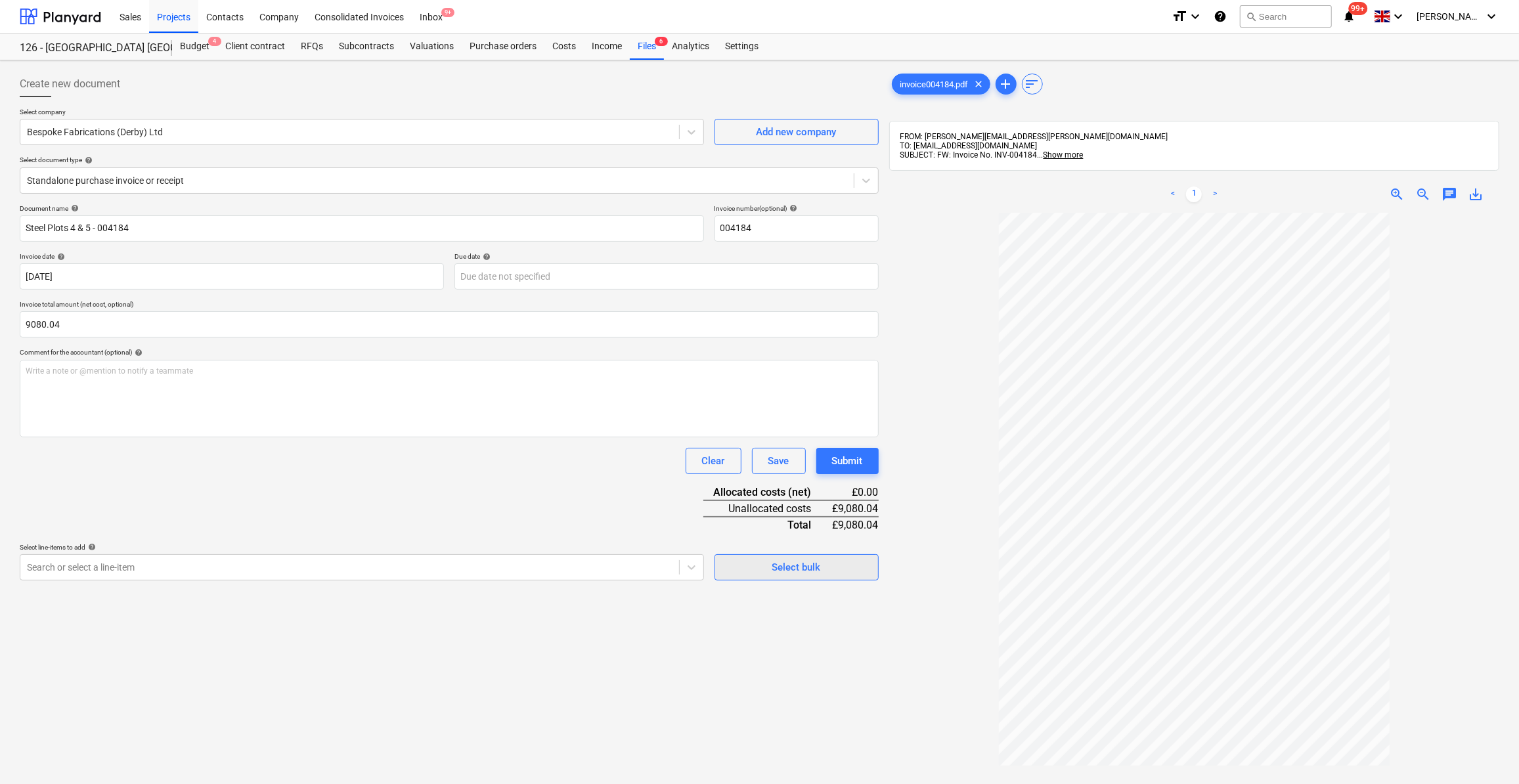
type input "9,080.04"
click at [798, 573] on div "Select bulk" at bounding box center [796, 567] width 49 height 17
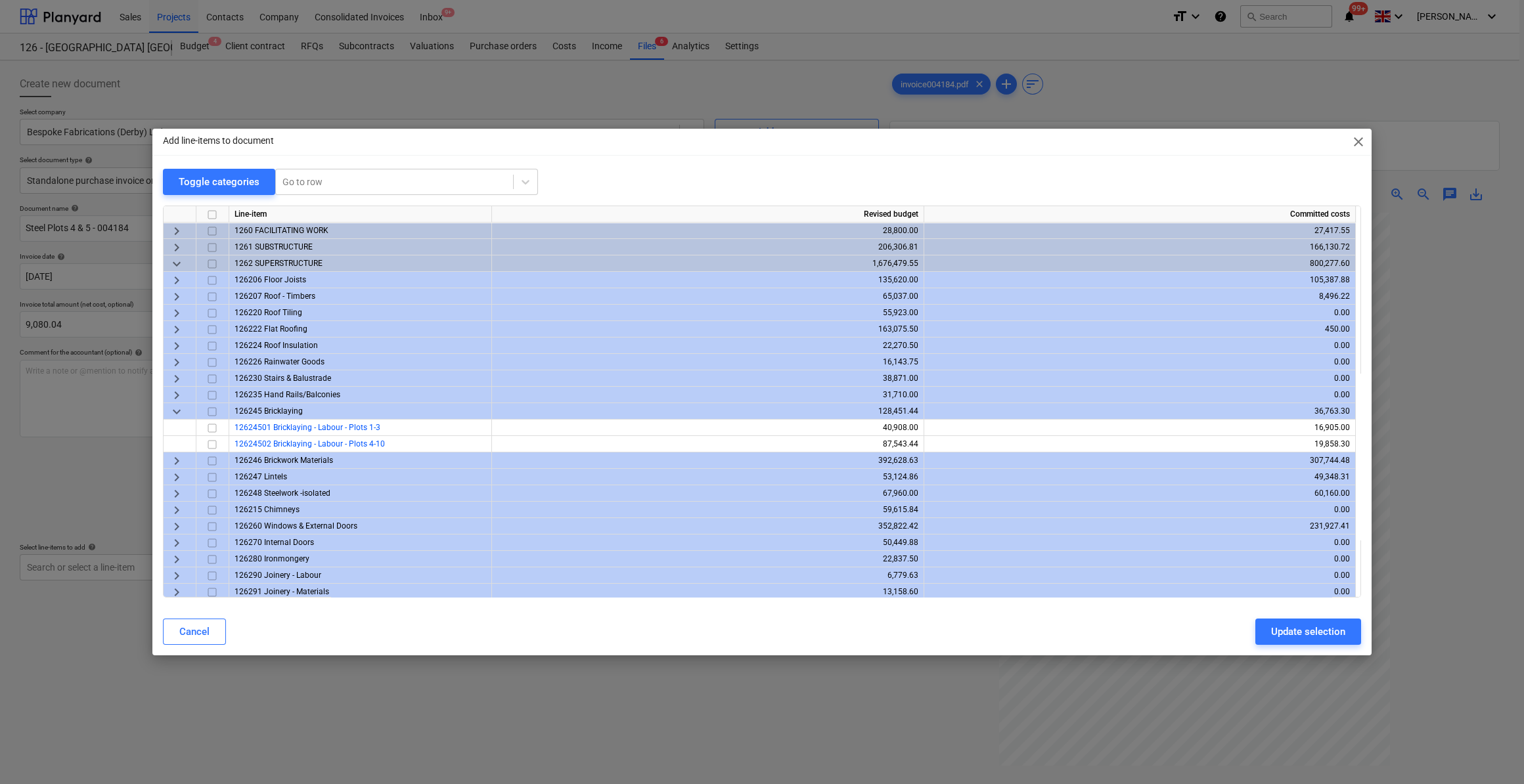
click at [179, 491] on span "keyboard_arrow_right" at bounding box center [177, 494] width 16 height 15
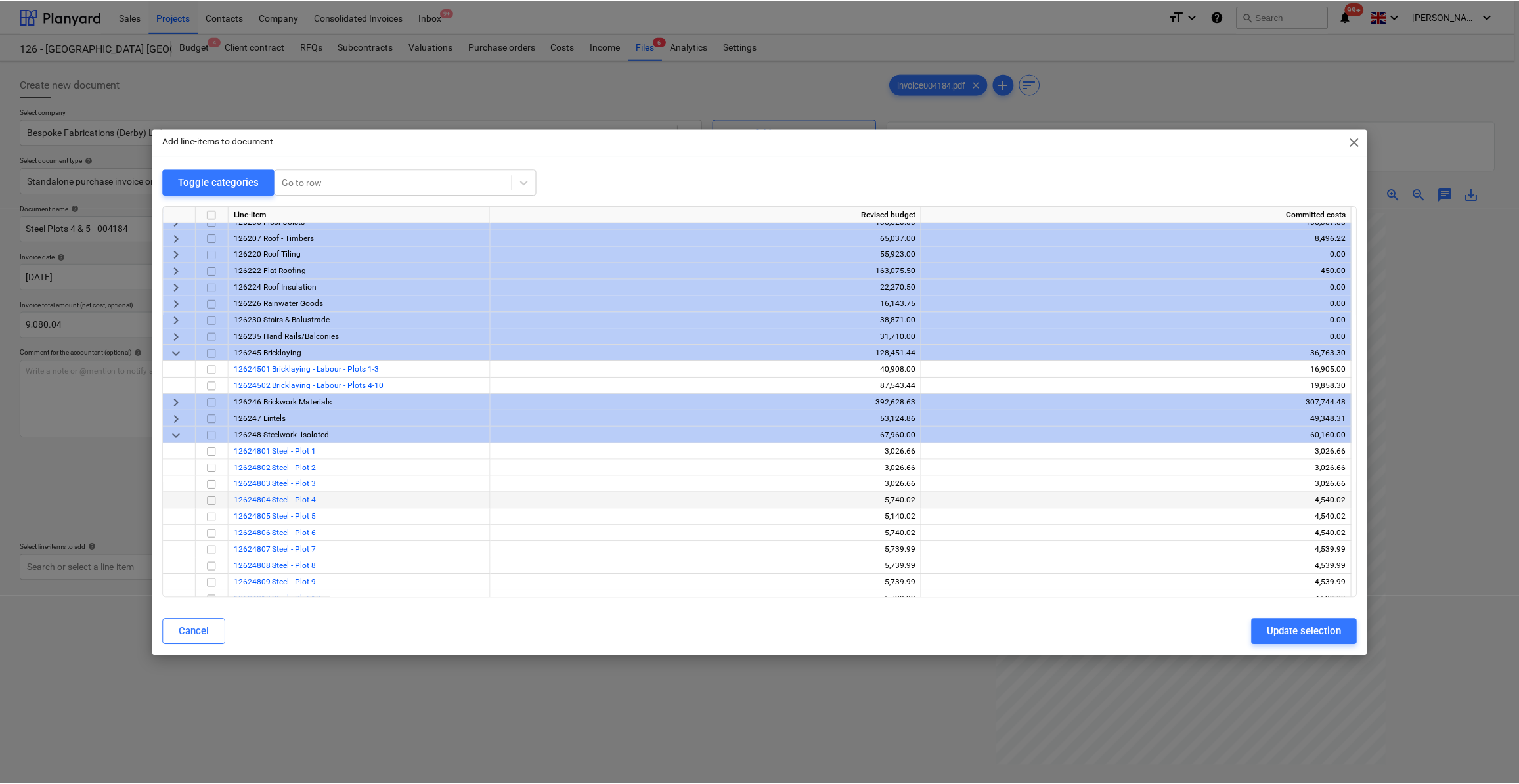
scroll to position [59, 0]
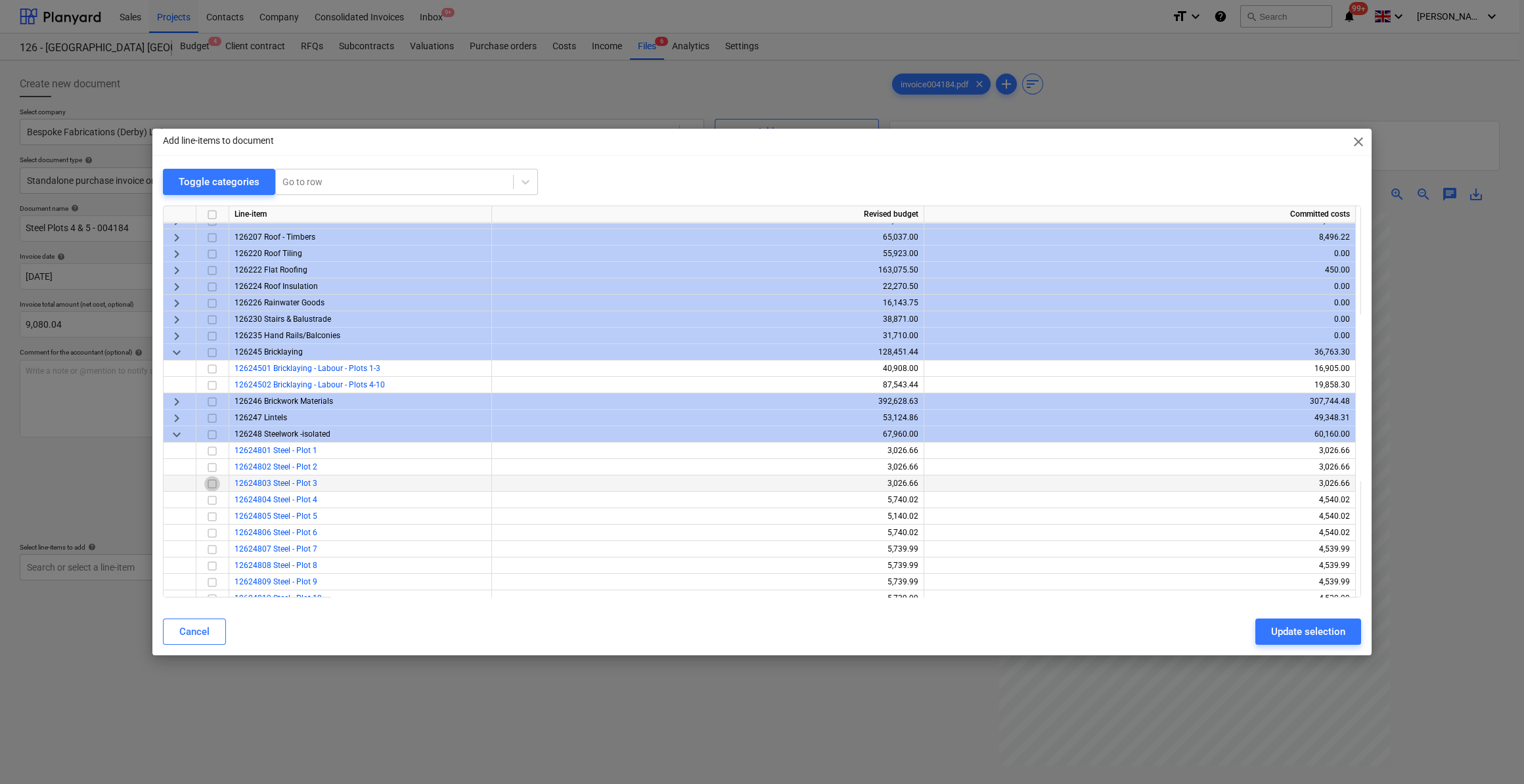
click at [210, 484] on input "checkbox" at bounding box center [212, 484] width 16 height 15
click at [215, 483] on input "checkbox" at bounding box center [212, 484] width 16 height 15
click at [211, 500] on input "checkbox" at bounding box center [212, 500] width 16 height 15
click at [211, 518] on input "checkbox" at bounding box center [212, 517] width 16 height 15
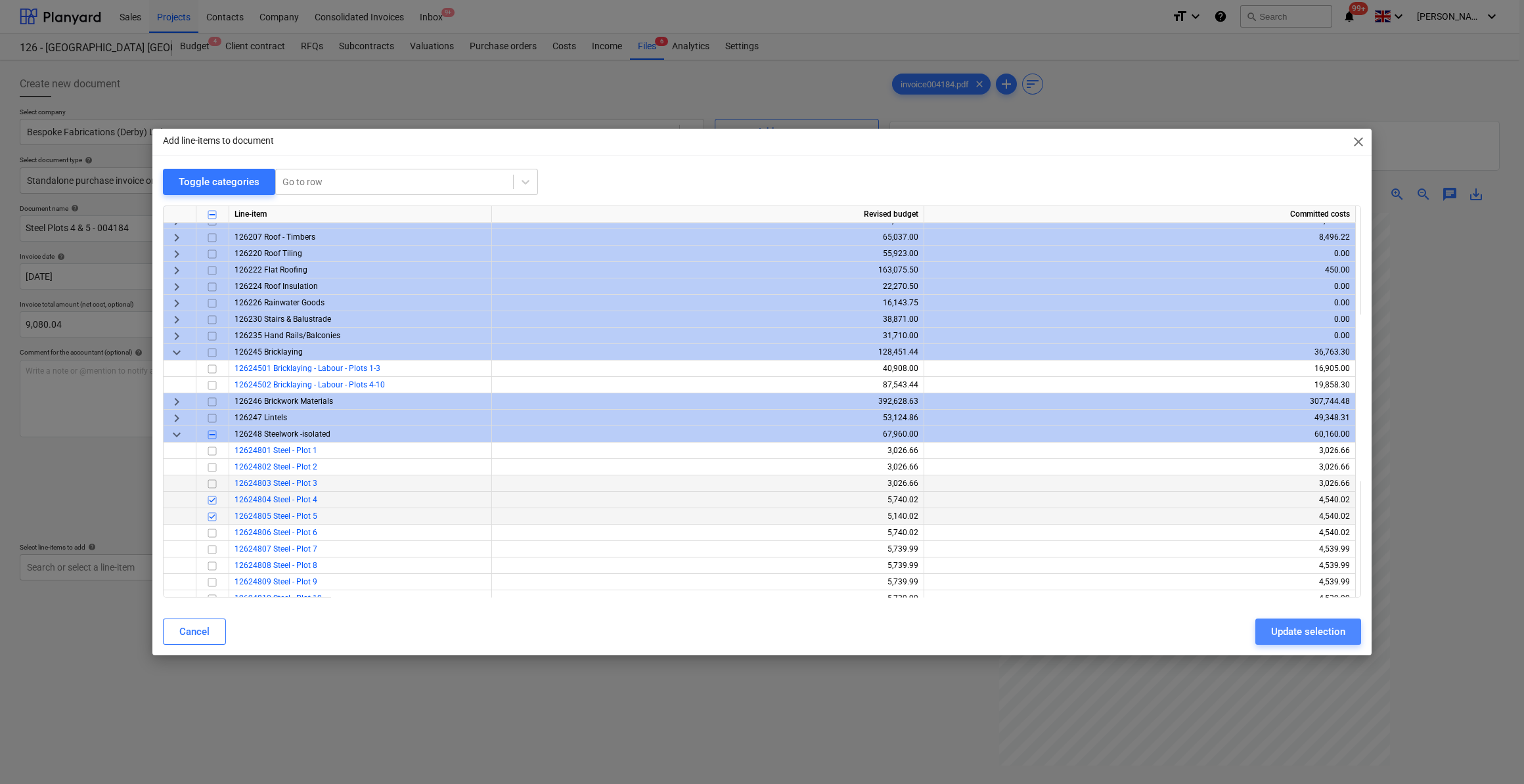
click at [1291, 632] on div "Update selection" at bounding box center [1308, 632] width 74 height 17
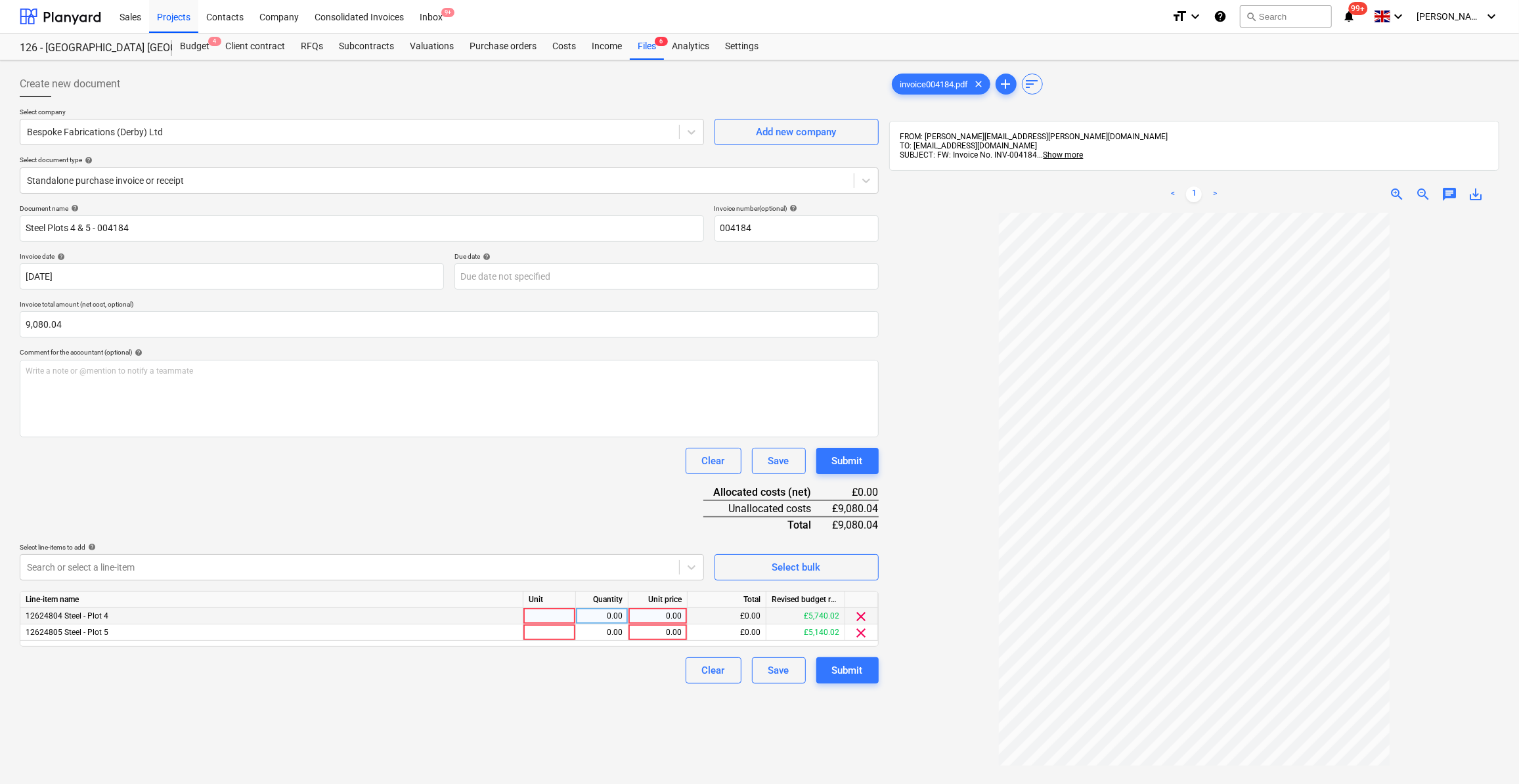
click at [532, 616] on div at bounding box center [550, 616] width 53 height 16
click at [860, 178] on icon at bounding box center [866, 180] width 13 height 13
click at [864, 179] on icon at bounding box center [866, 181] width 8 height 5
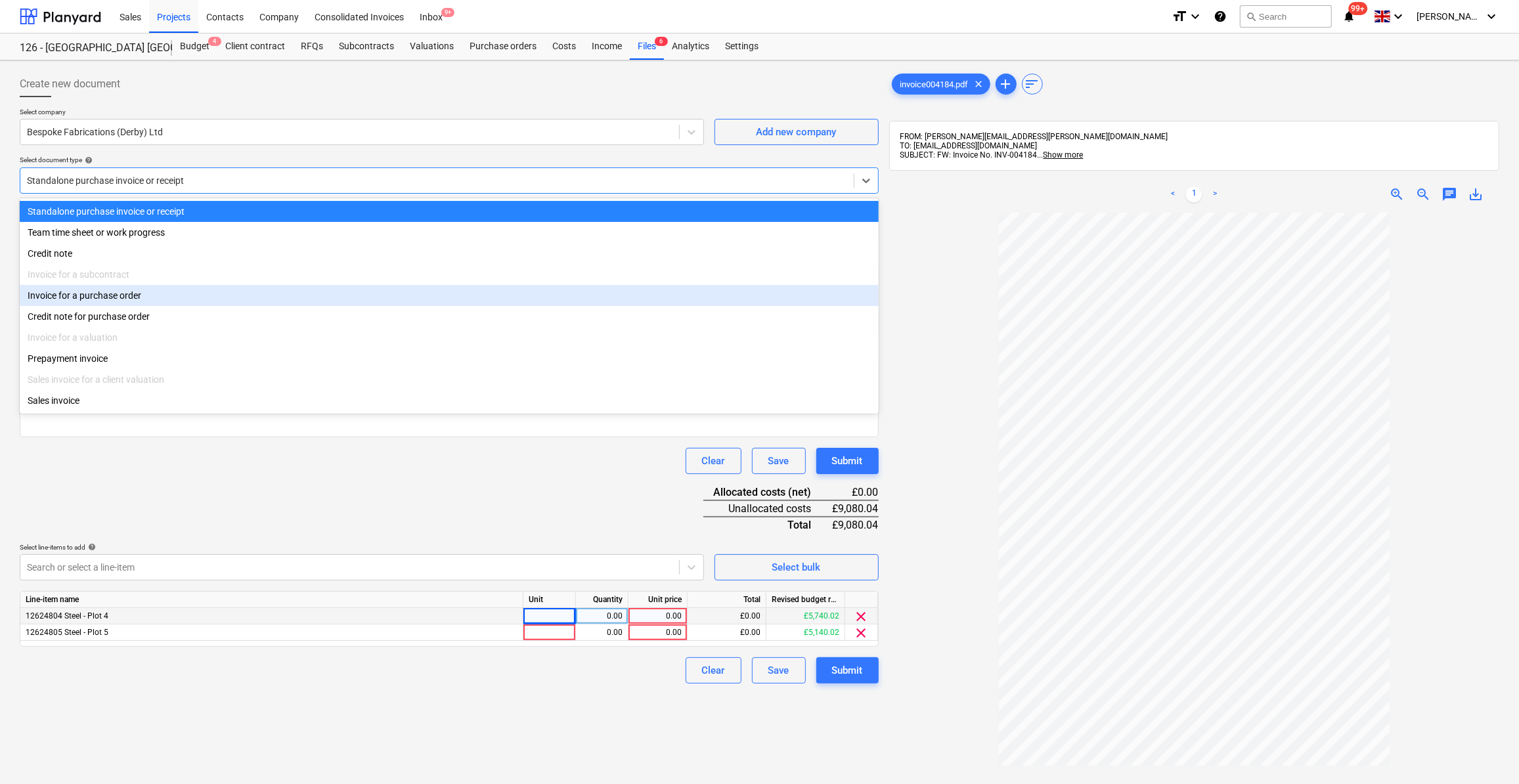
click at [120, 294] on div "Invoice for a purchase order" at bounding box center [449, 296] width 859 height 21
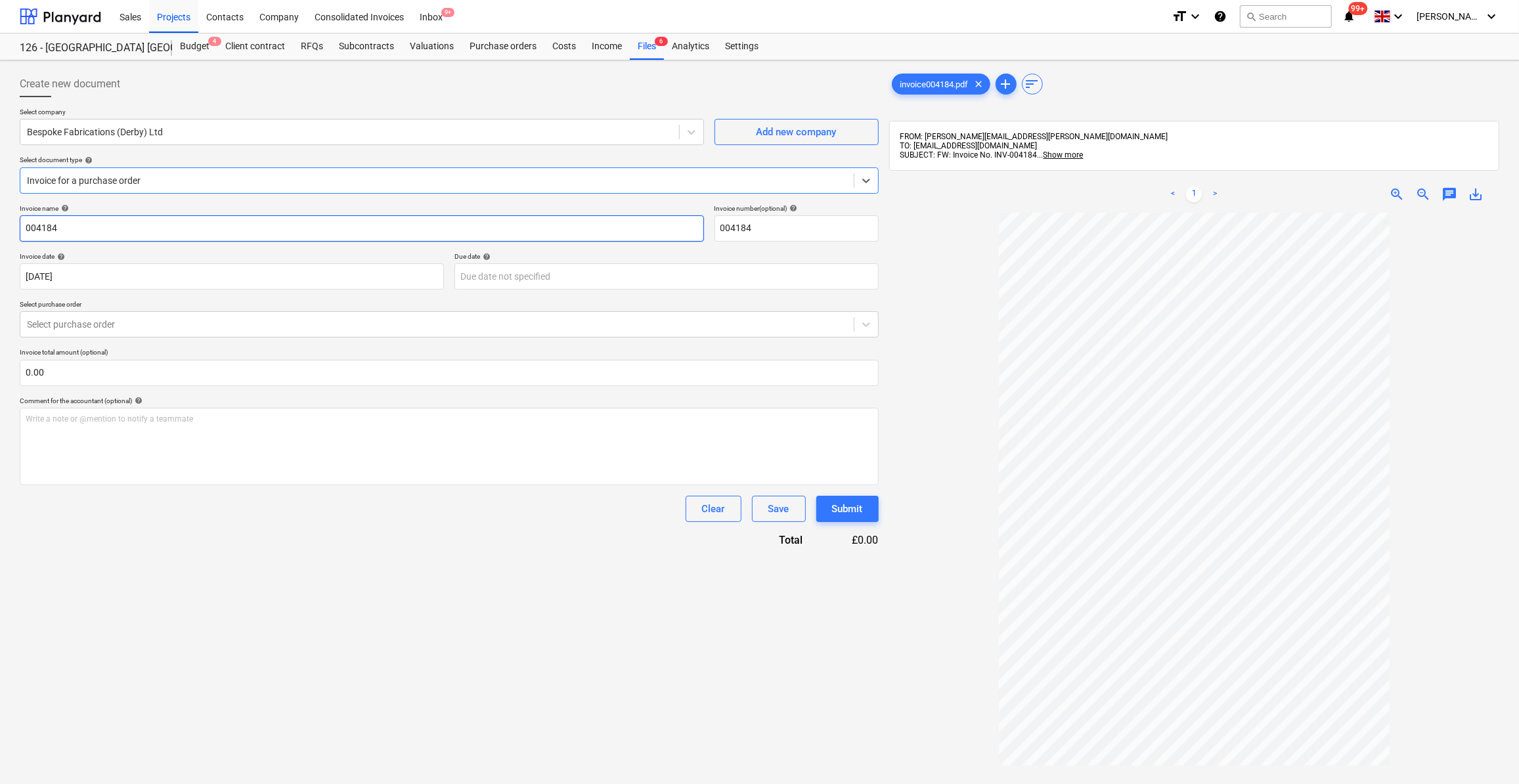
click at [23, 224] on input "004184" at bounding box center [361, 228] width 684 height 26
click at [87, 225] on input "Stee Plots 4 7 5004184" at bounding box center [361, 228] width 684 height 26
click at [85, 228] on input "Stee Plots 4 7 5 - 004184" at bounding box center [361, 228] width 684 height 26
type input "Stee Plots 4 - 5 - 004184"
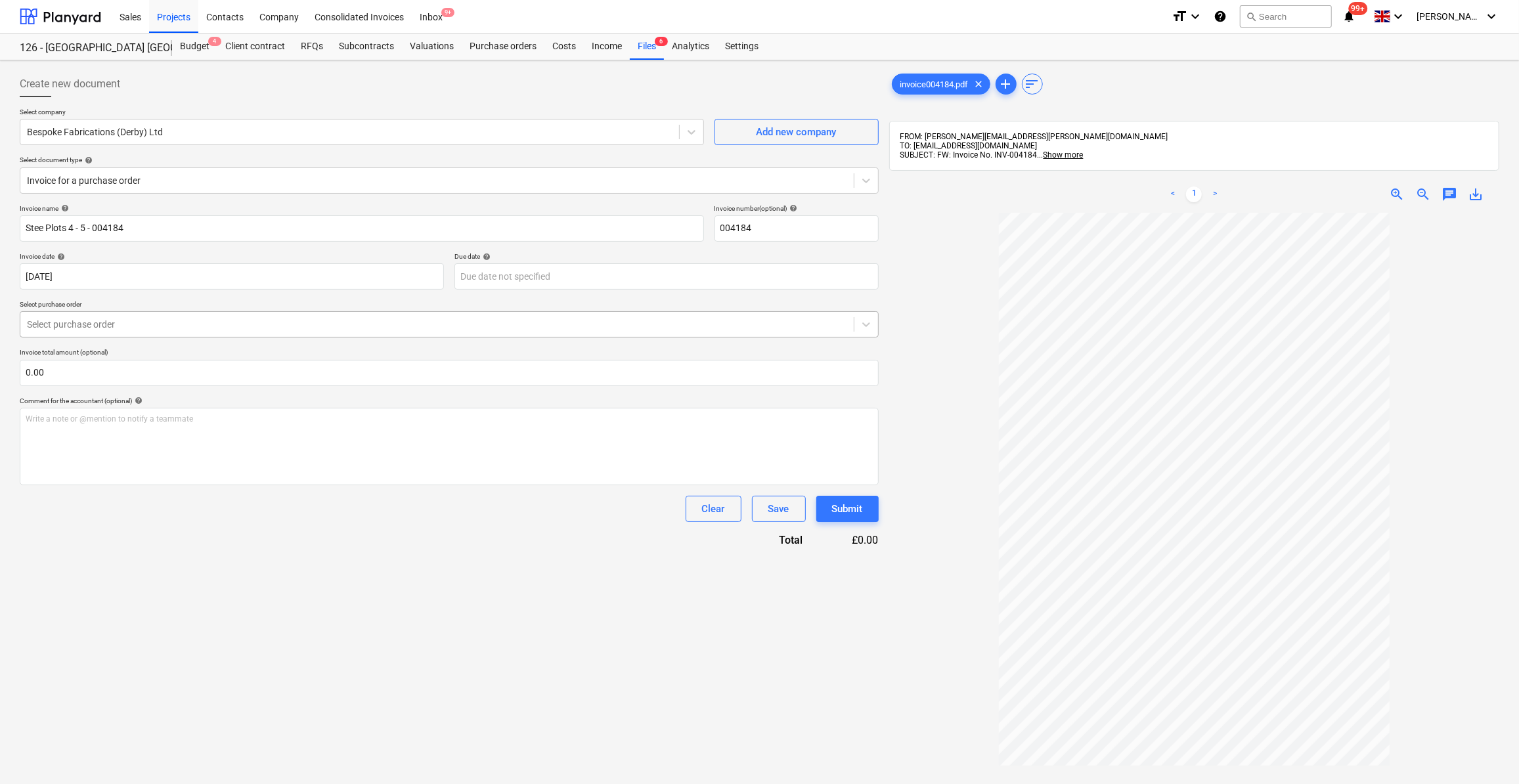
click at [119, 324] on div at bounding box center [437, 324] width 820 height 13
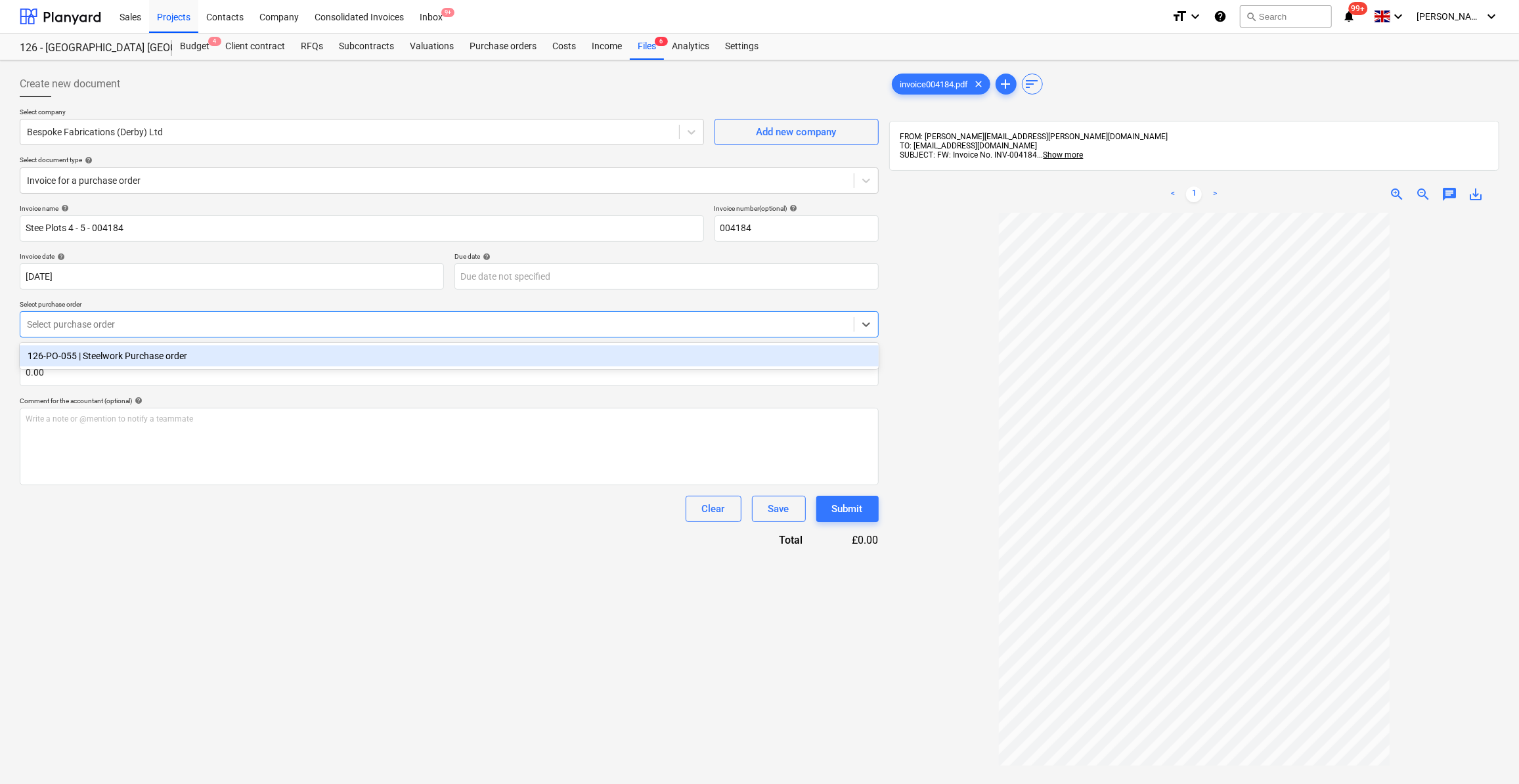
click at [123, 356] on div "126-PO-055 | Steelwork Purchase order" at bounding box center [449, 356] width 859 height 21
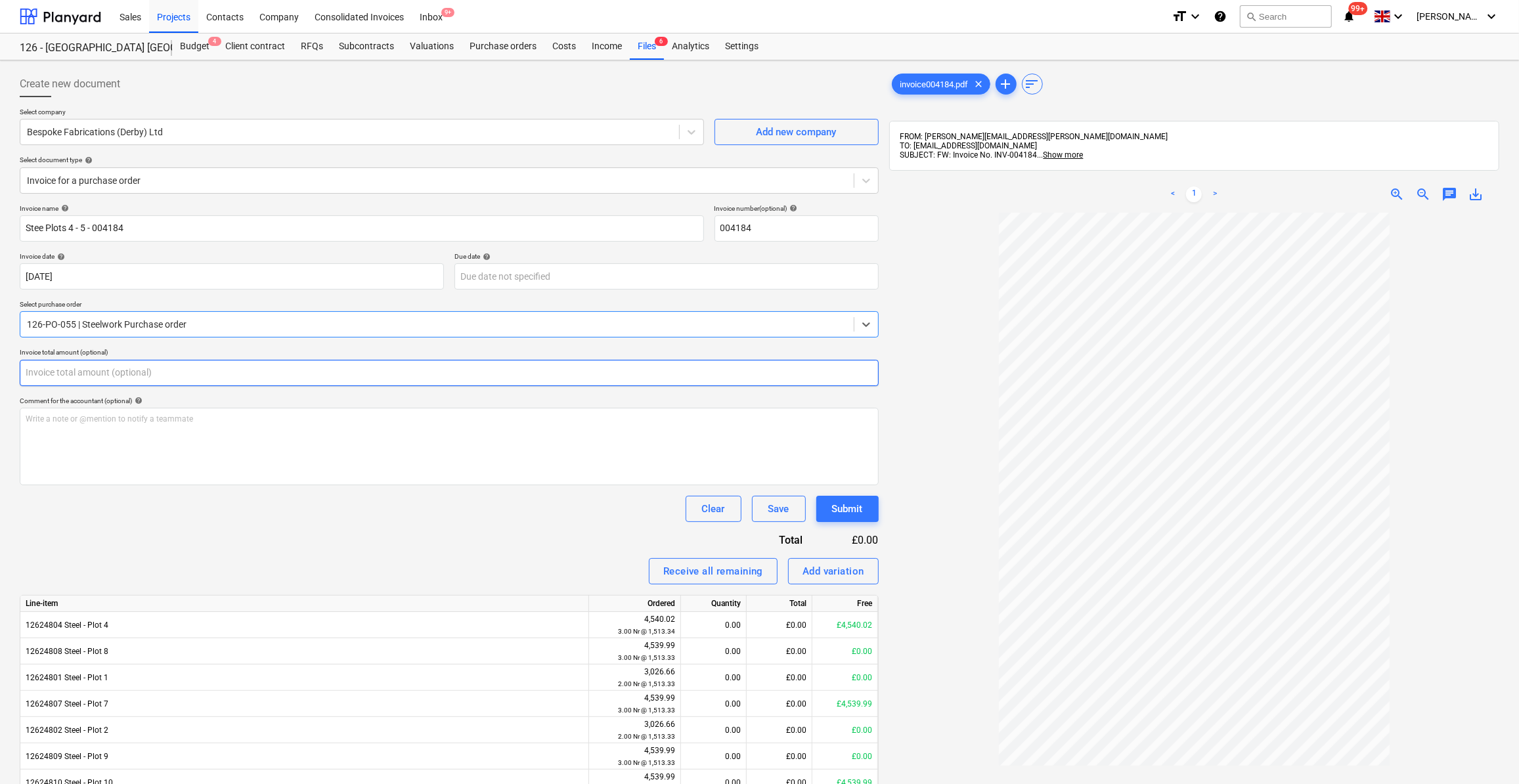
click at [62, 374] on input "text" at bounding box center [449, 373] width 859 height 26
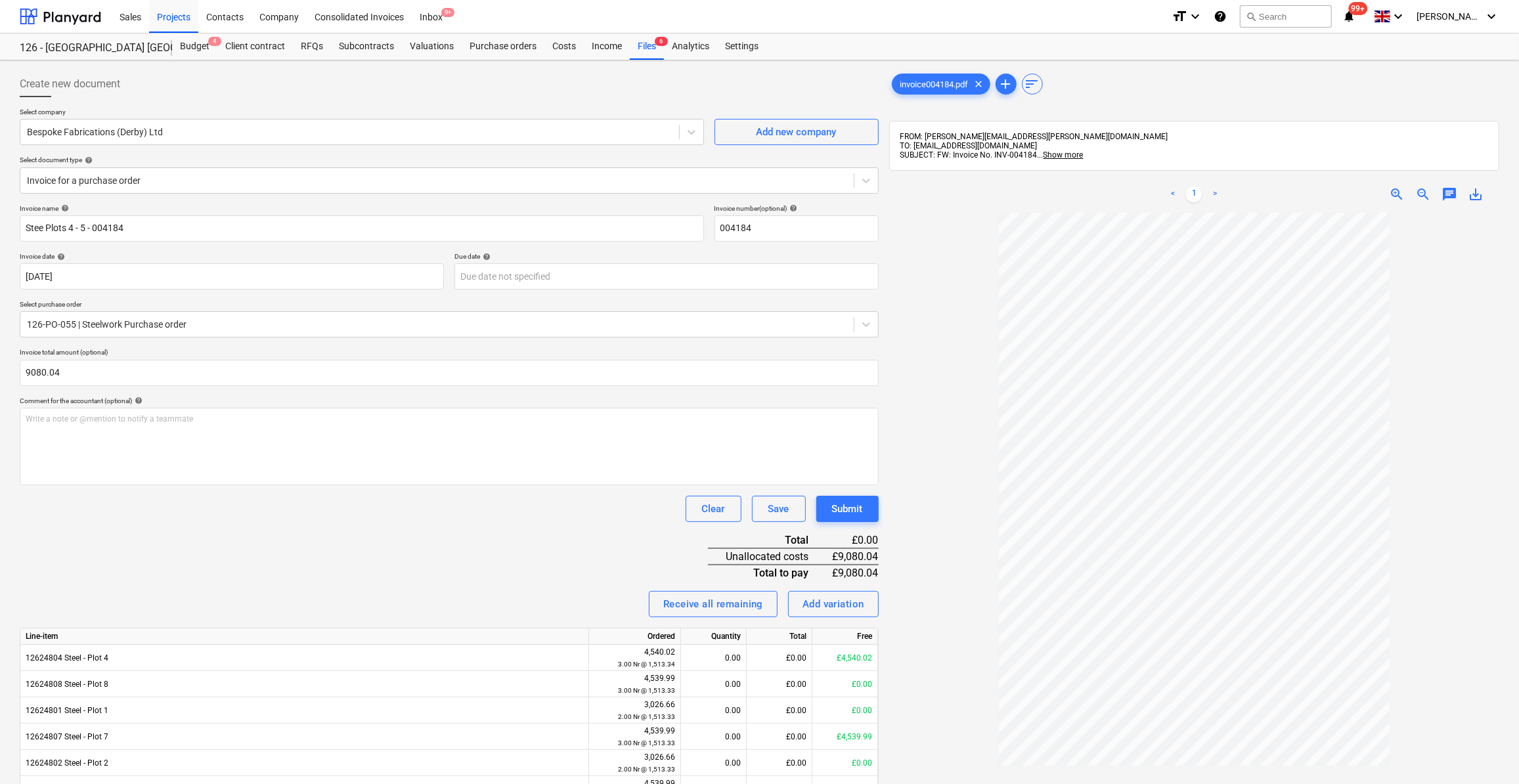
type input "9,080.04"
click at [966, 581] on div at bounding box center [1194, 586] width 610 height 747
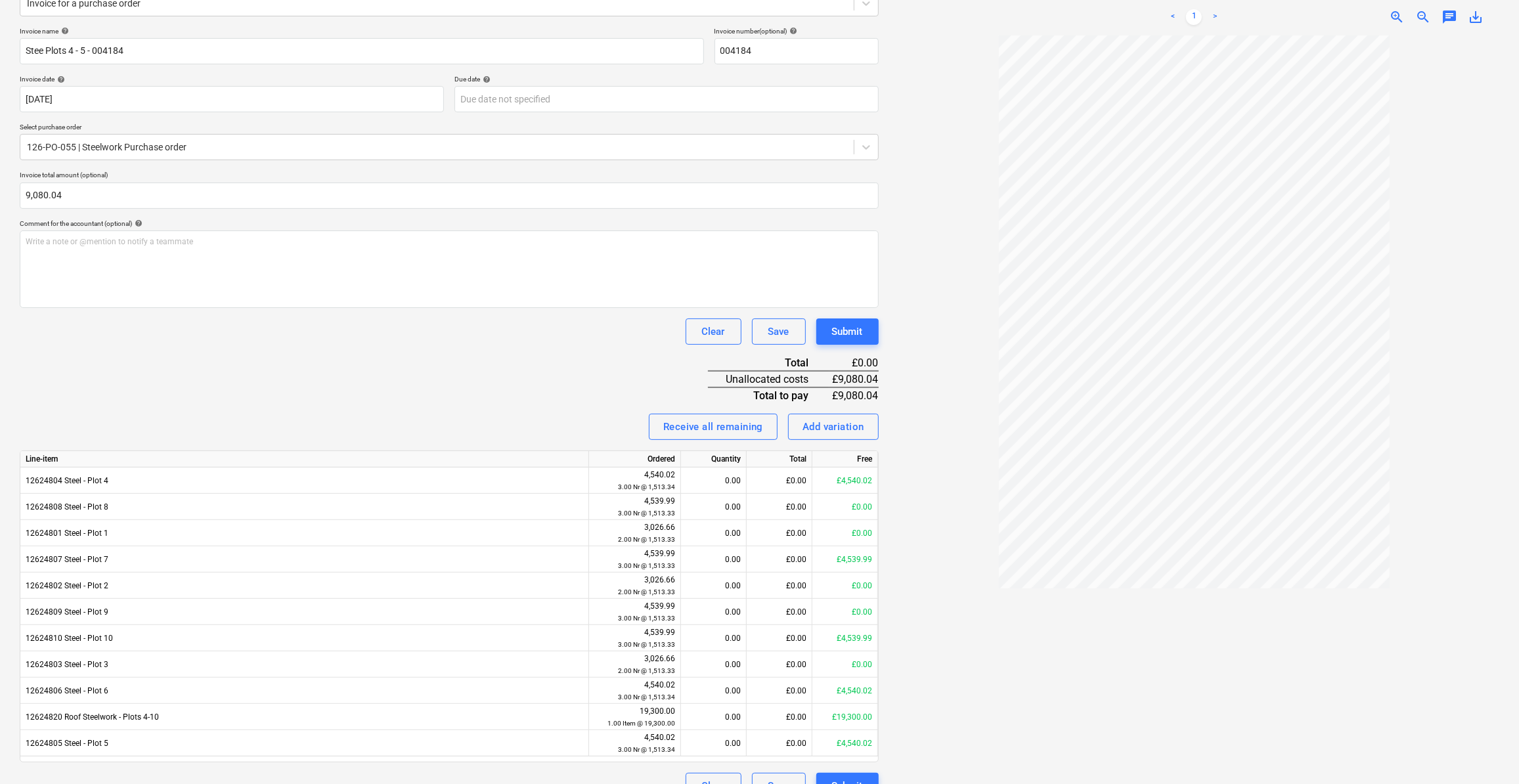
scroll to position [179, 0]
click at [726, 480] on div "0.00" at bounding box center [713, 479] width 54 height 26
type input "3"
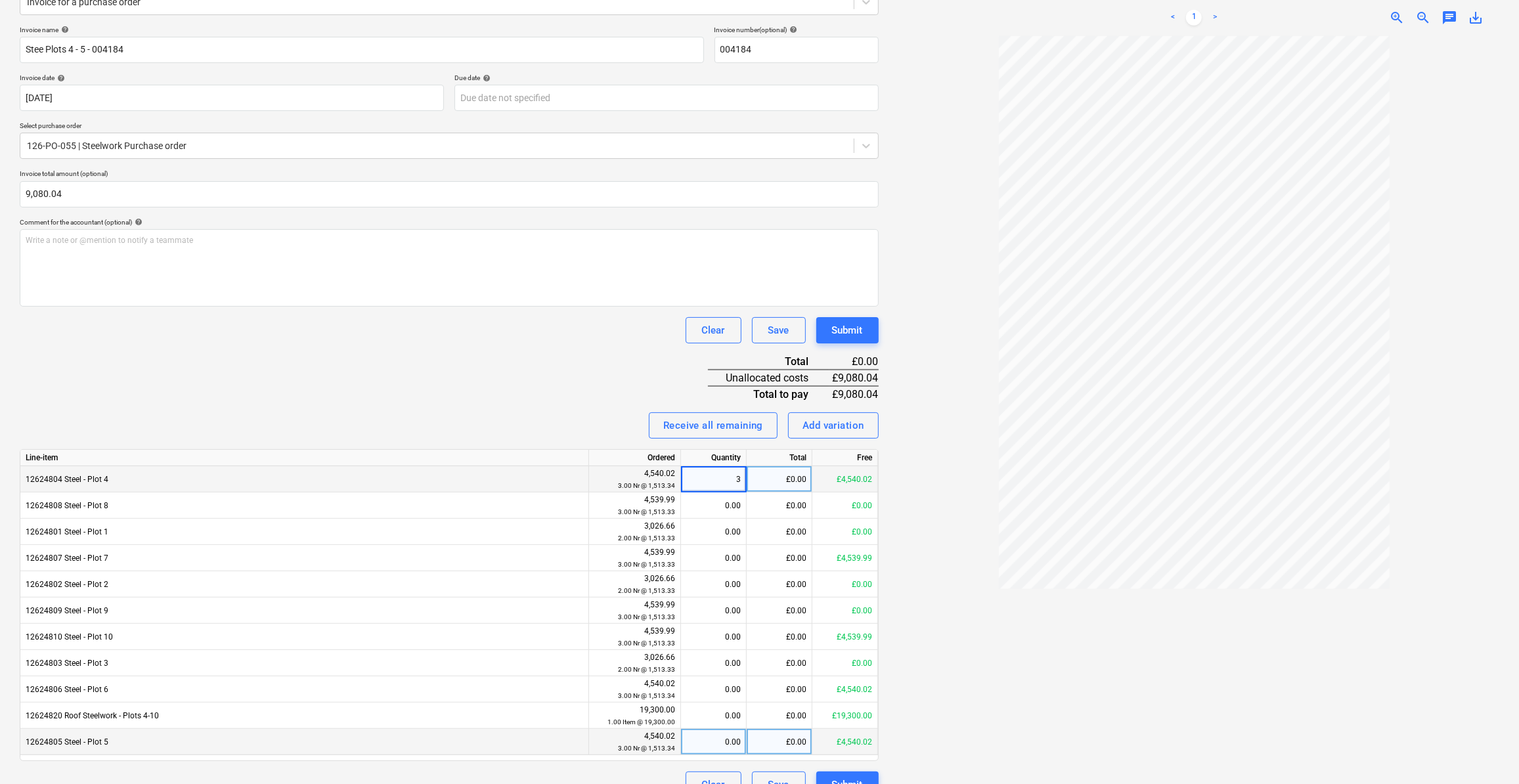
click at [724, 744] on div "0.00" at bounding box center [713, 742] width 54 height 26
type input "3"
click at [943, 748] on div at bounding box center [1194, 409] width 611 height 747
